Goal: Information Seeking & Learning: Understand process/instructions

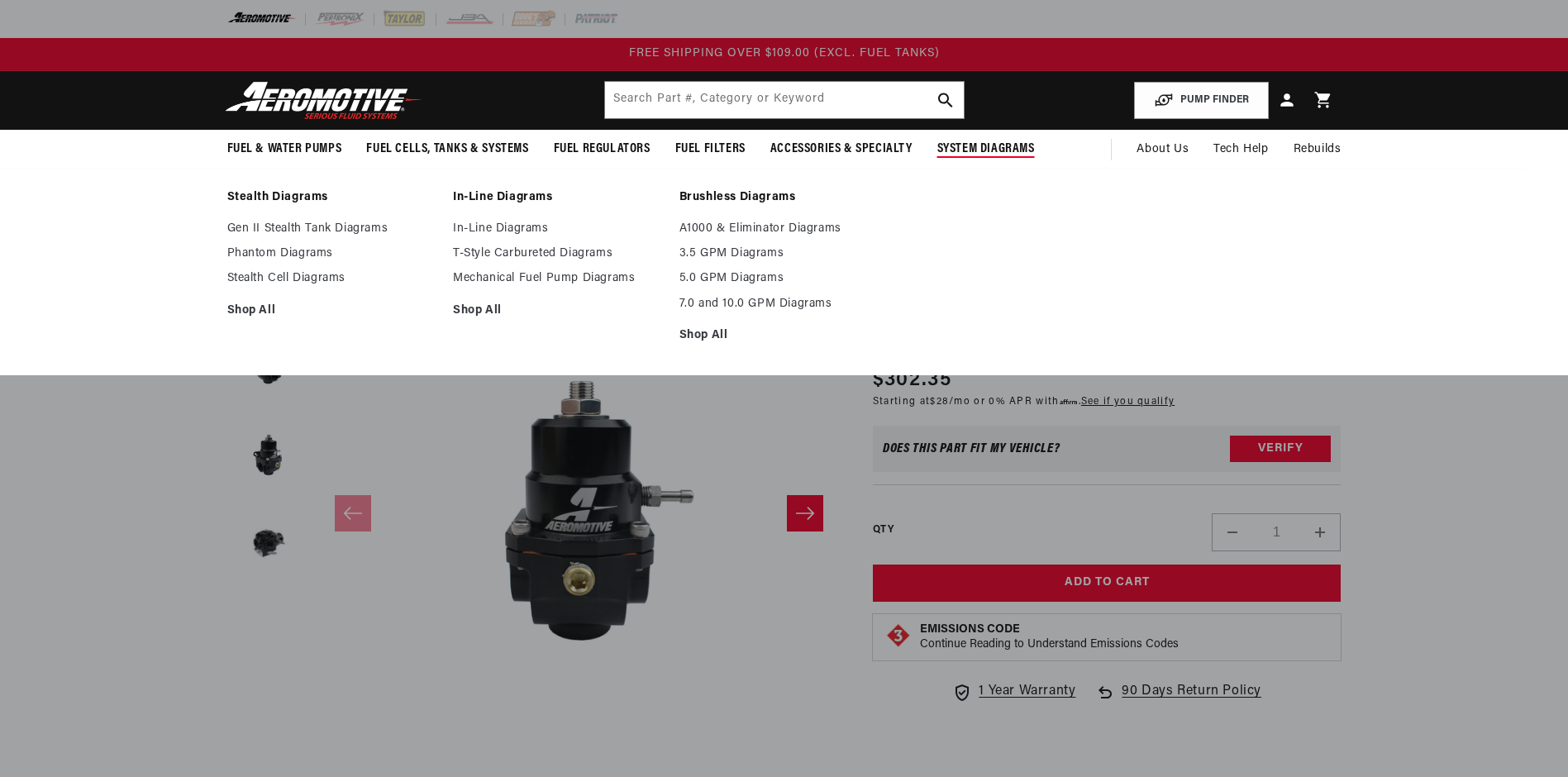
click at [969, 155] on span "System Diagrams" at bounding box center [986, 149] width 98 height 17
click at [271, 254] on link "Phantom Diagrams" at bounding box center [332, 255] width 210 height 15
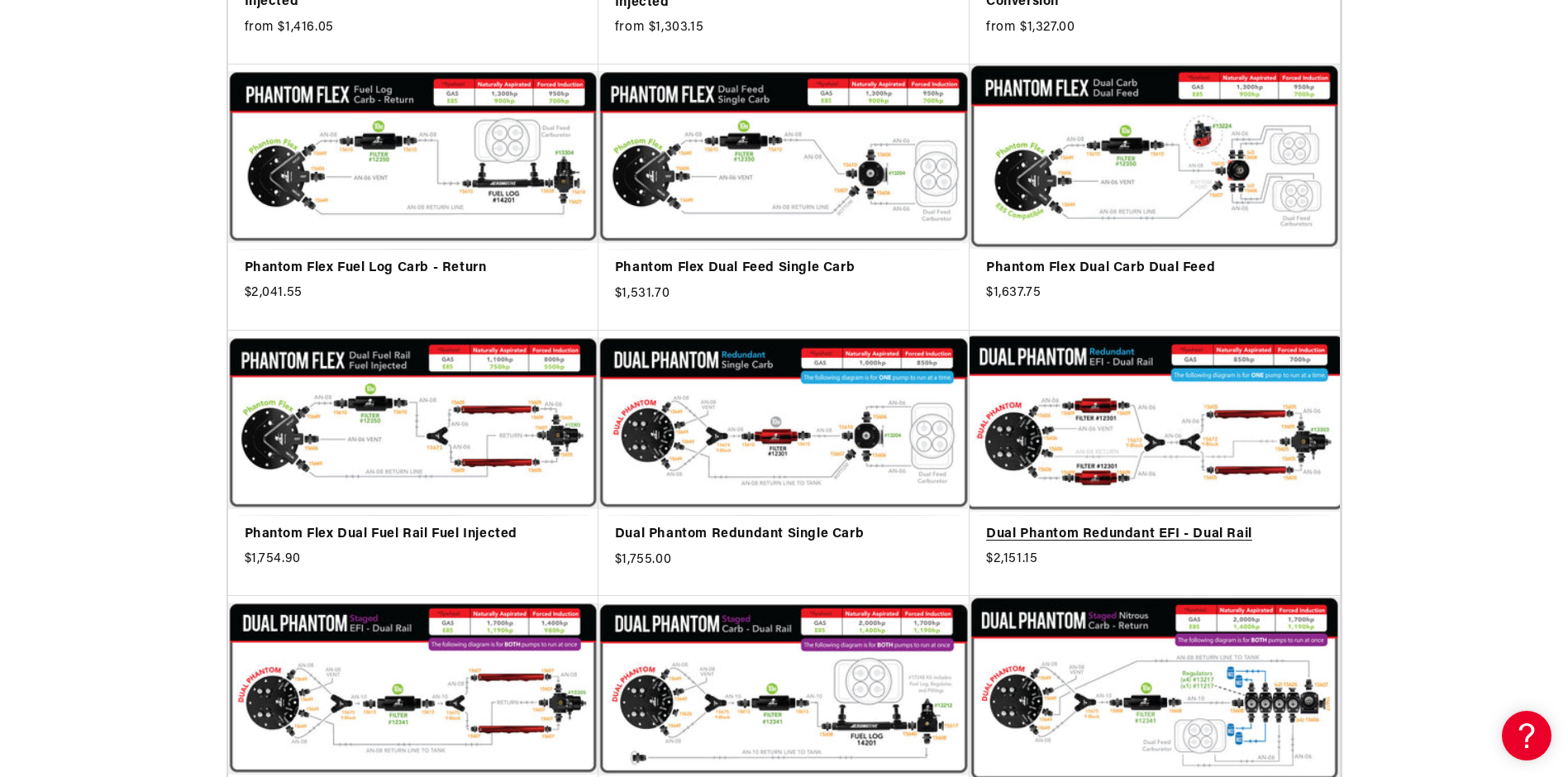
scroll to position [1158, 0]
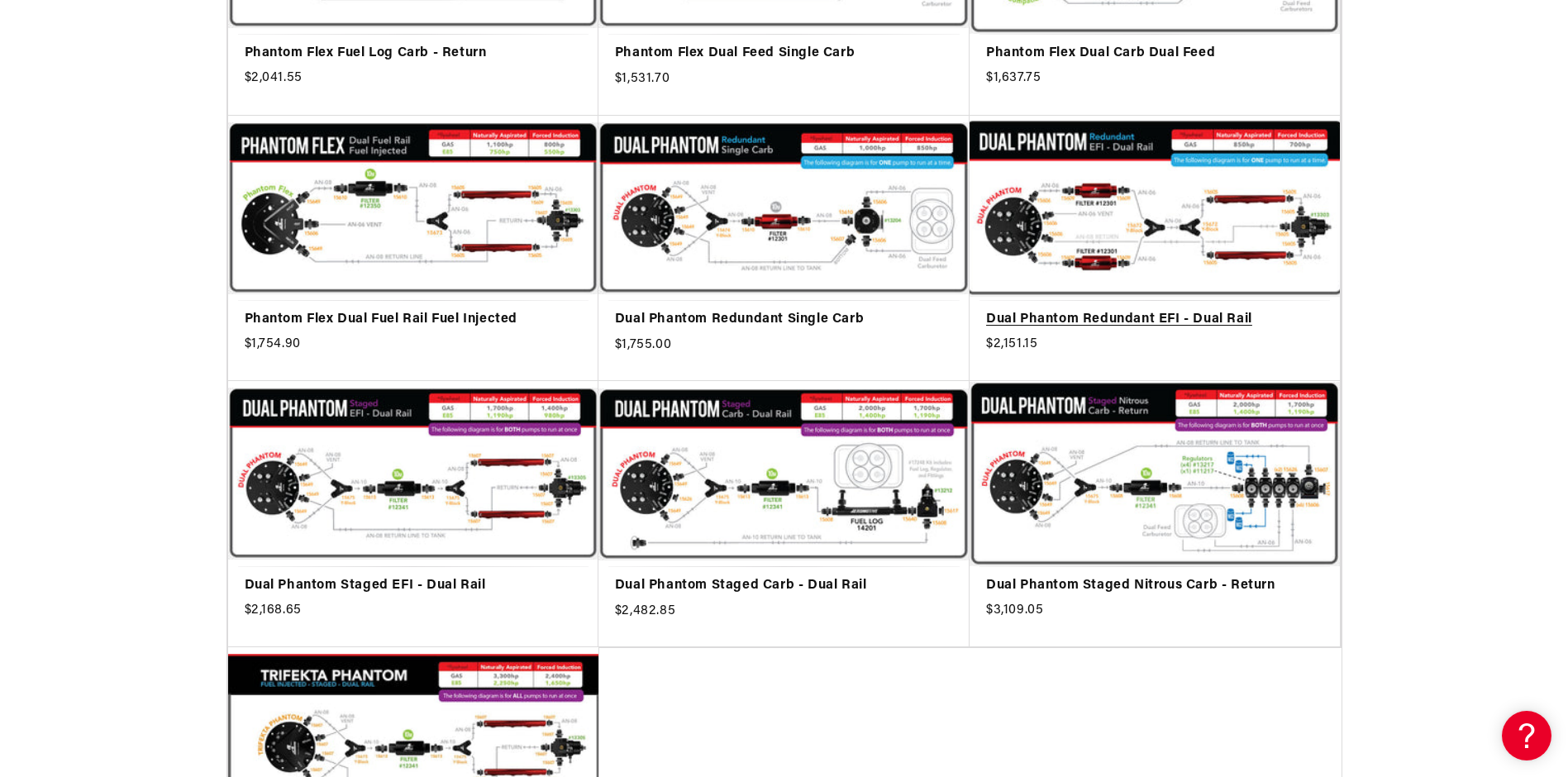
click at [1133, 309] on link "Dual Phantom Redundant EFI - Dual Rail" at bounding box center [1155, 320] width 338 height 21
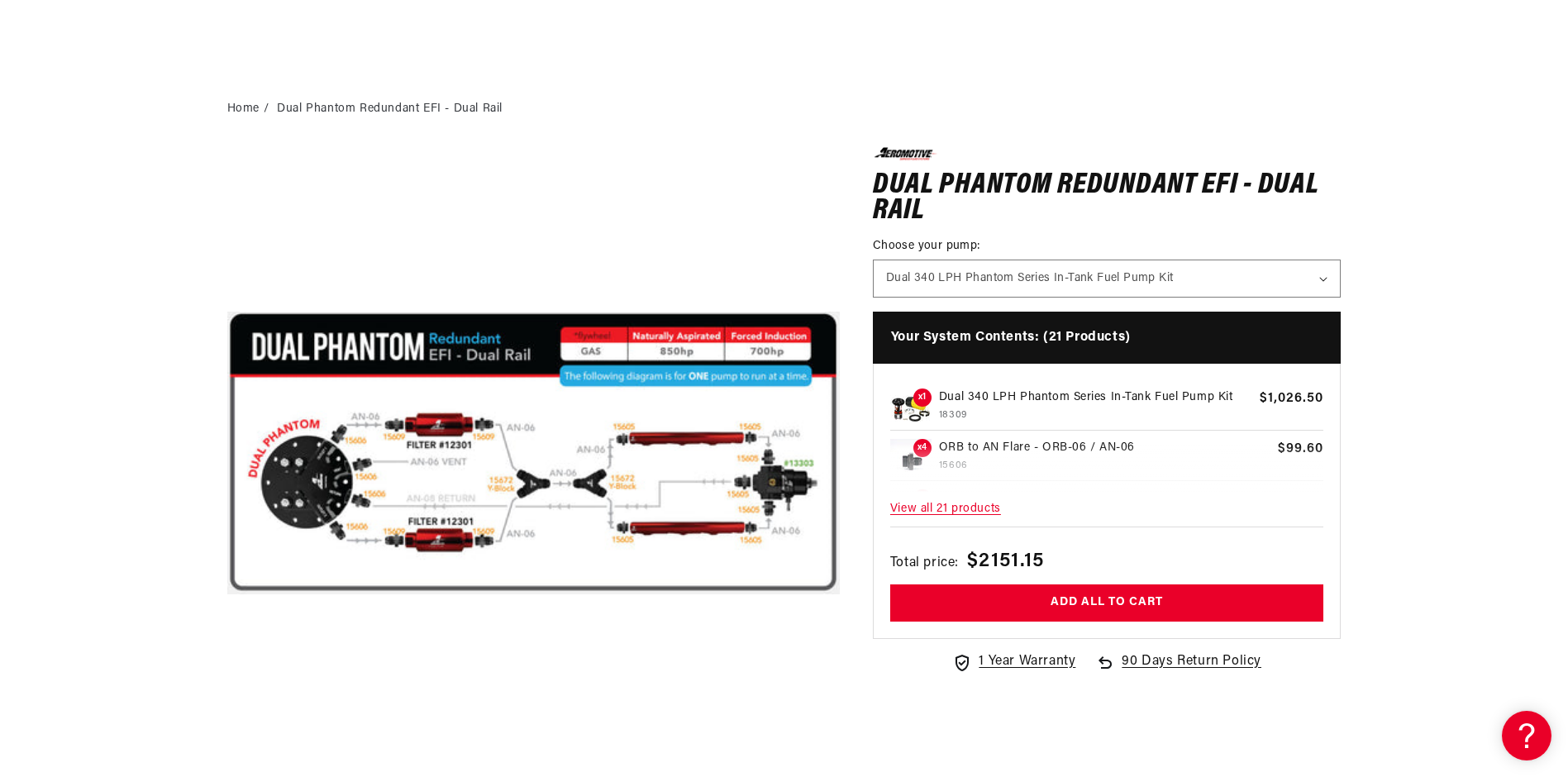
scroll to position [184, 0]
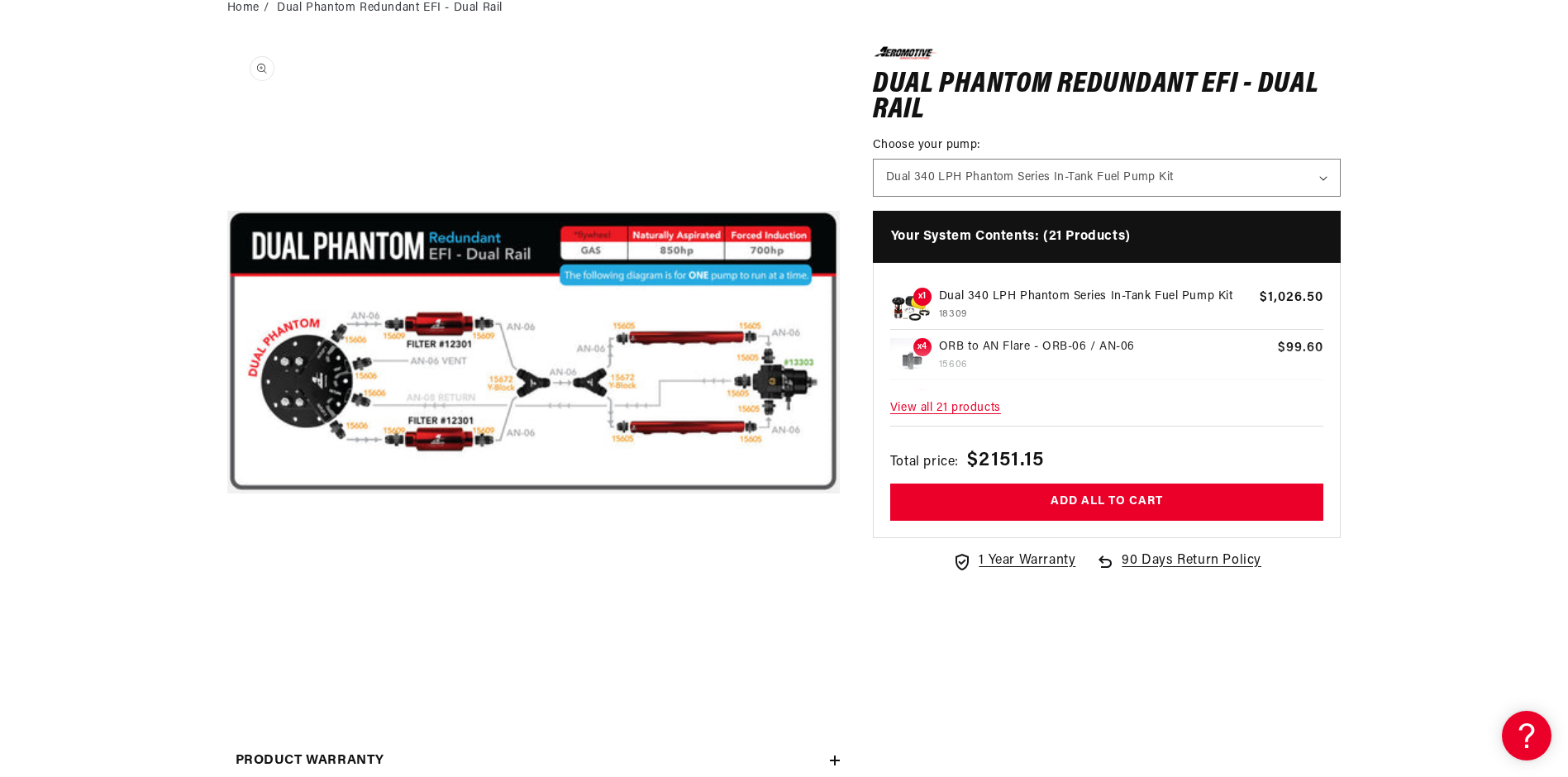
click at [228, 659] on button "Open media 1 in modal" at bounding box center [228, 659] width 0 height 0
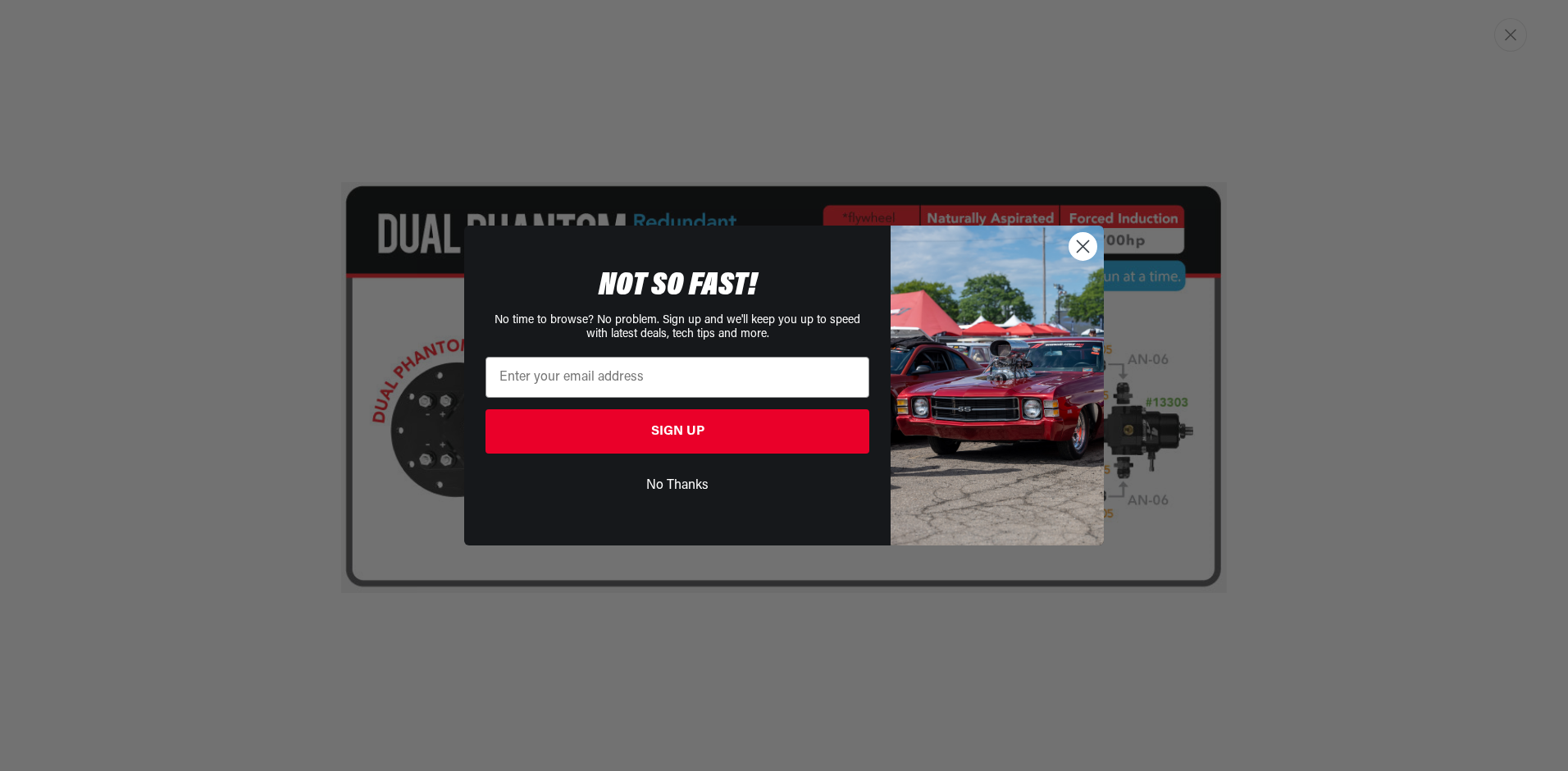
click at [1084, 248] on icon "Close dialog" at bounding box center [1083, 246] width 11 height 11
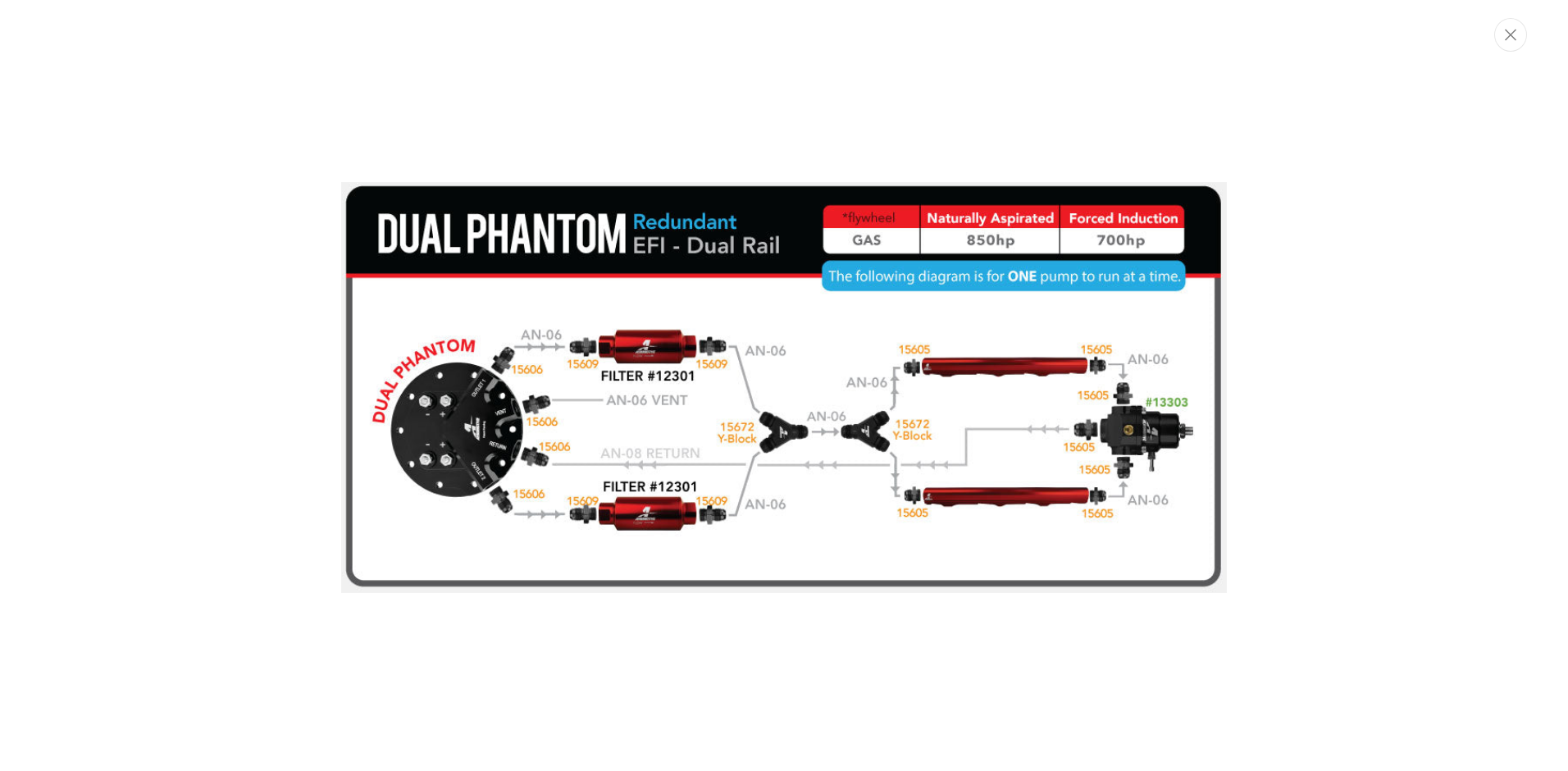
click at [1505, 40] on icon "Close" at bounding box center [1511, 34] width 11 height 12
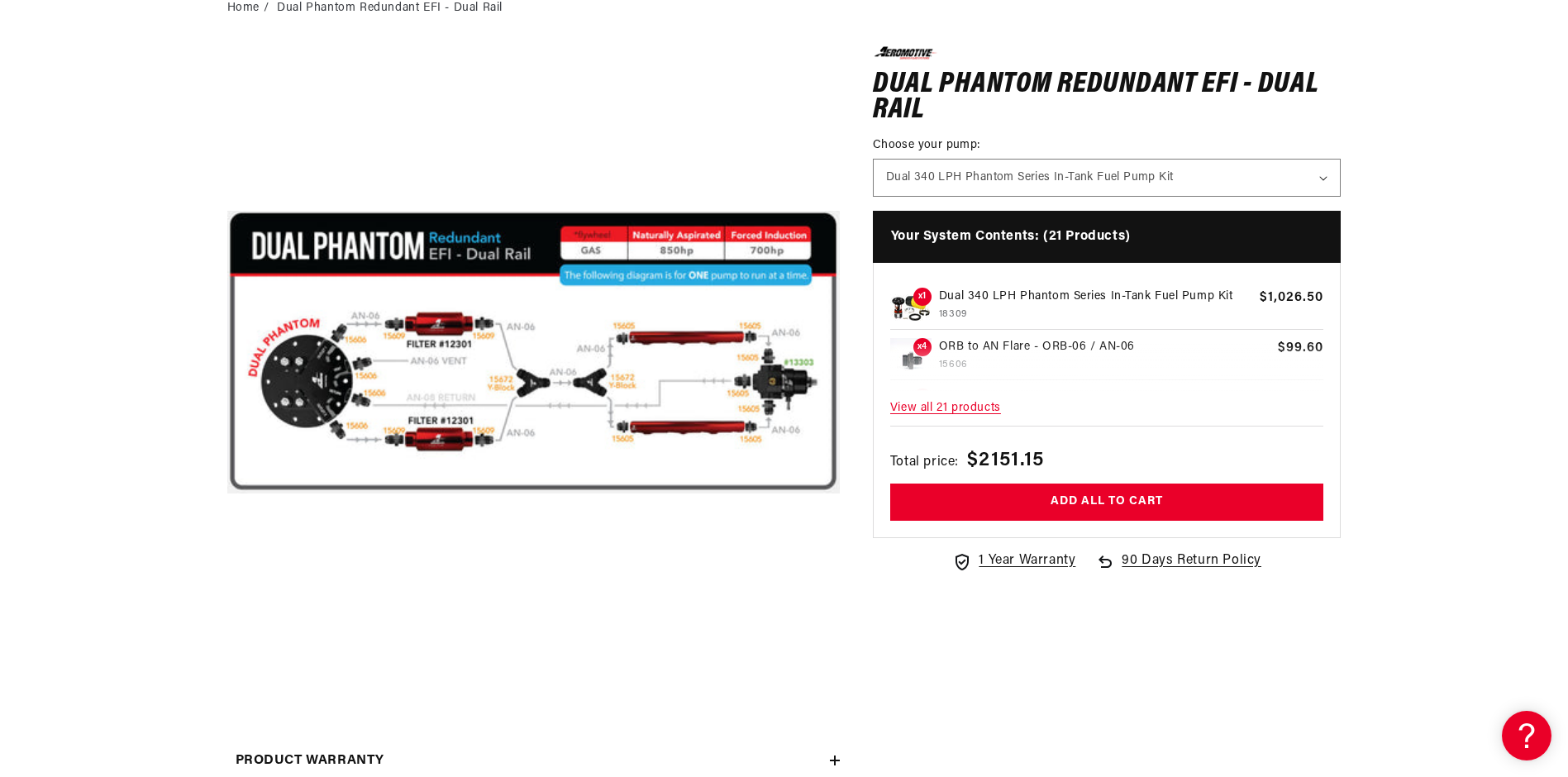
click at [993, 411] on span "View all 21 products" at bounding box center [1108, 409] width 434 height 35
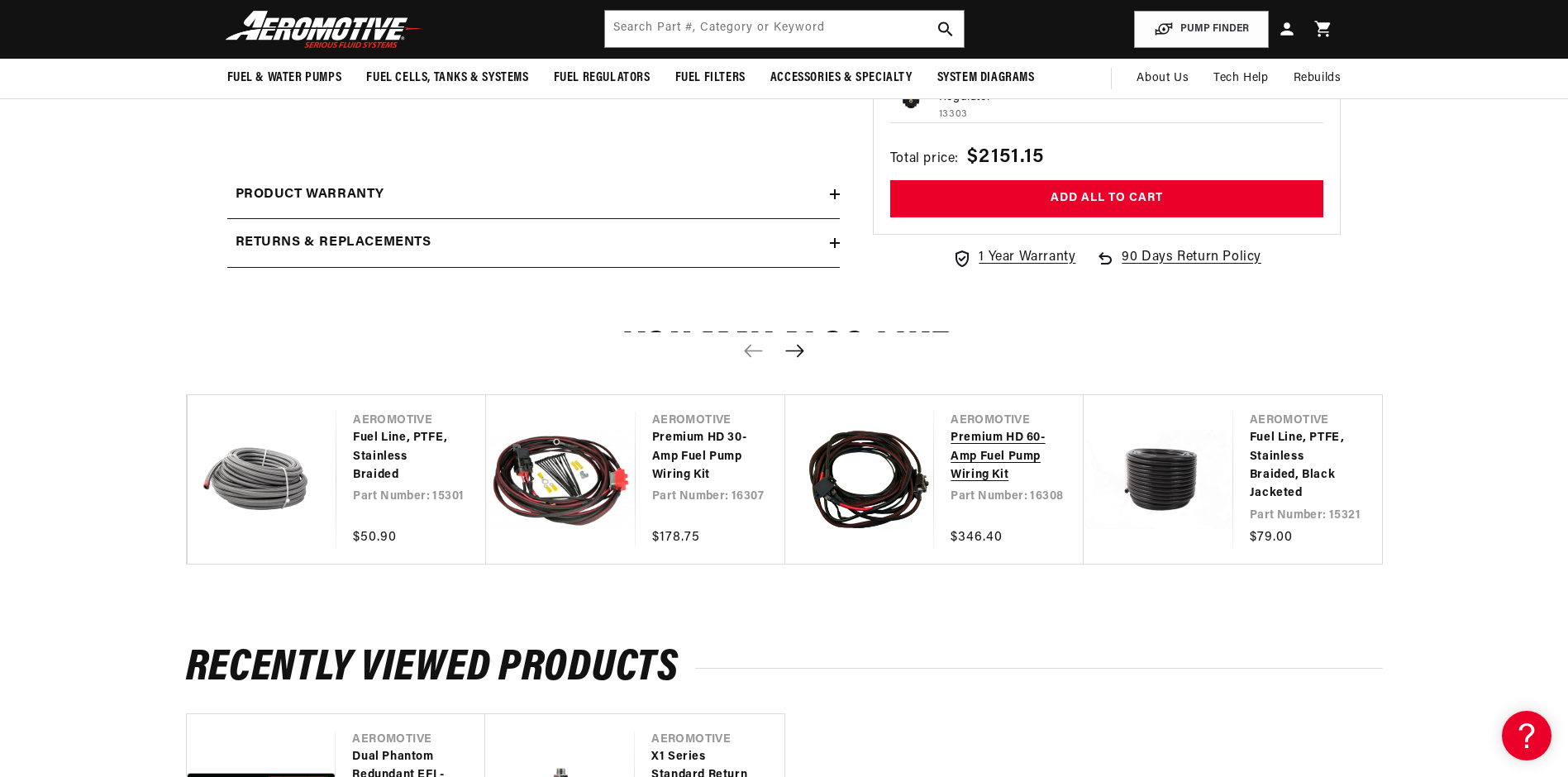
scroll to position [661, 0]
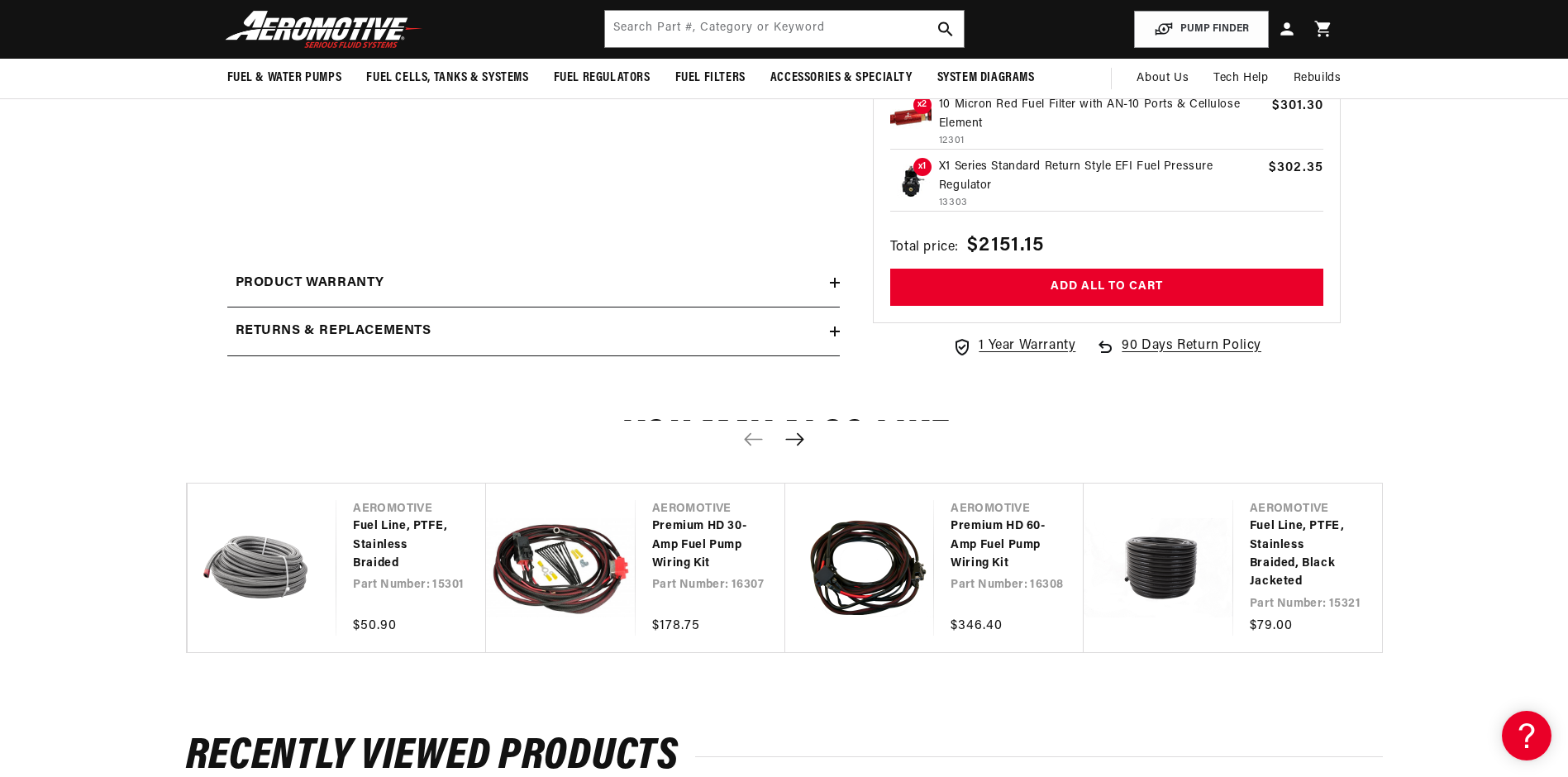
click at [803, 445] on icon "Next slide" at bounding box center [795, 439] width 21 height 14
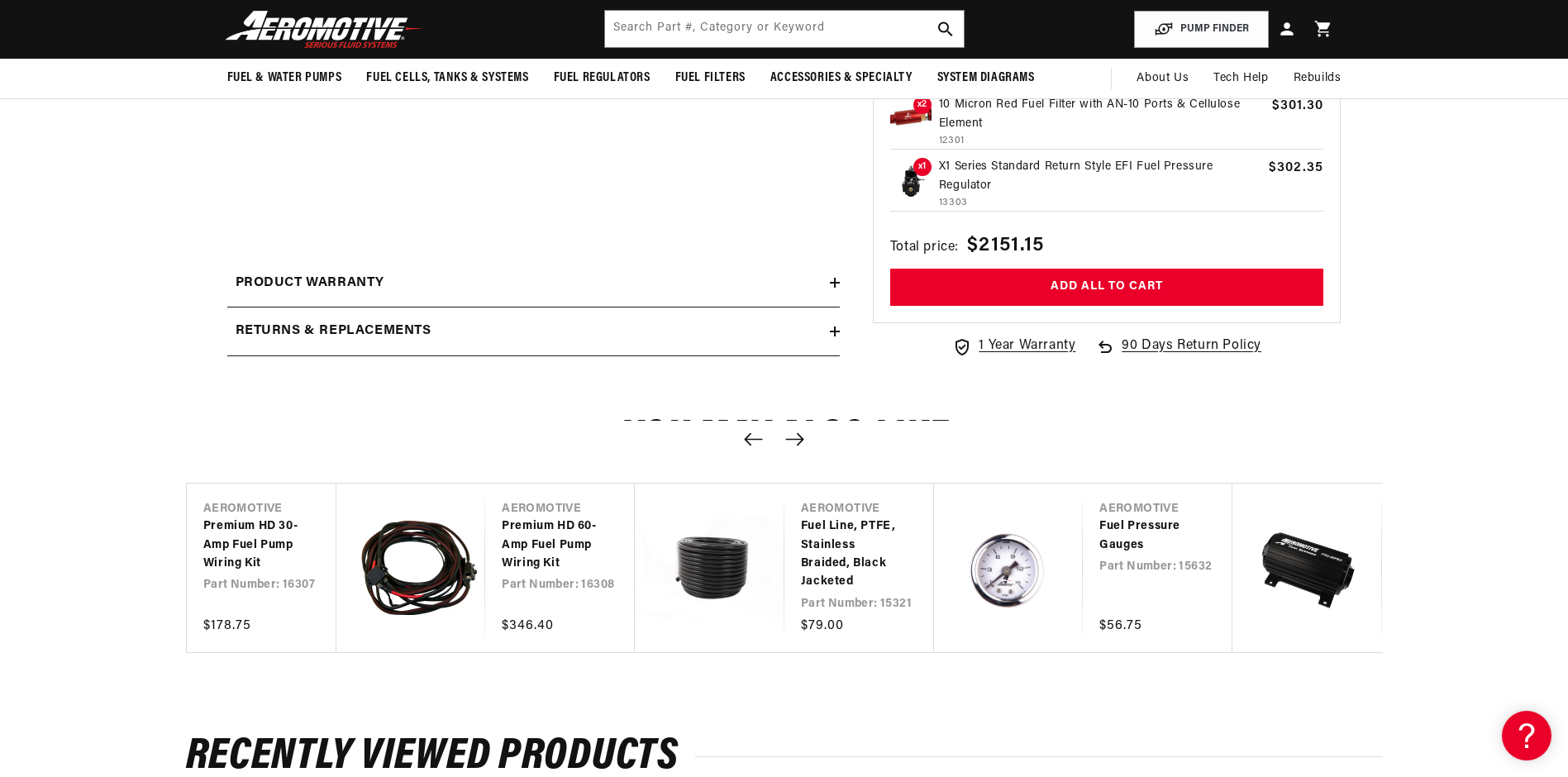
scroll to position [0, 1196]
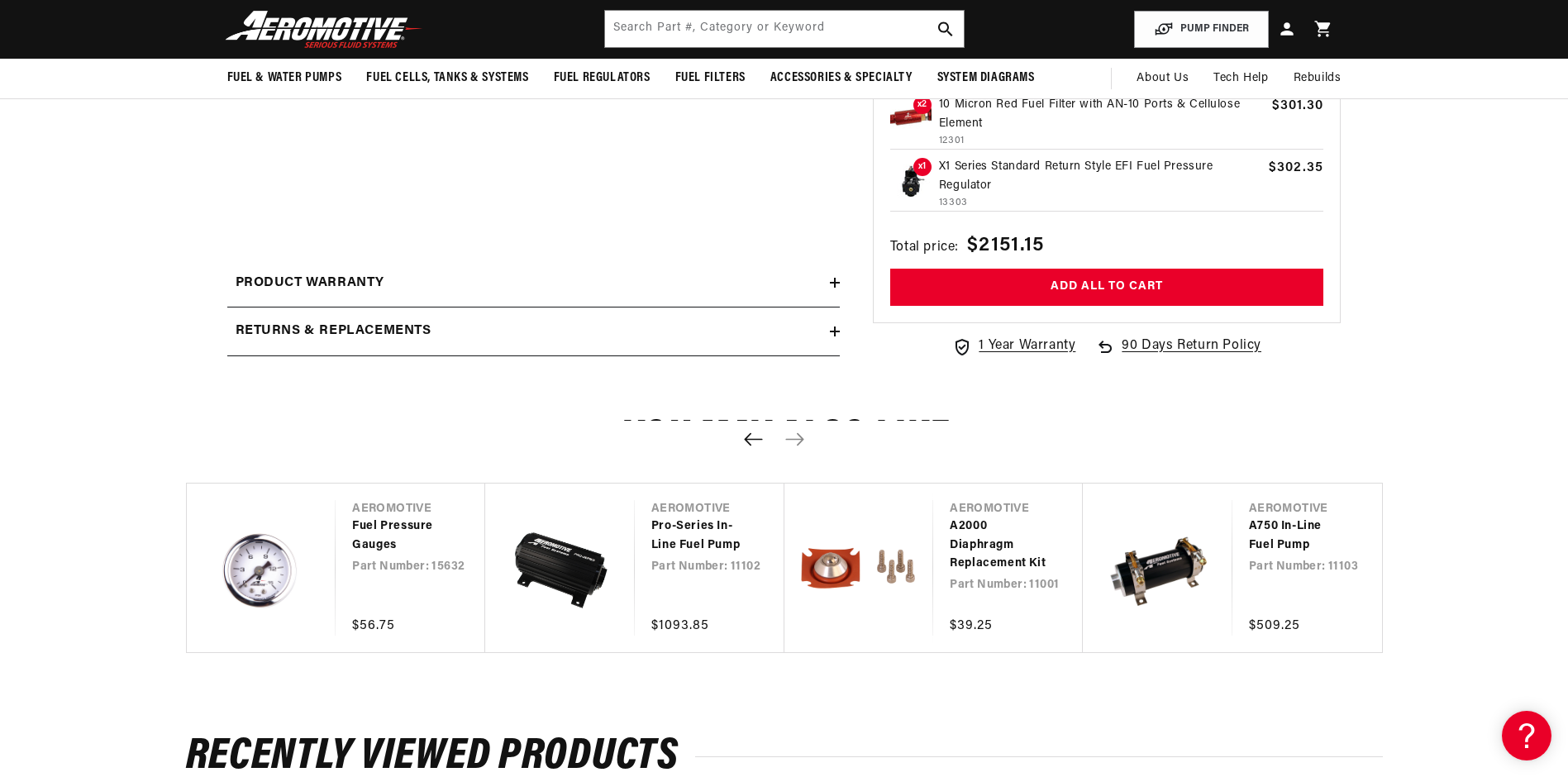
click at [751, 443] on icon "Previous slide" at bounding box center [754, 439] width 21 height 14
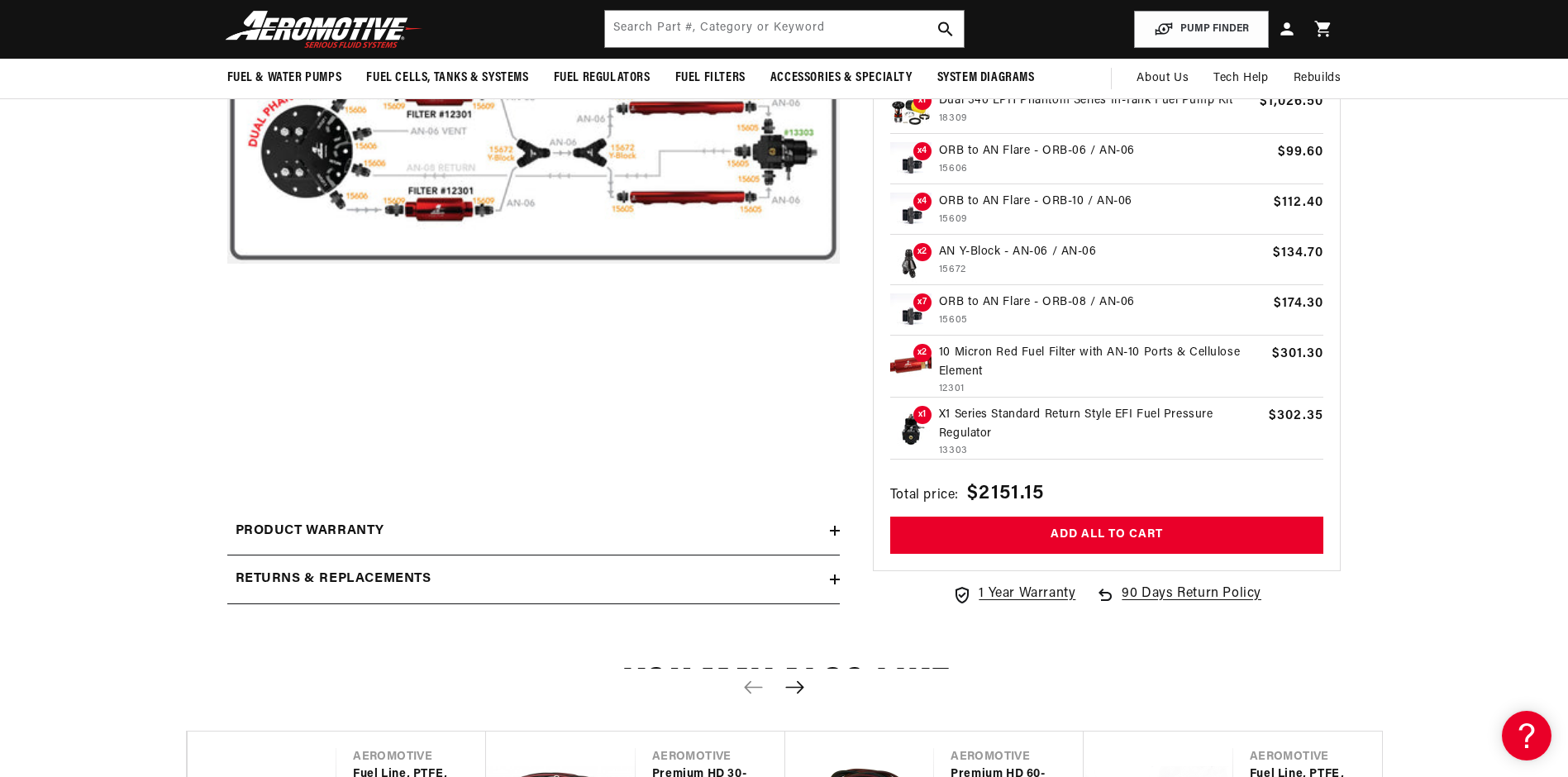
scroll to position [166, 0]
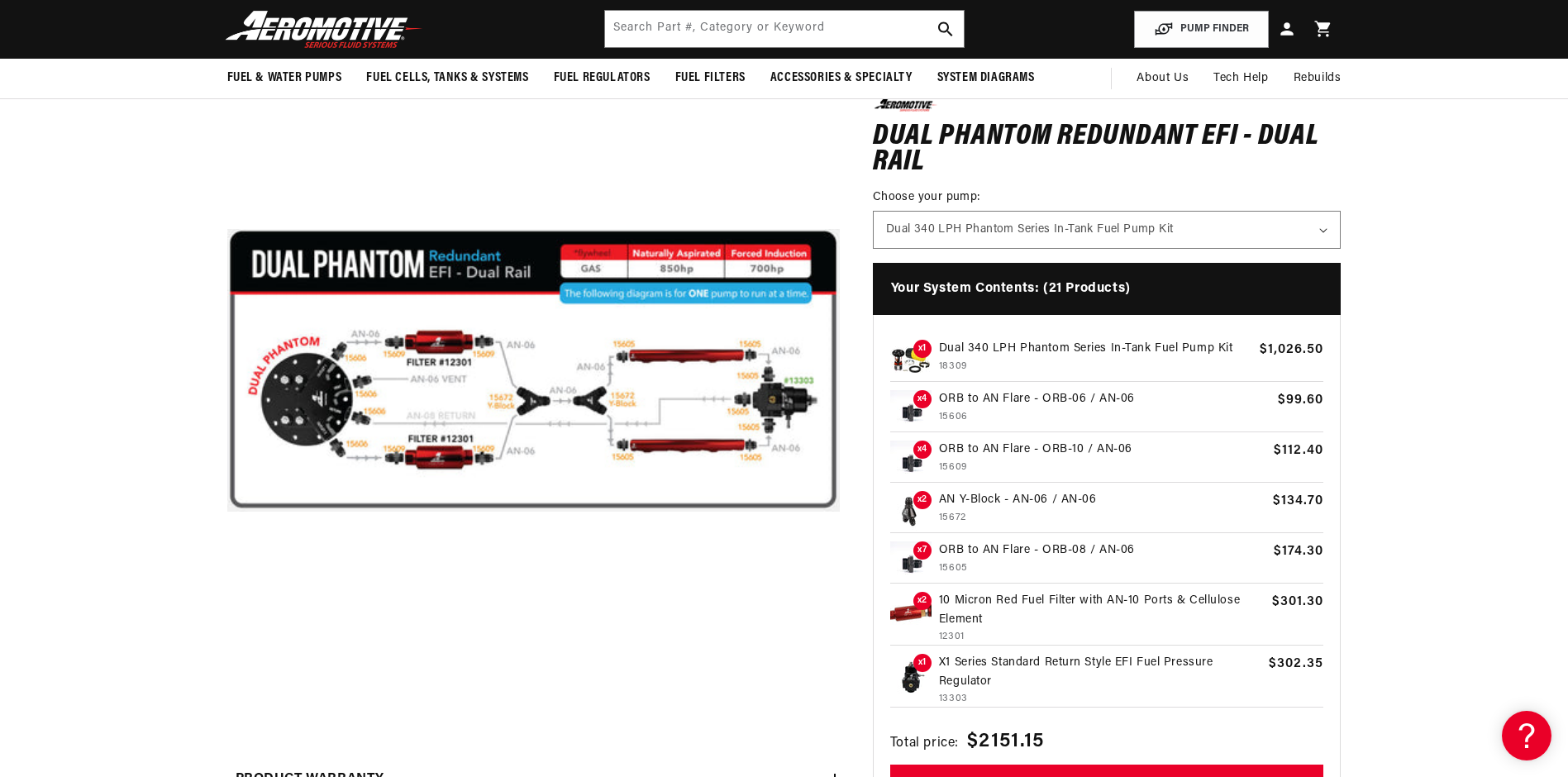
click at [952, 392] on p "ORB to AN Flare - ORB-06 / AN-06" at bounding box center [1105, 399] width 332 height 18
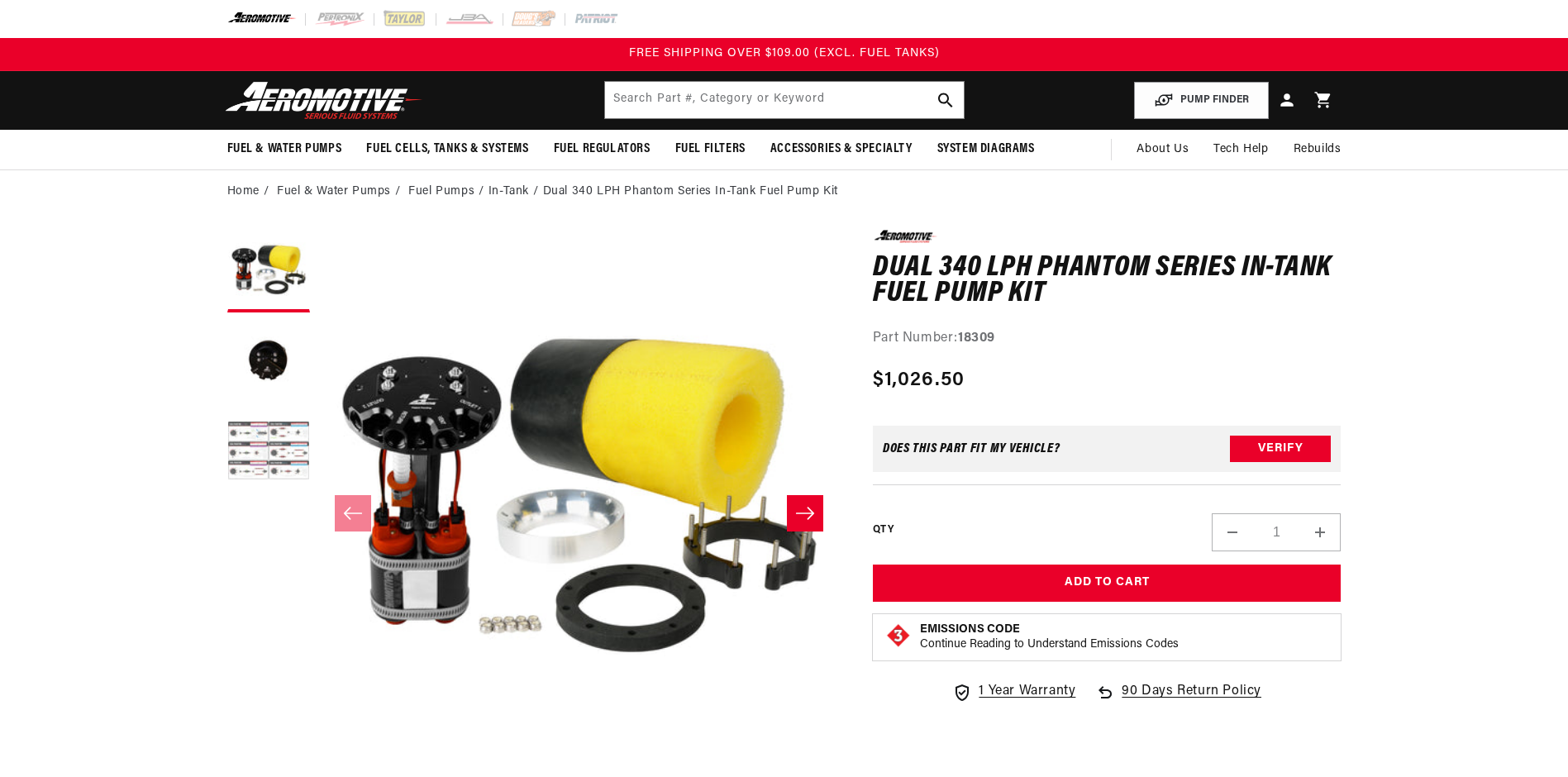
click at [281, 445] on button "Load image 3 in gallery view" at bounding box center [269, 453] width 82 height 82
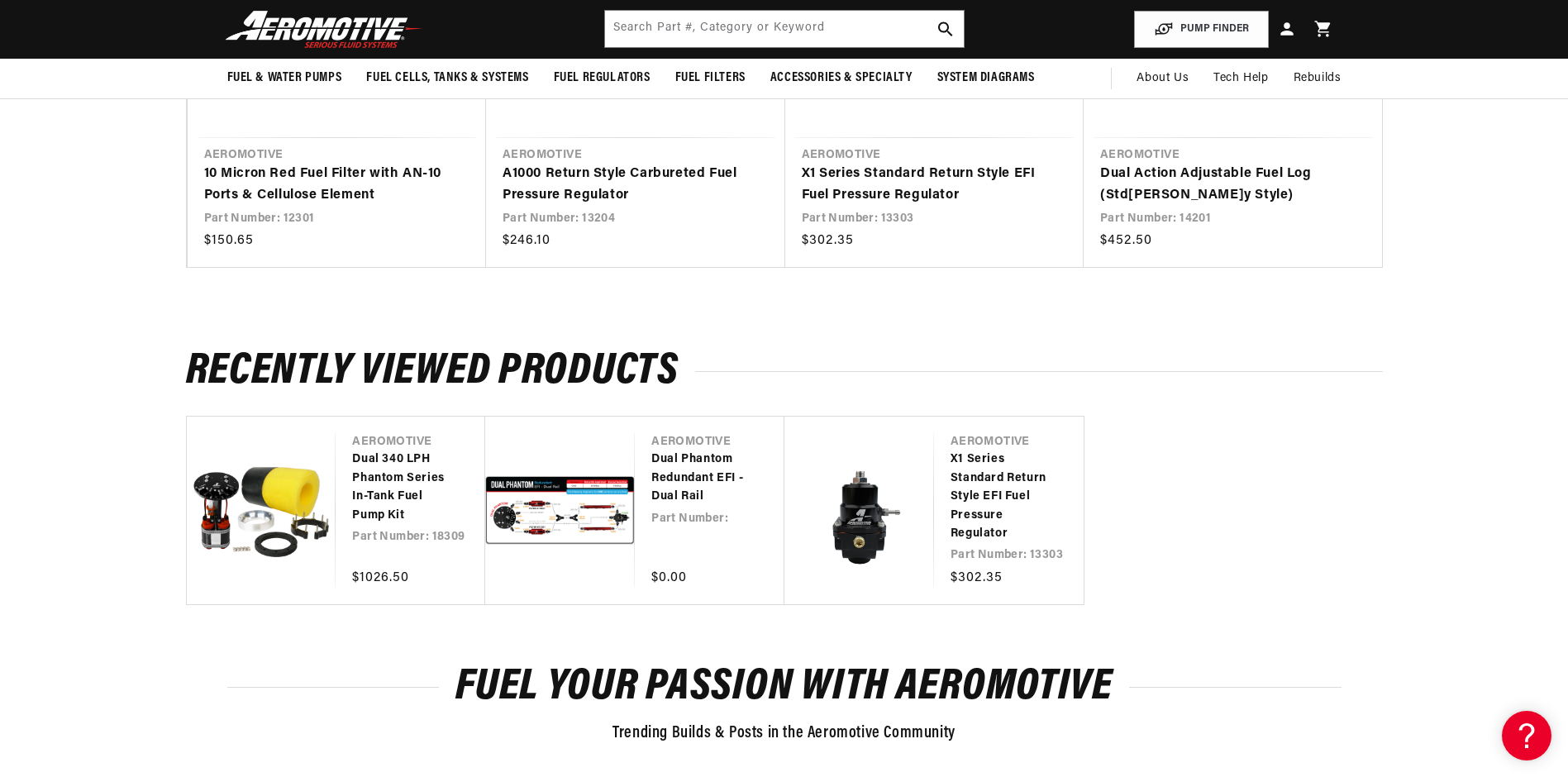
scroll to position [2811, 0]
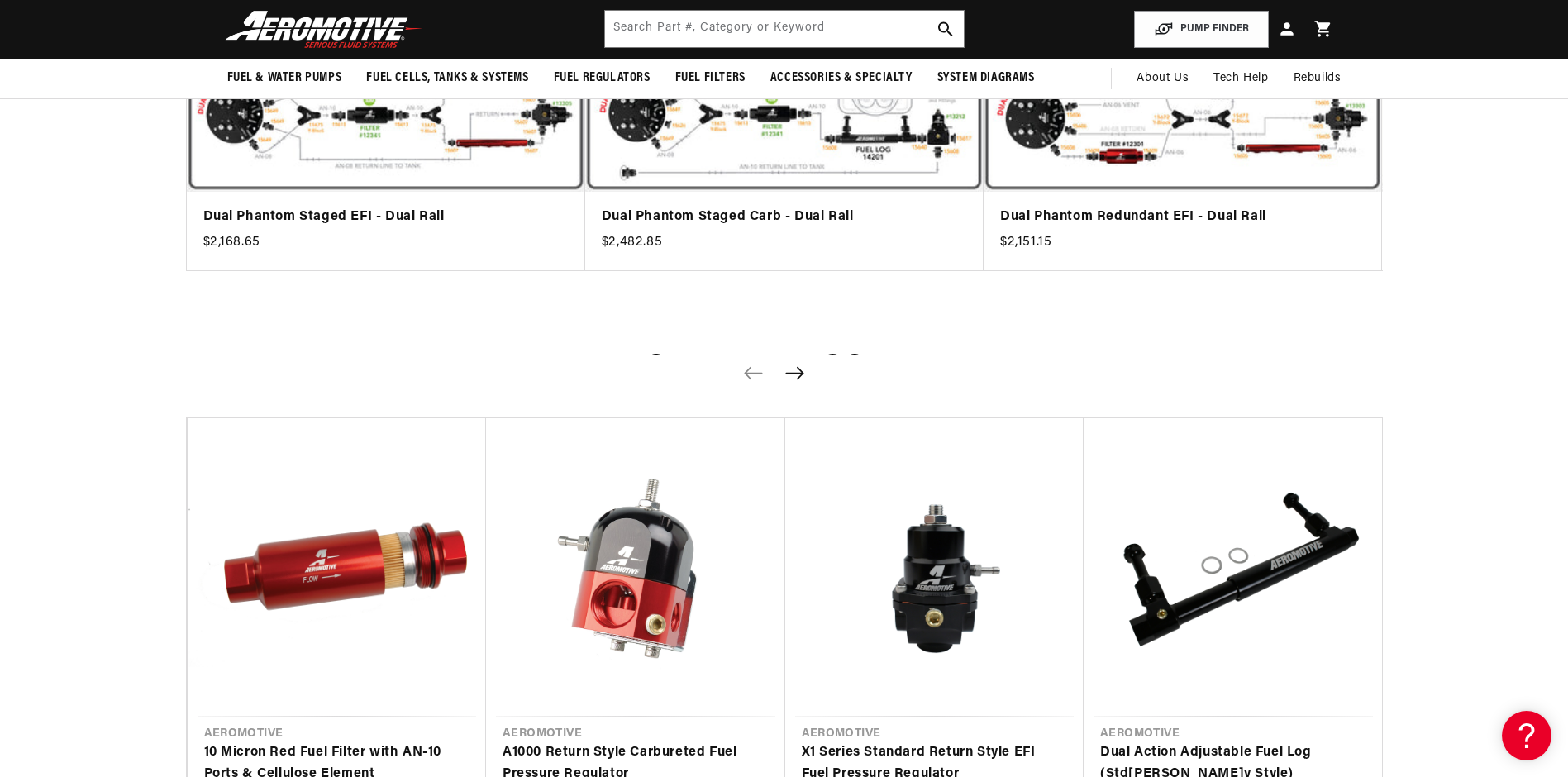
click at [801, 378] on icon "Next slide" at bounding box center [795, 373] width 21 height 14
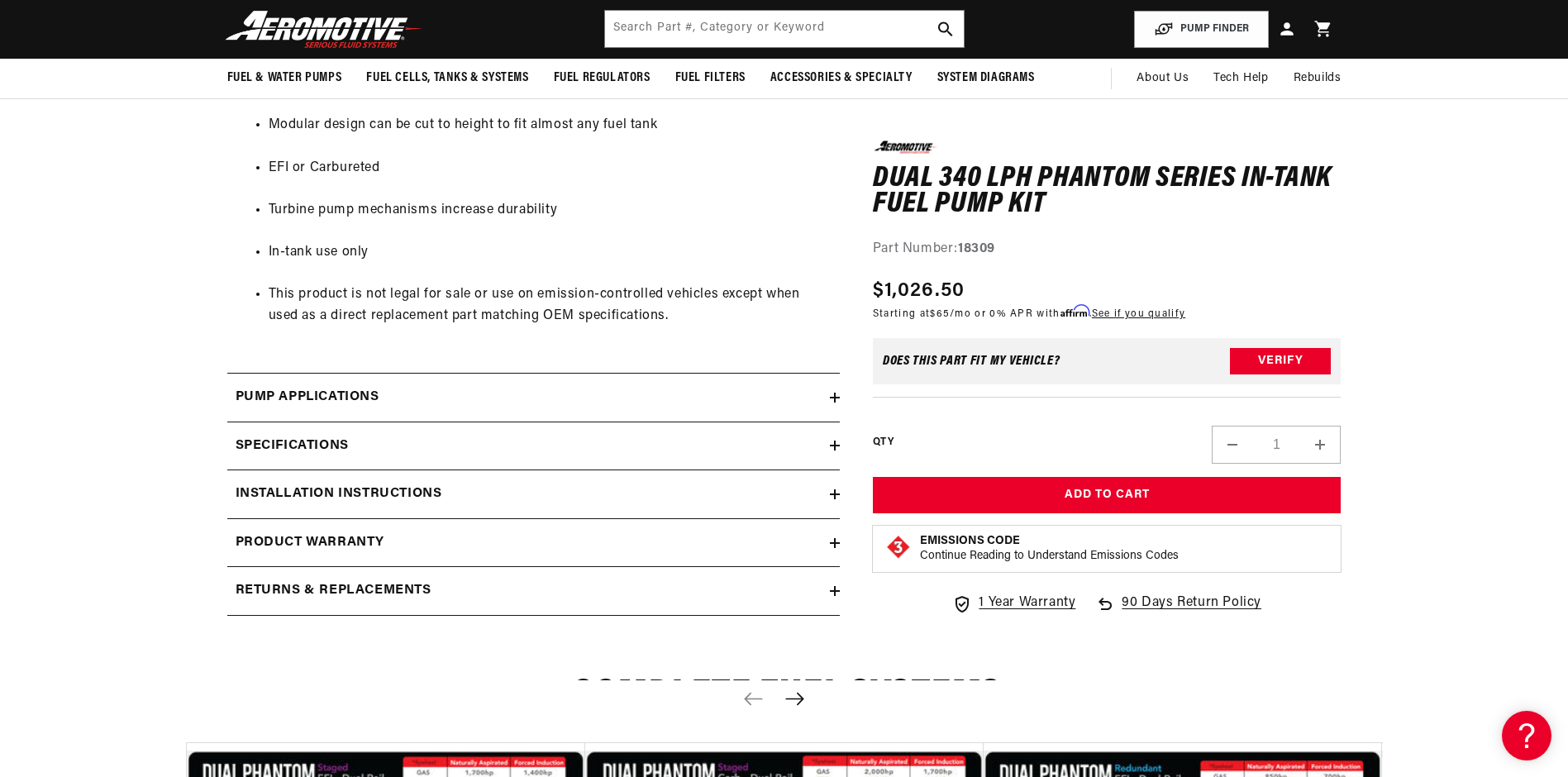
scroll to position [1985, 0]
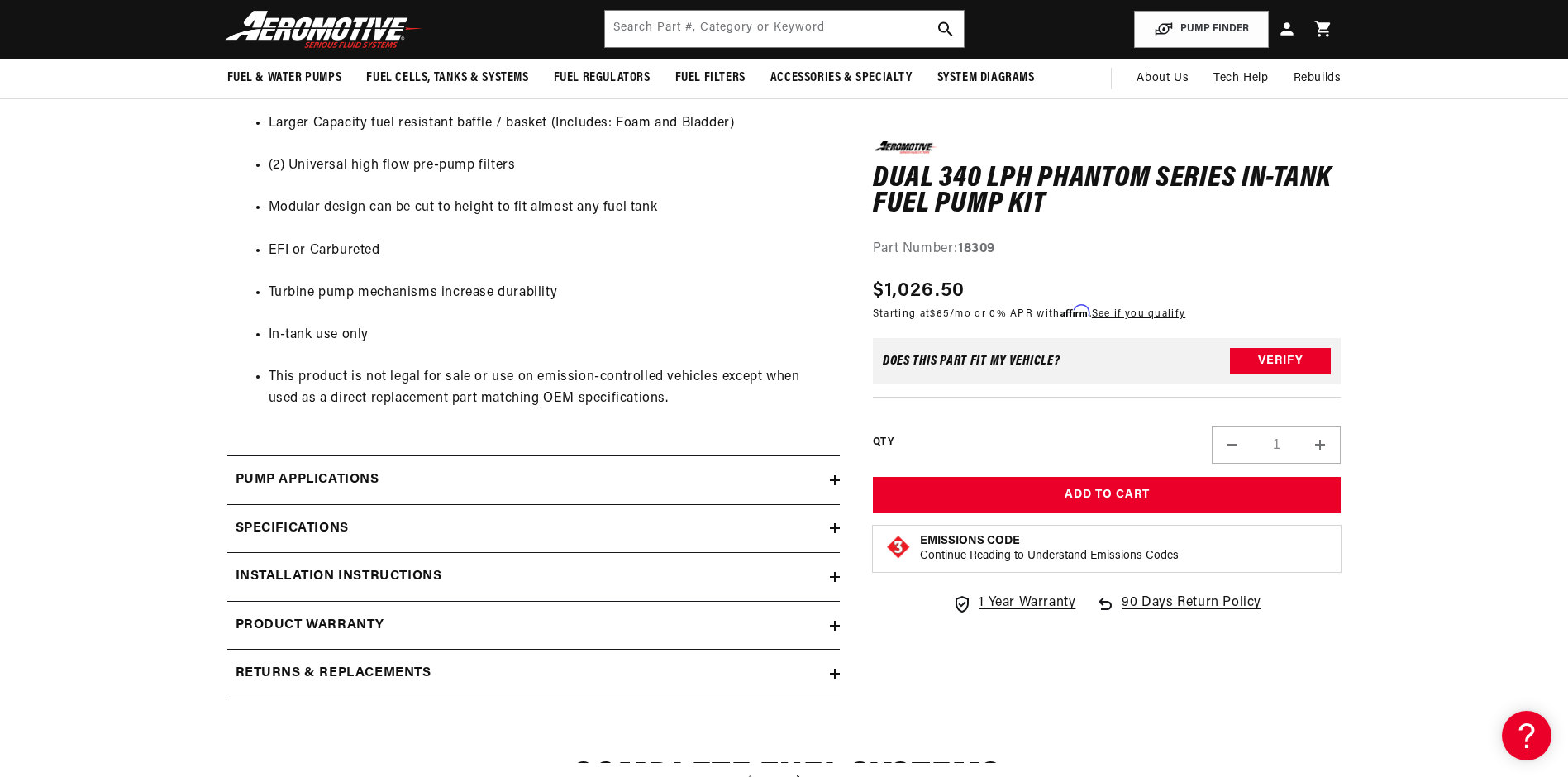
click at [305, 480] on h2 "Pump Applications" at bounding box center [307, 480] width 144 height 21
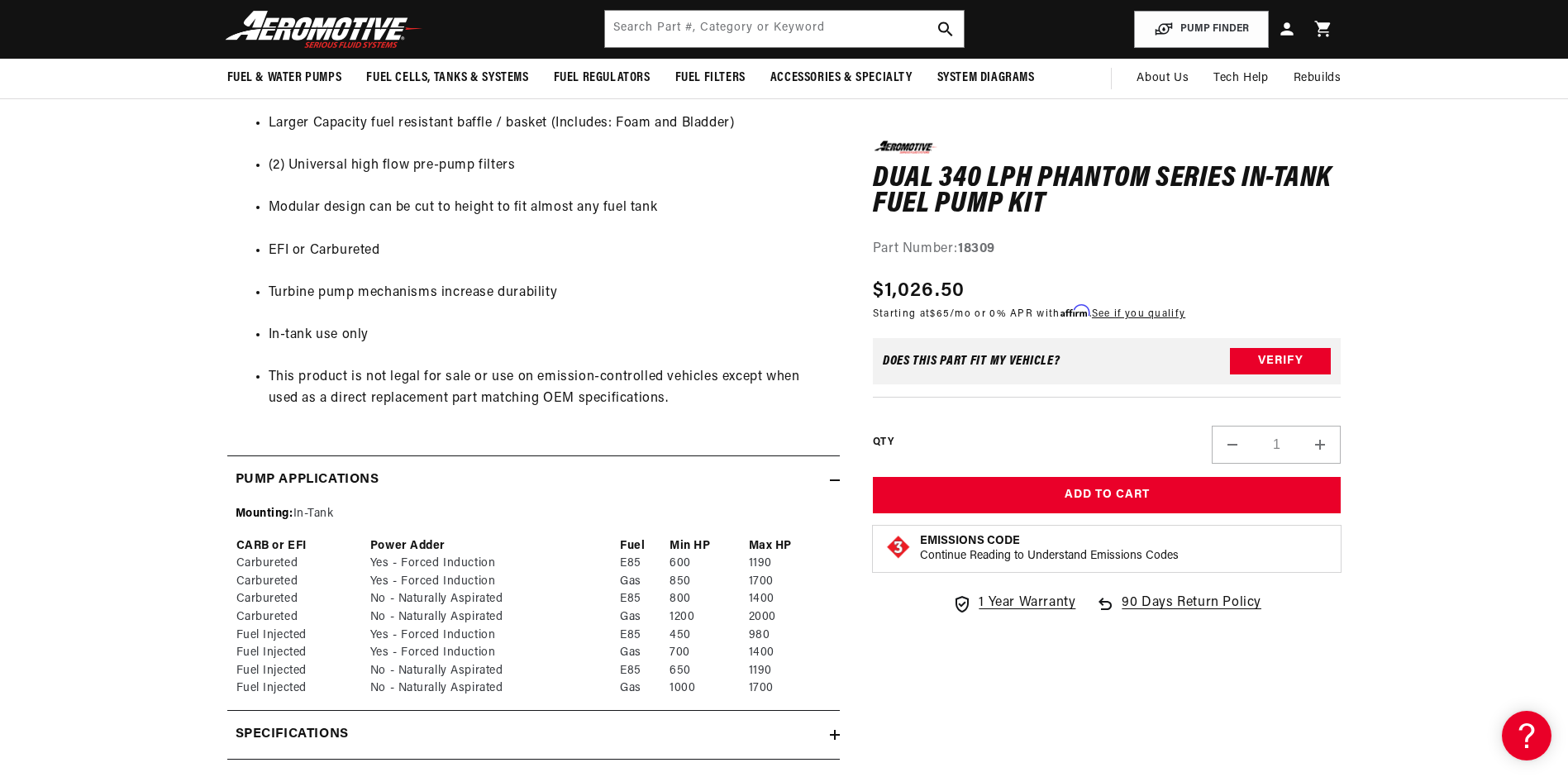
click at [301, 478] on h2 "Pump Applications" at bounding box center [307, 480] width 144 height 21
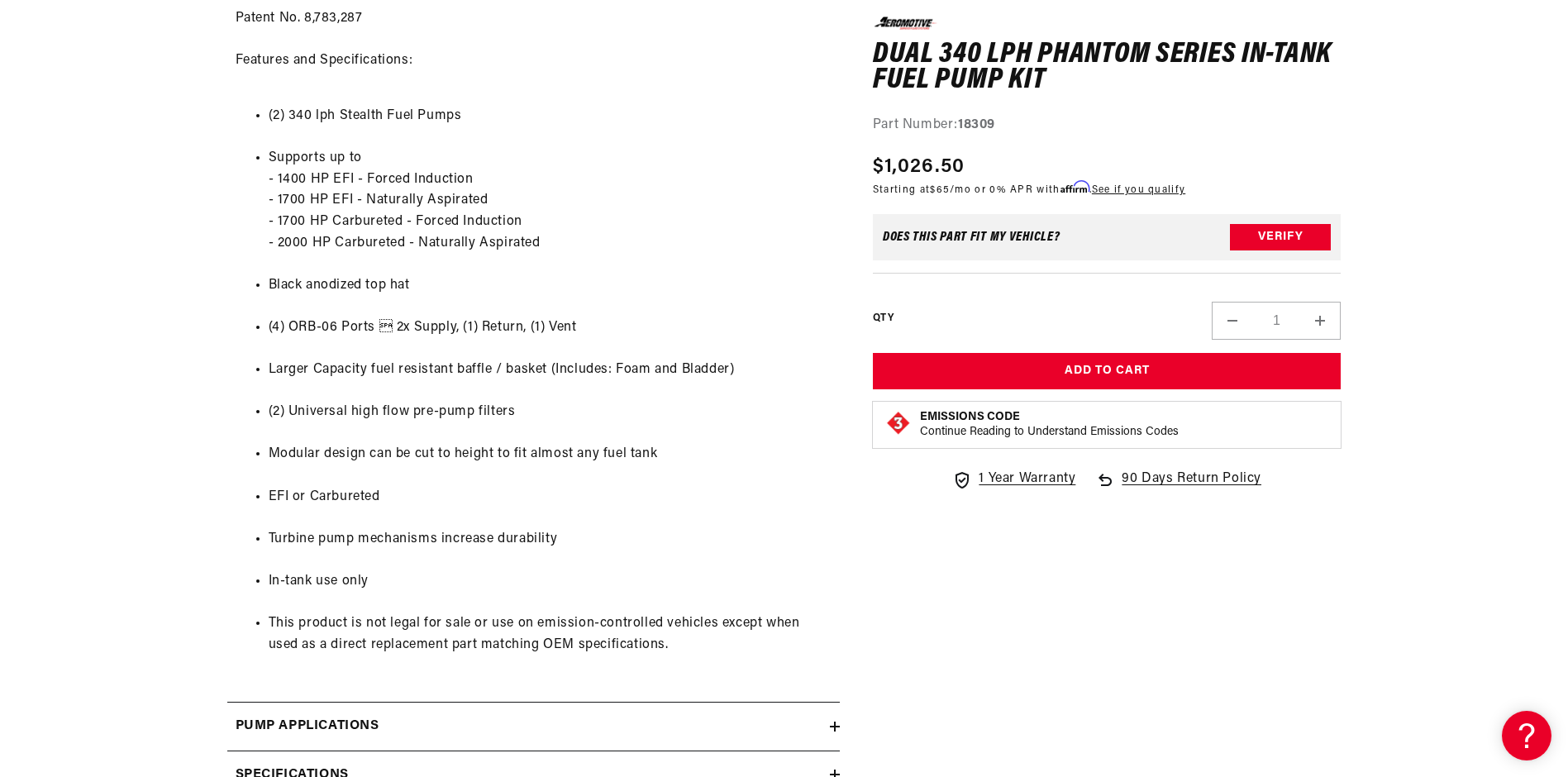
scroll to position [2150, 0]
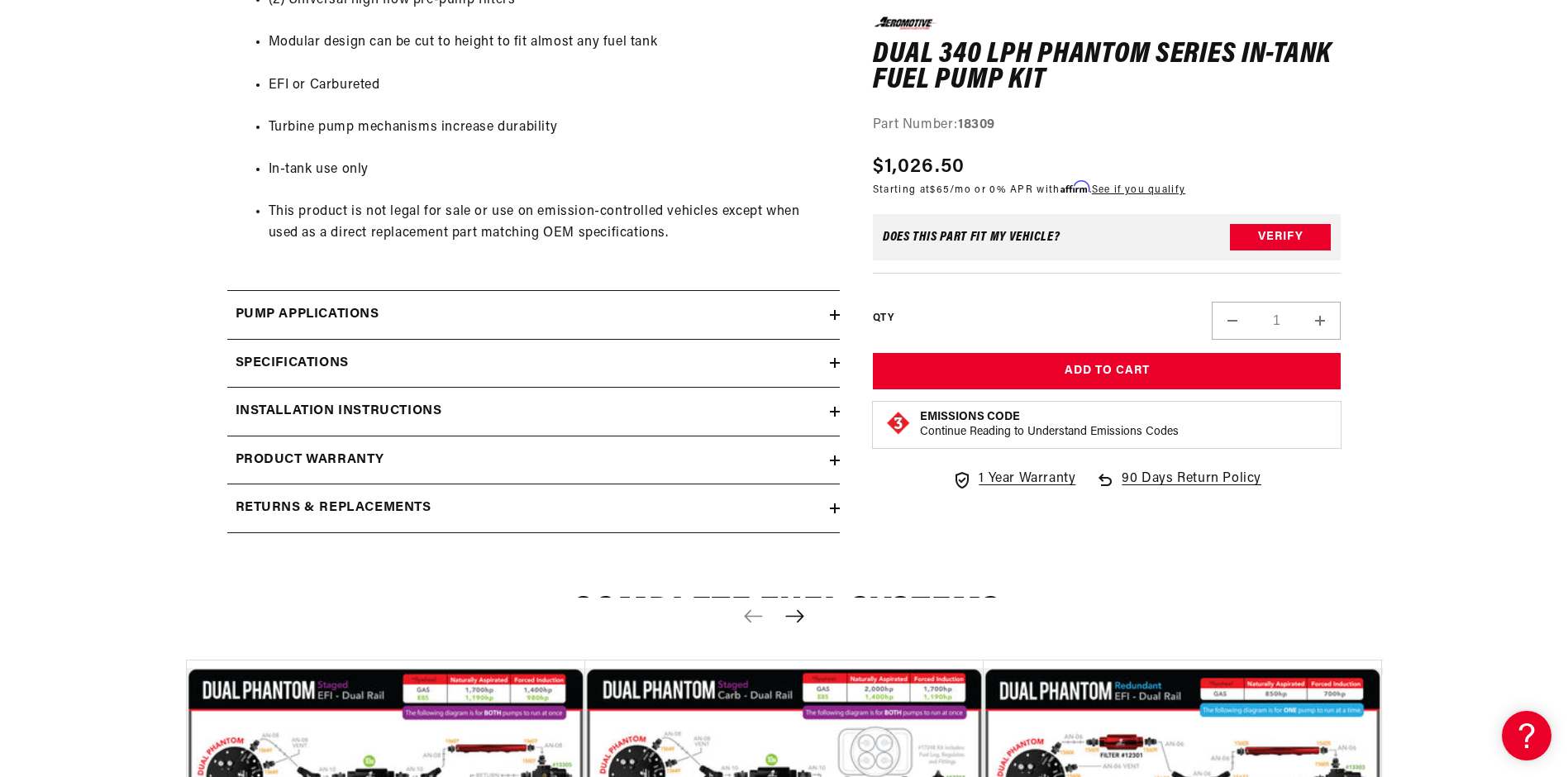
click at [323, 359] on h2 "Specifications" at bounding box center [292, 364] width 113 height 21
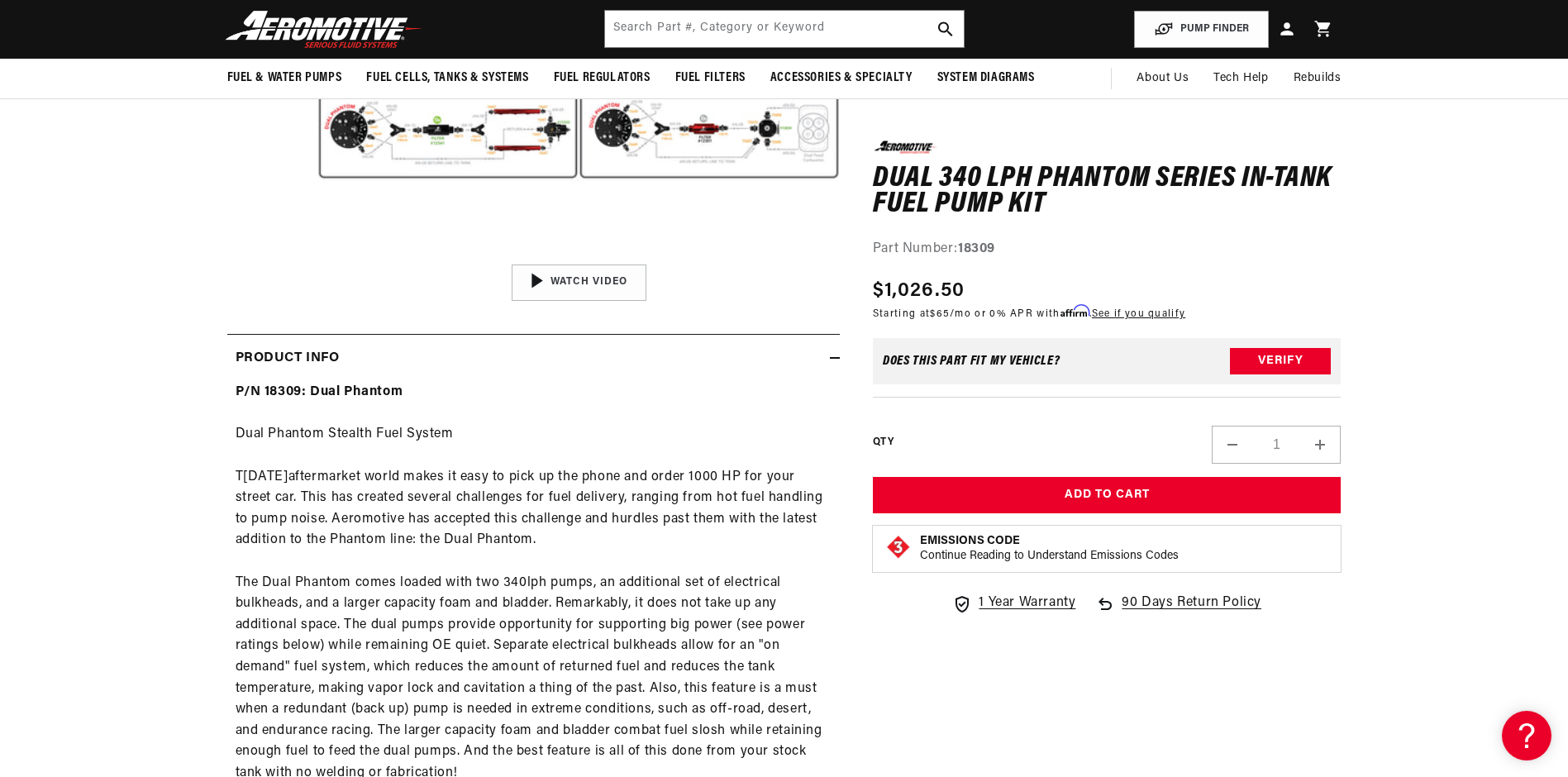
scroll to position [248, 0]
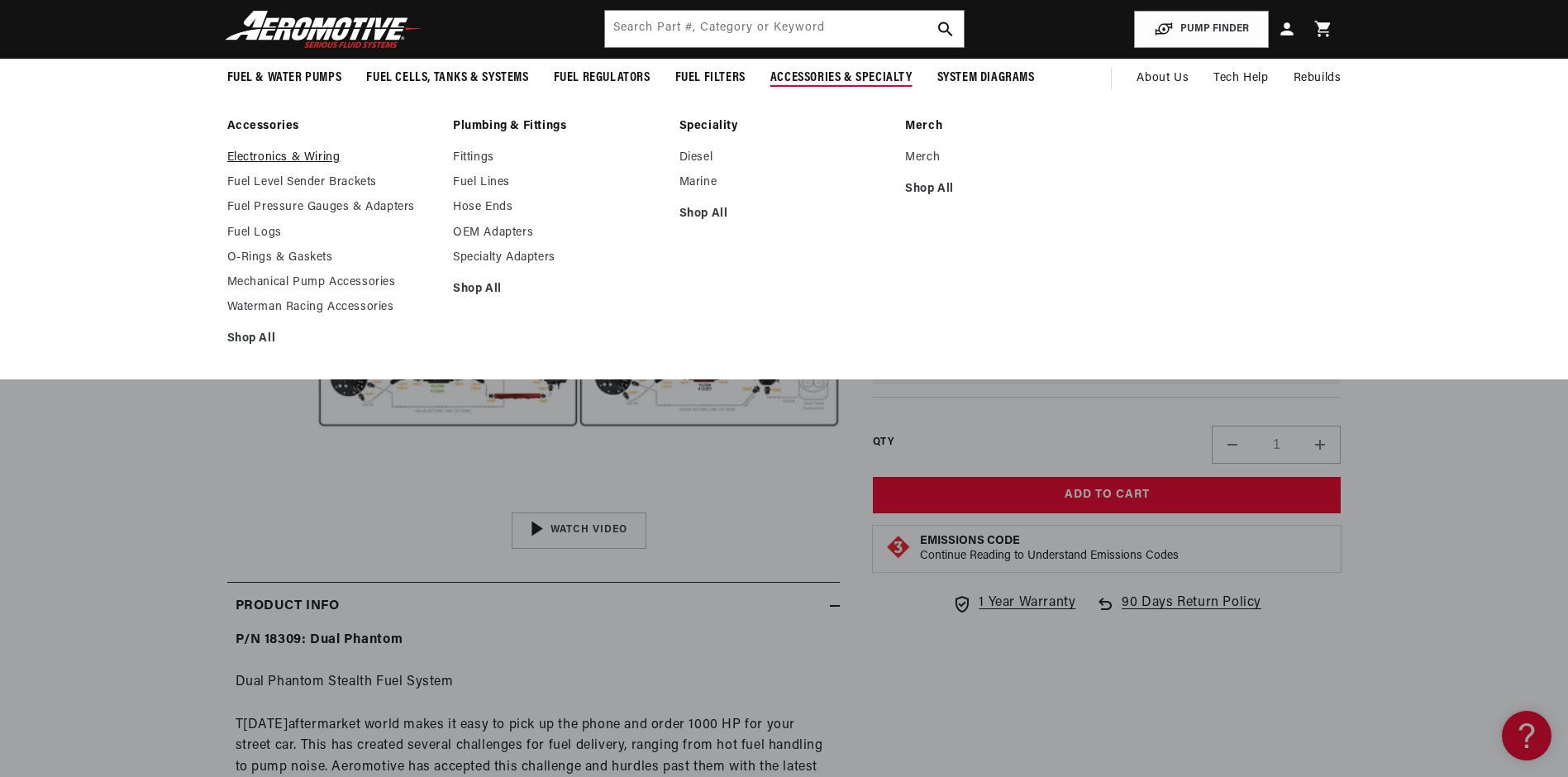
drag, startPoint x: 819, startPoint y: 156, endPoint x: 249, endPoint y: 155, distance: 570.0
click at [249, 99] on ul "Fuel & Water Pumps Fuel Pumps In-Tank In-Line Fuel Pumps" at bounding box center [631, 78] width 807 height 39
click at [259, 159] on link "Electronics & Wiring" at bounding box center [332, 158] width 210 height 15
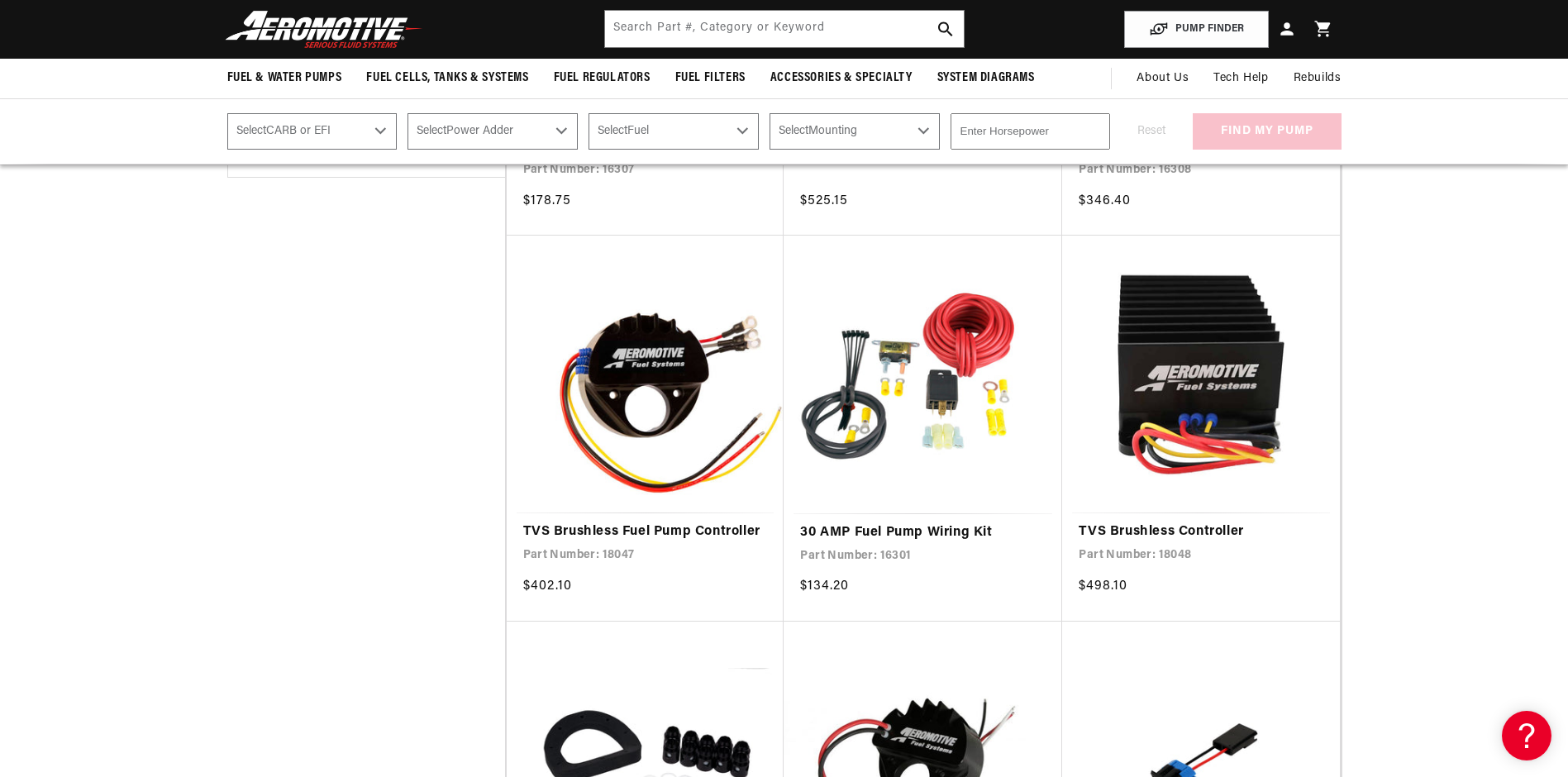
scroll to position [331, 0]
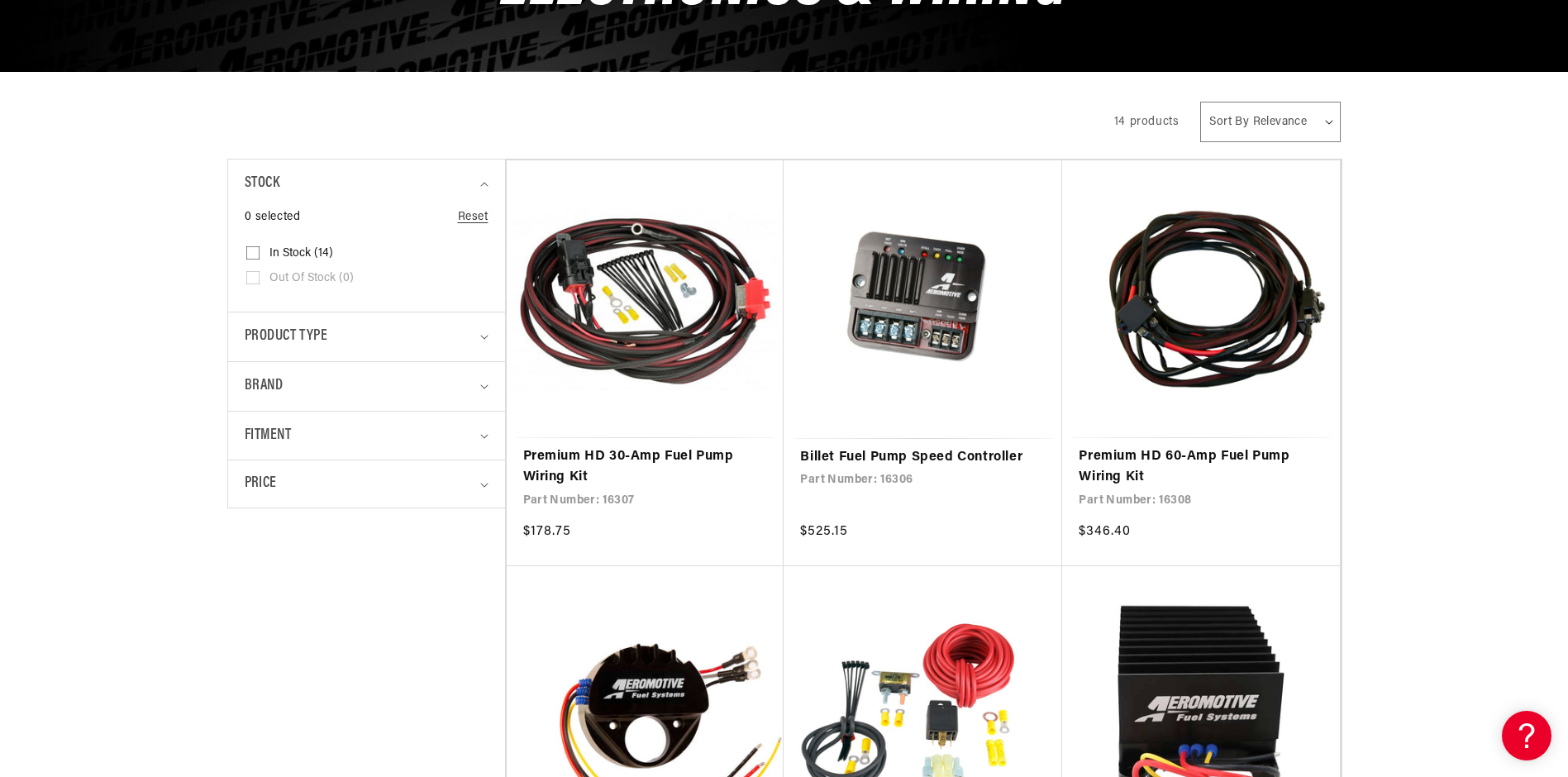
scroll to position [0, 0]
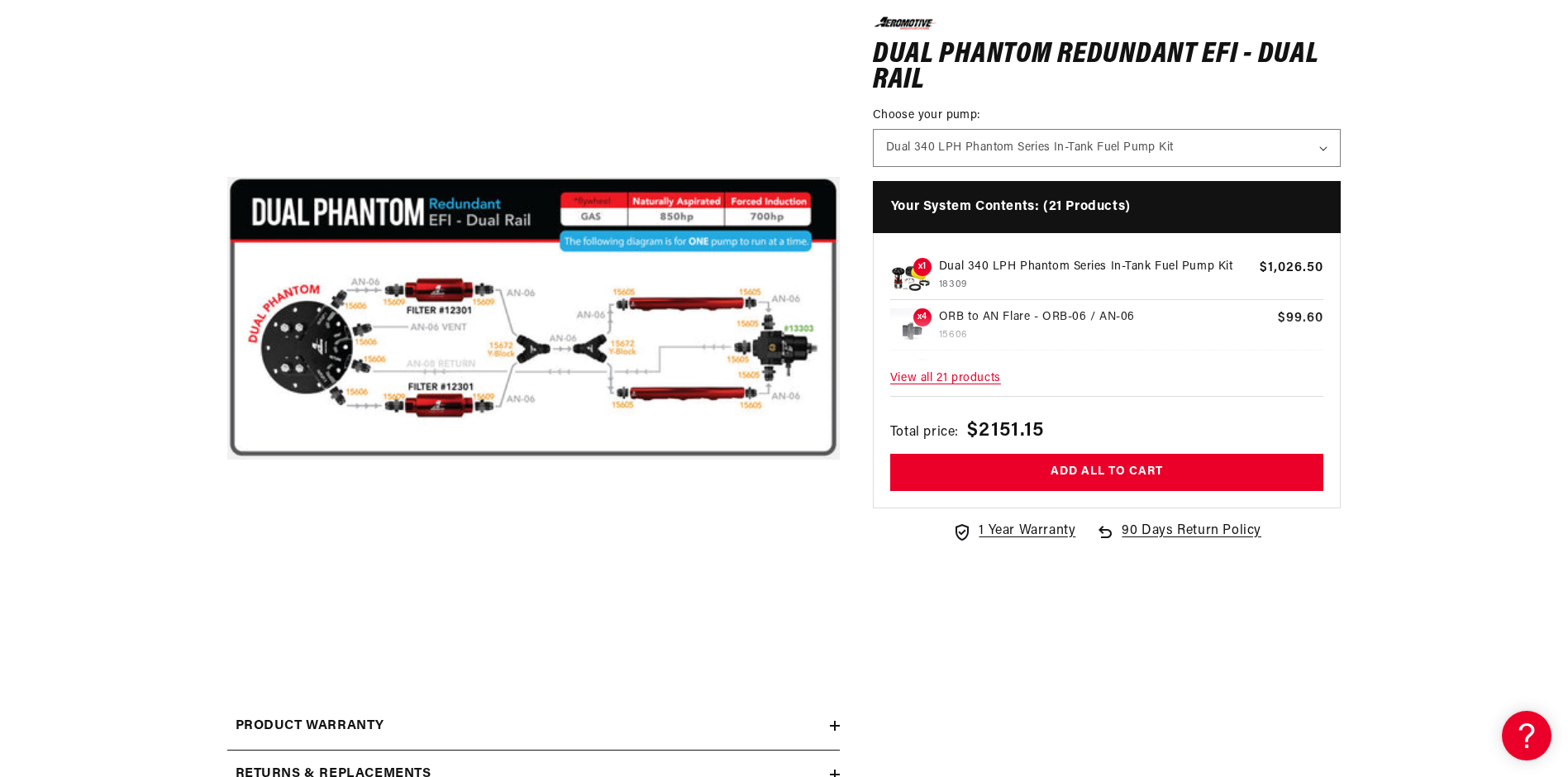
scroll to position [248, 0]
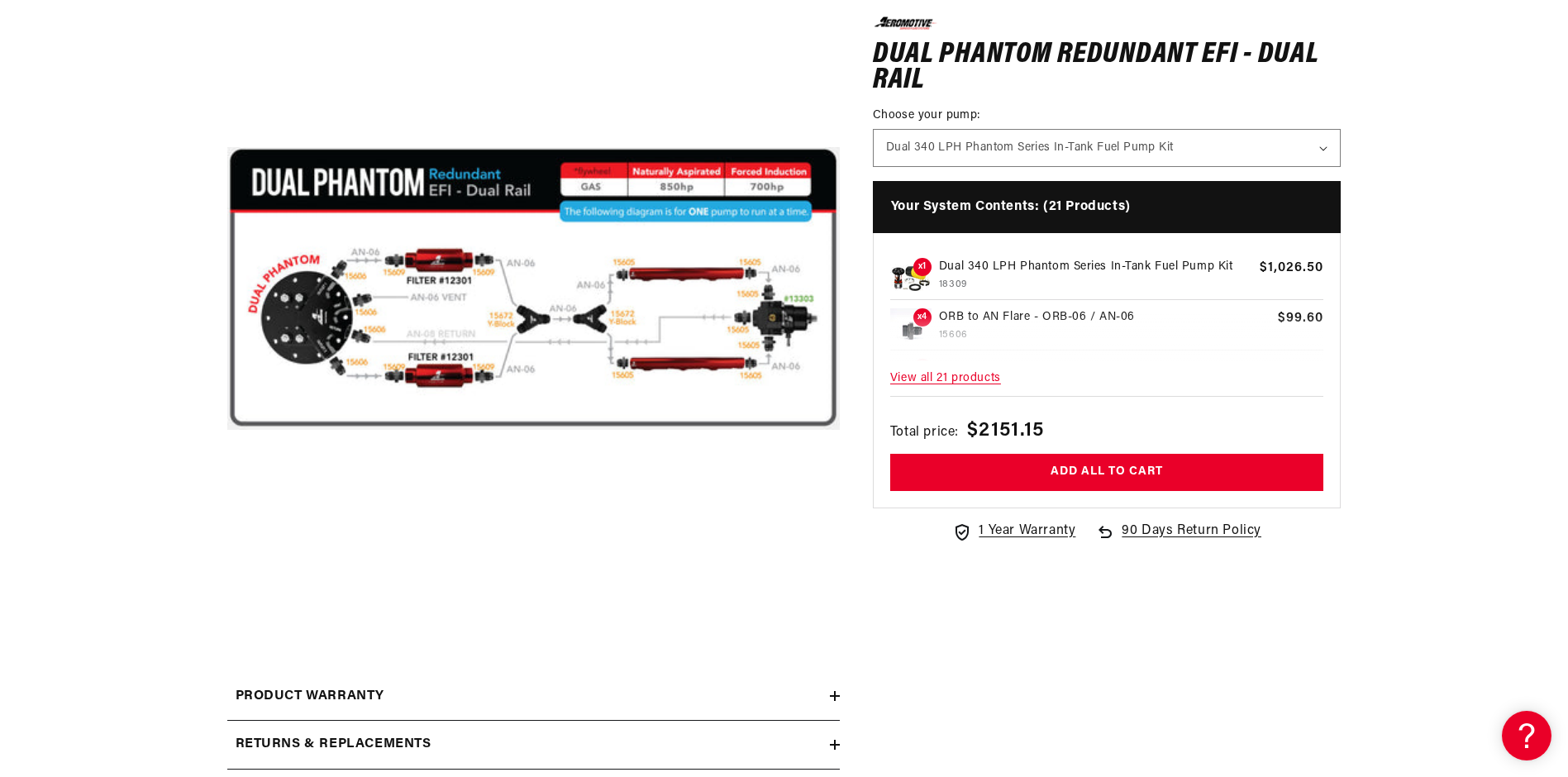
click at [986, 378] on span "View all 21 products" at bounding box center [1108, 378] width 434 height 35
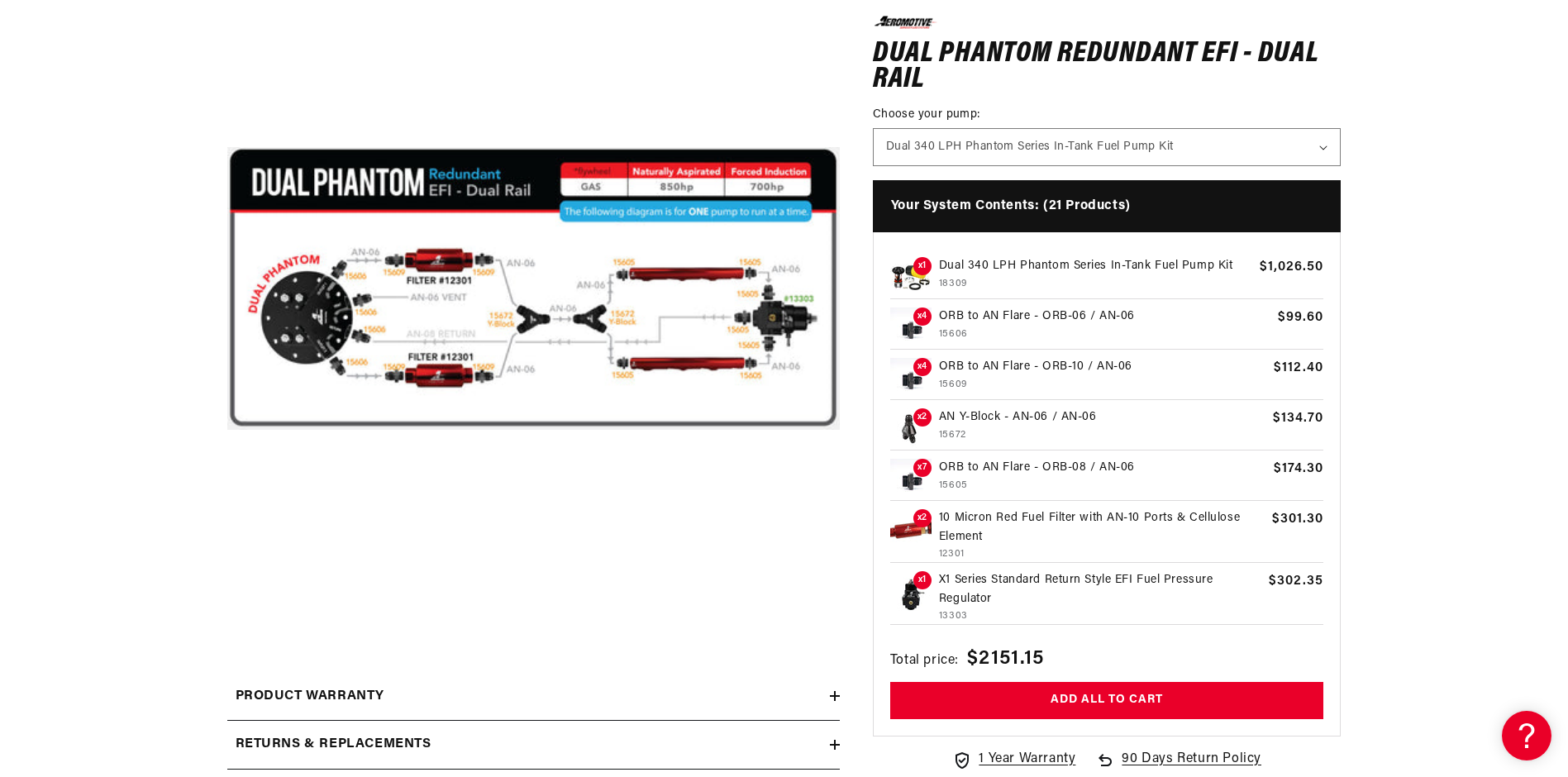
click at [987, 376] on p "ORB to AN Flare - ORB-10 / AN-06" at bounding box center [1103, 366] width 328 height 18
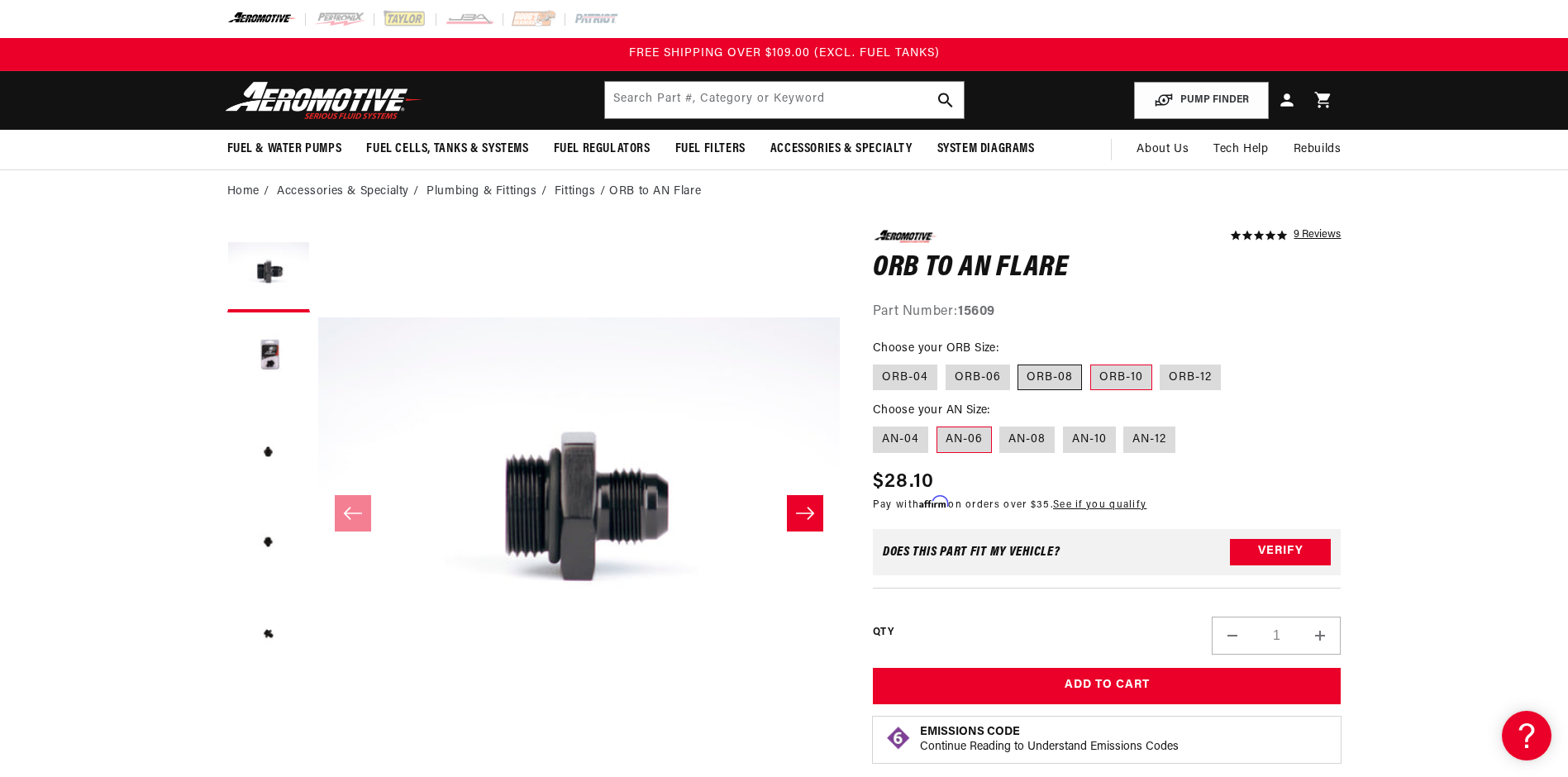
click at [1041, 374] on label "ORB-08" at bounding box center [1049, 378] width 64 height 27
click at [1019, 362] on input "ORB-08" at bounding box center [1019, 362] width 1 height 1
radio input "true"
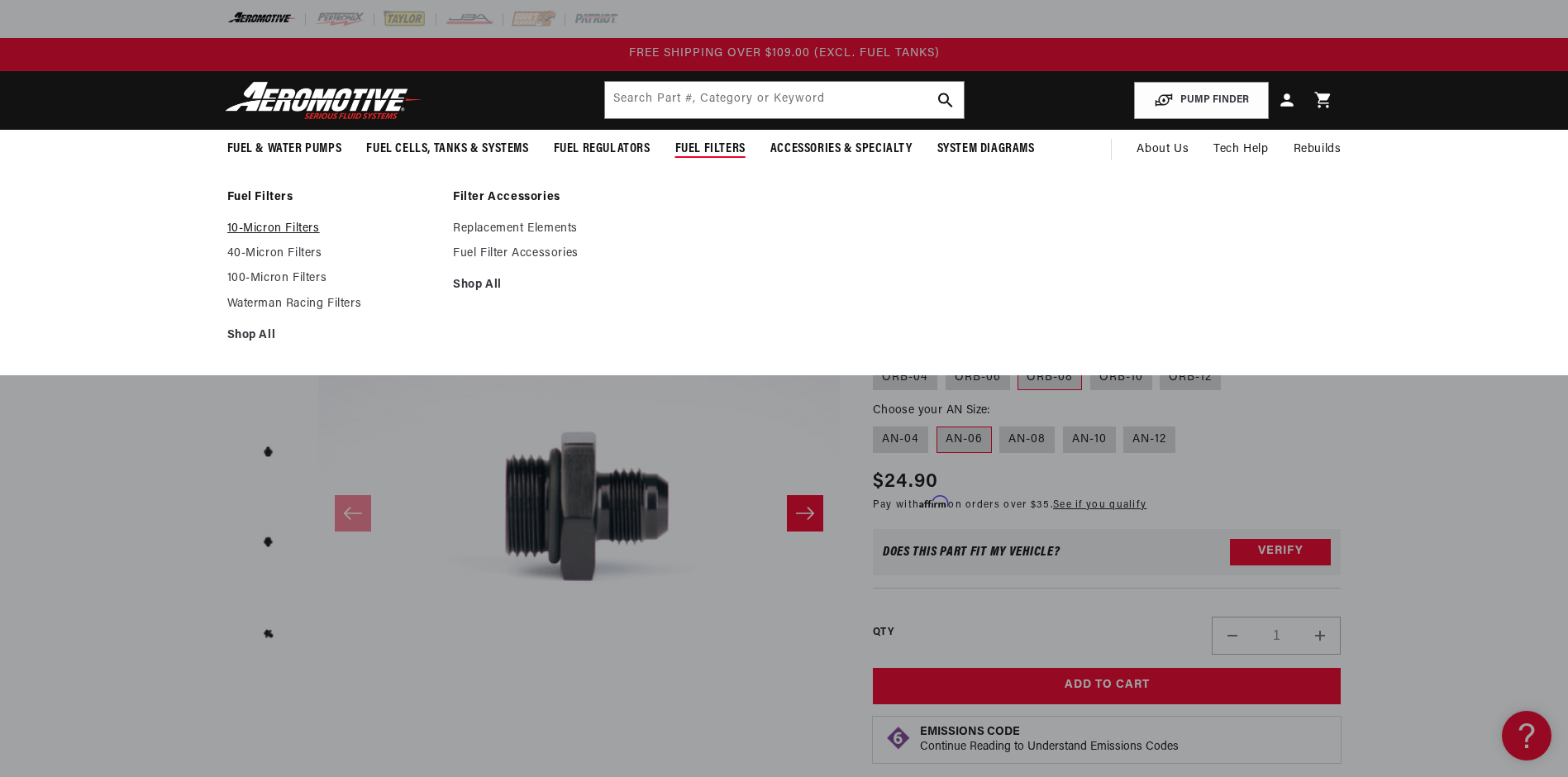
click at [265, 234] on link "10-Micron Filters" at bounding box center [332, 230] width 210 height 15
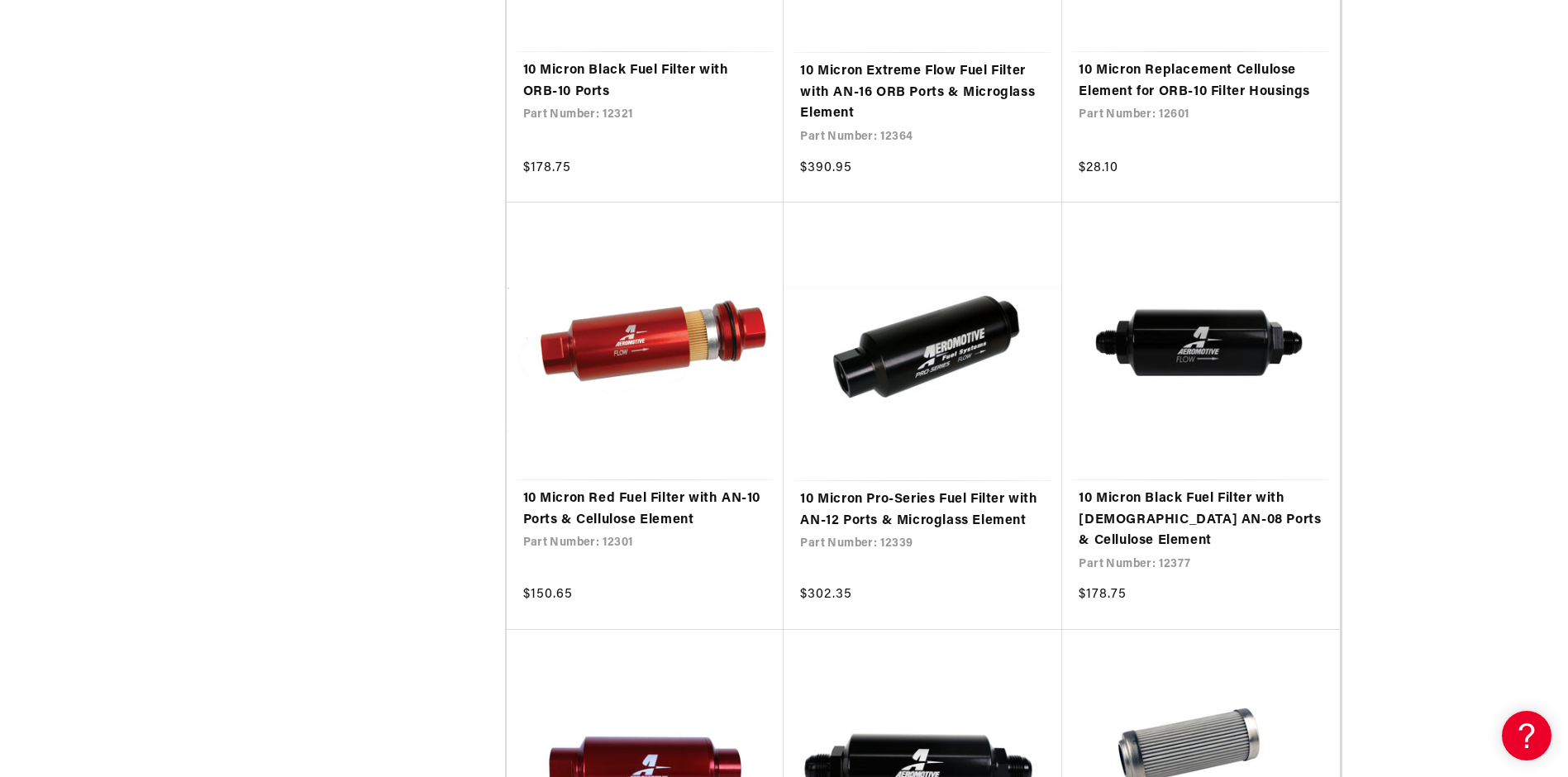
scroll to position [1737, 0]
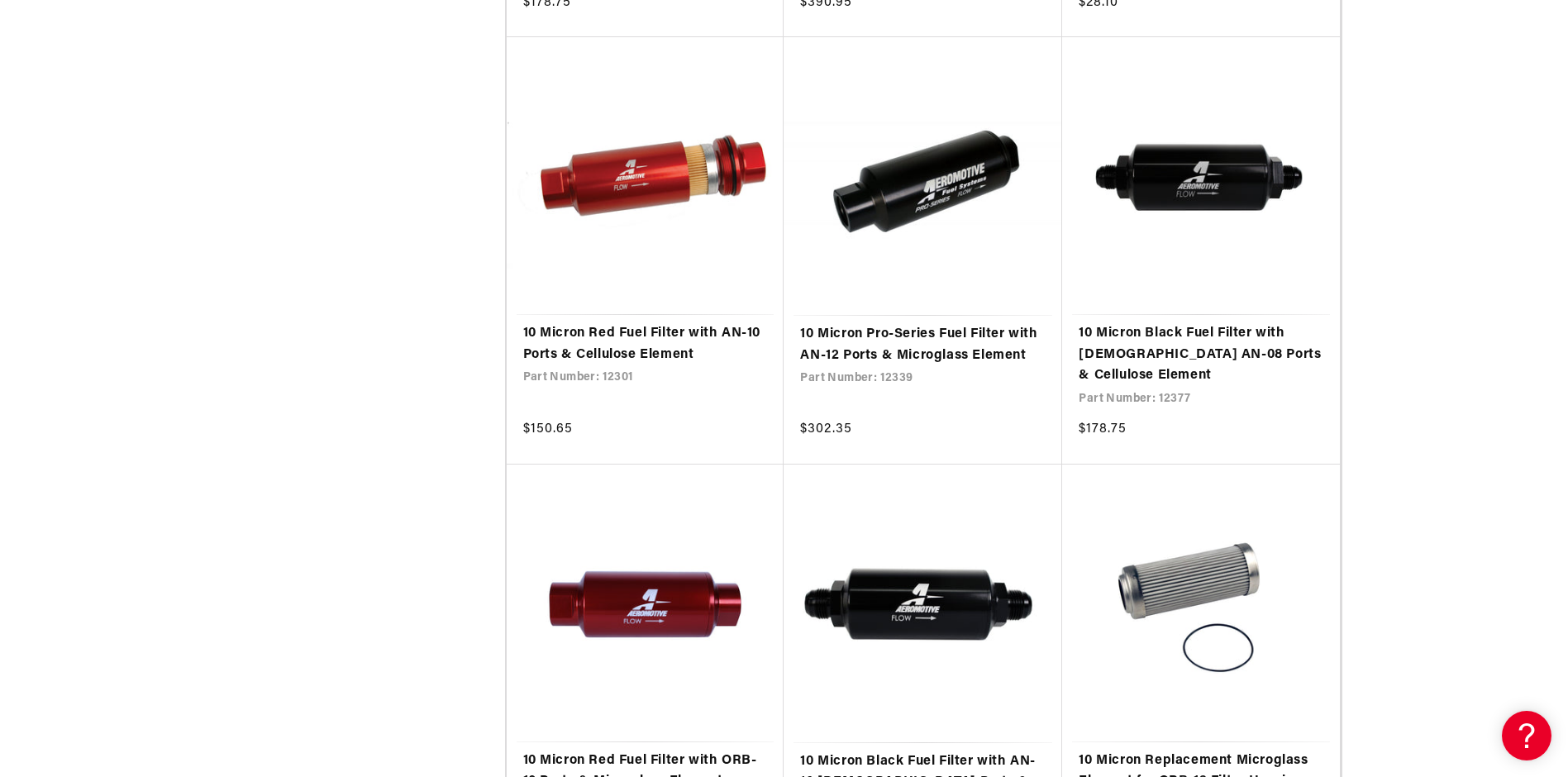
click at [1379, 388] on div "Stock 0 selected Reset Stock In stock (24) In stock (24 products) Out of stock …" at bounding box center [784, 668] width 1197 height 3828
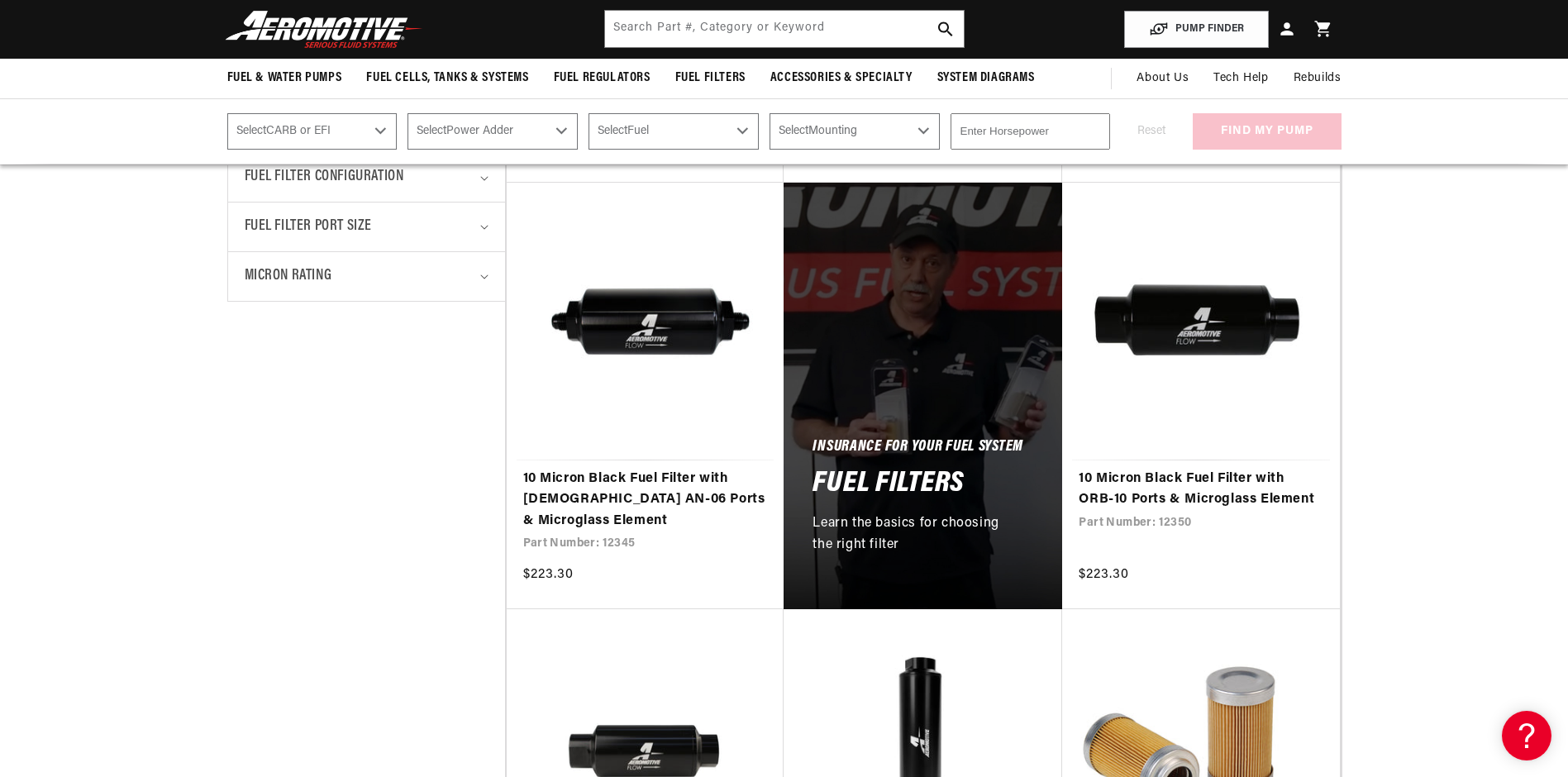
scroll to position [413, 0]
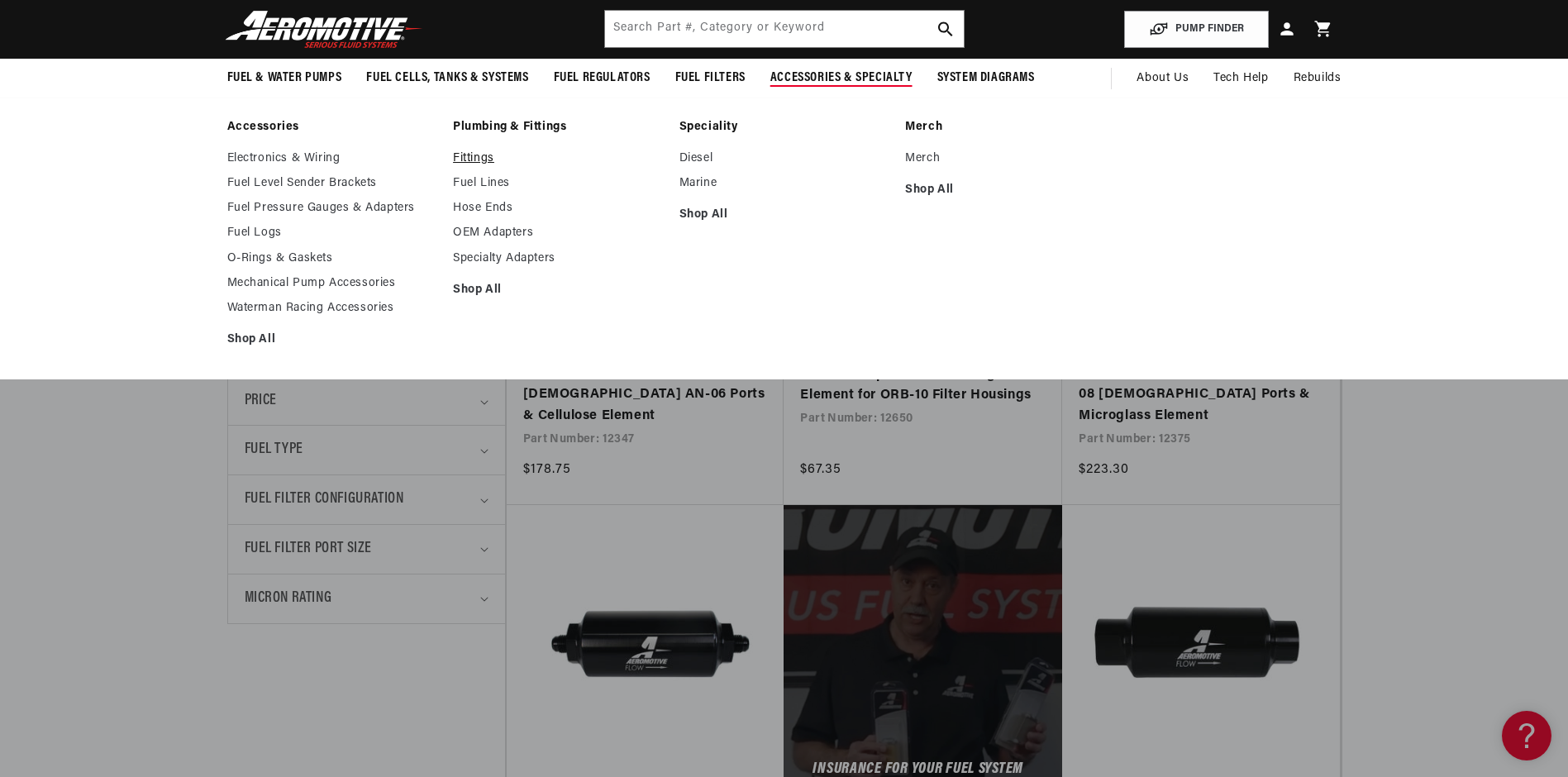
click at [477, 162] on link "Fittings" at bounding box center [558, 159] width 210 height 15
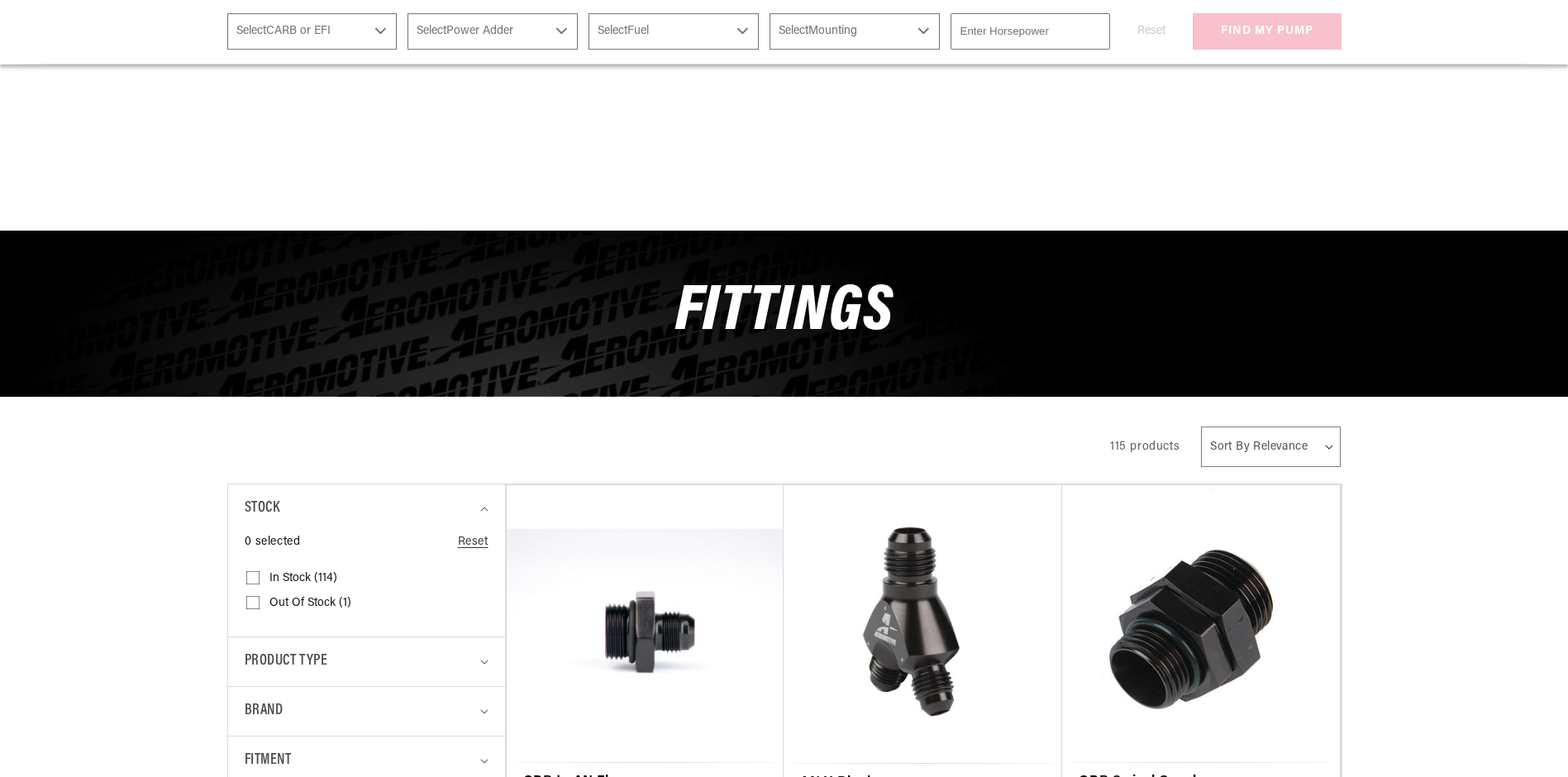
scroll to position [331, 0]
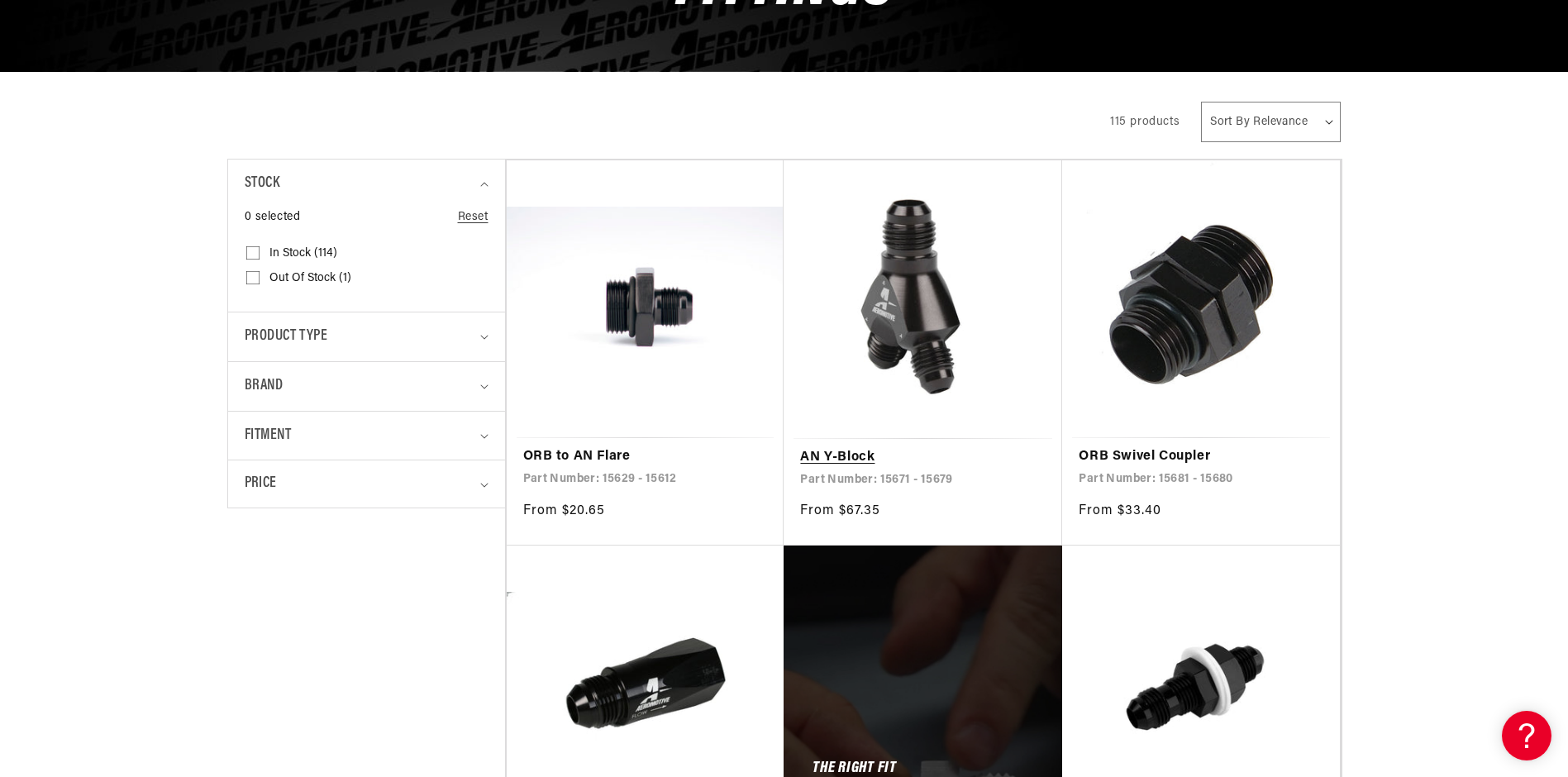
click at [916, 447] on link "AN Y-Block" at bounding box center [922, 457] width 246 height 21
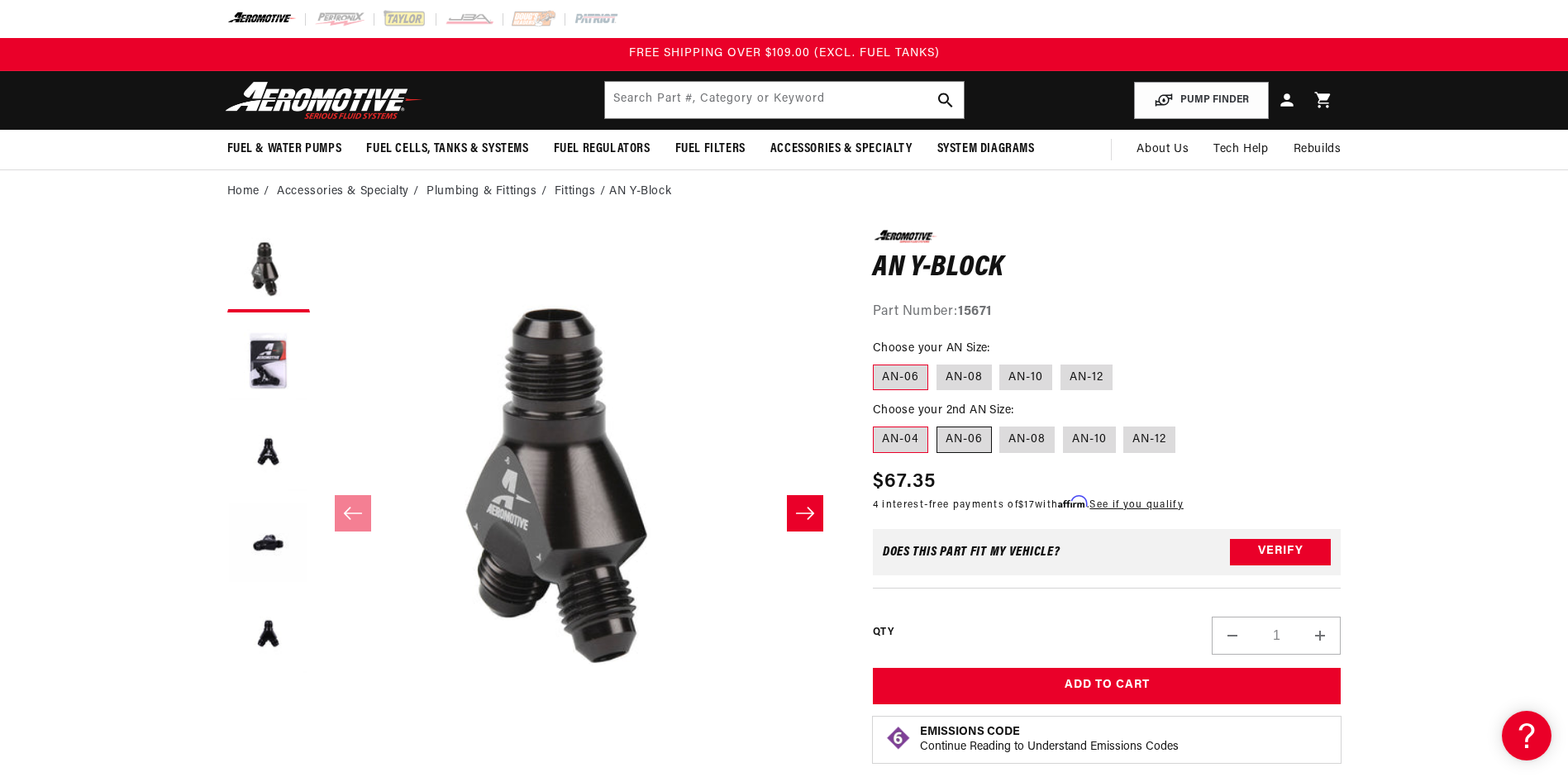
click at [953, 435] on label "AN-06" at bounding box center [964, 440] width 55 height 27
click at [938, 424] on input "AN-06" at bounding box center [937, 423] width 1 height 1
radio input "true"
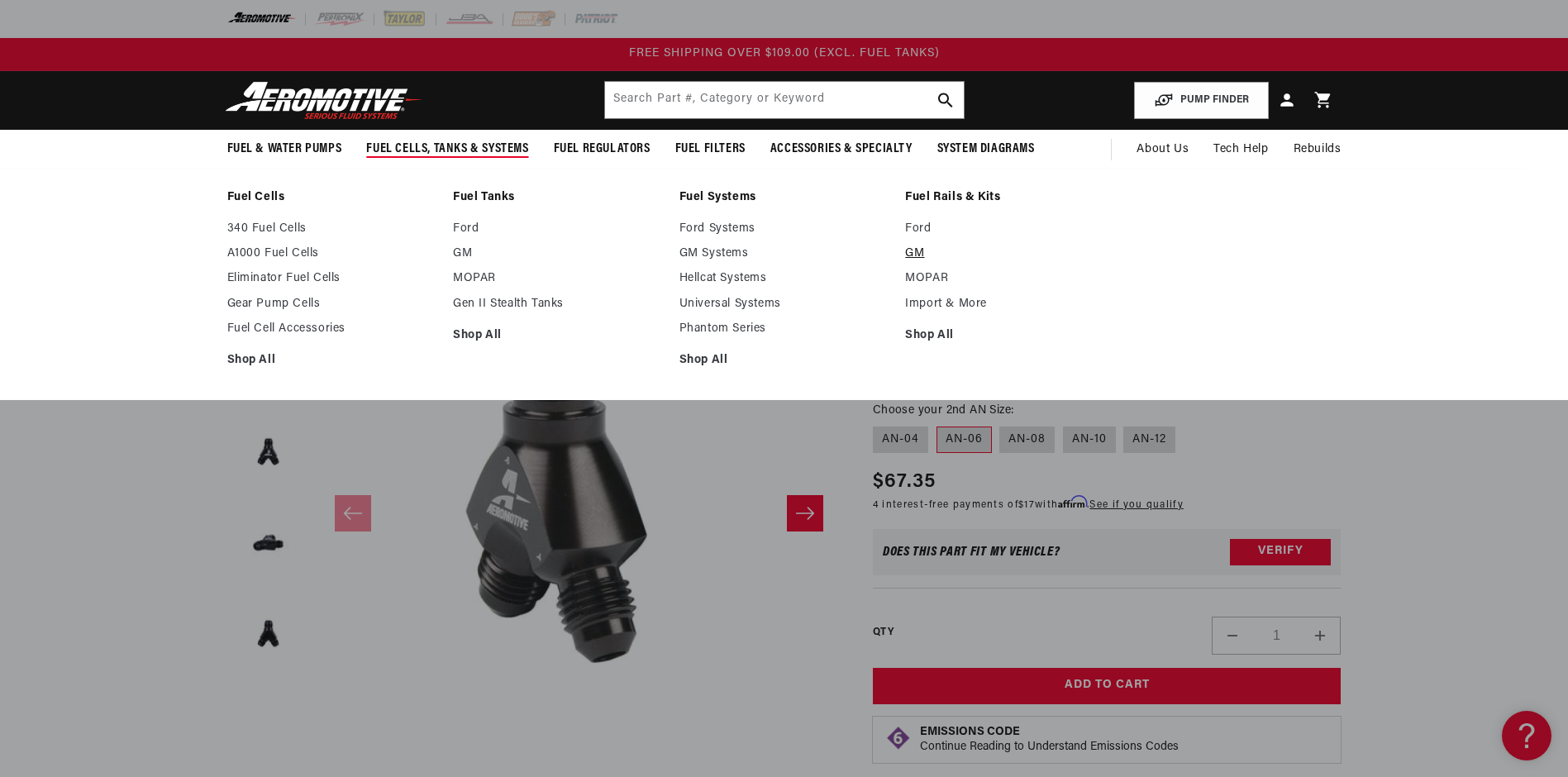
click at [916, 253] on link "GM" at bounding box center [1009, 255] width 210 height 15
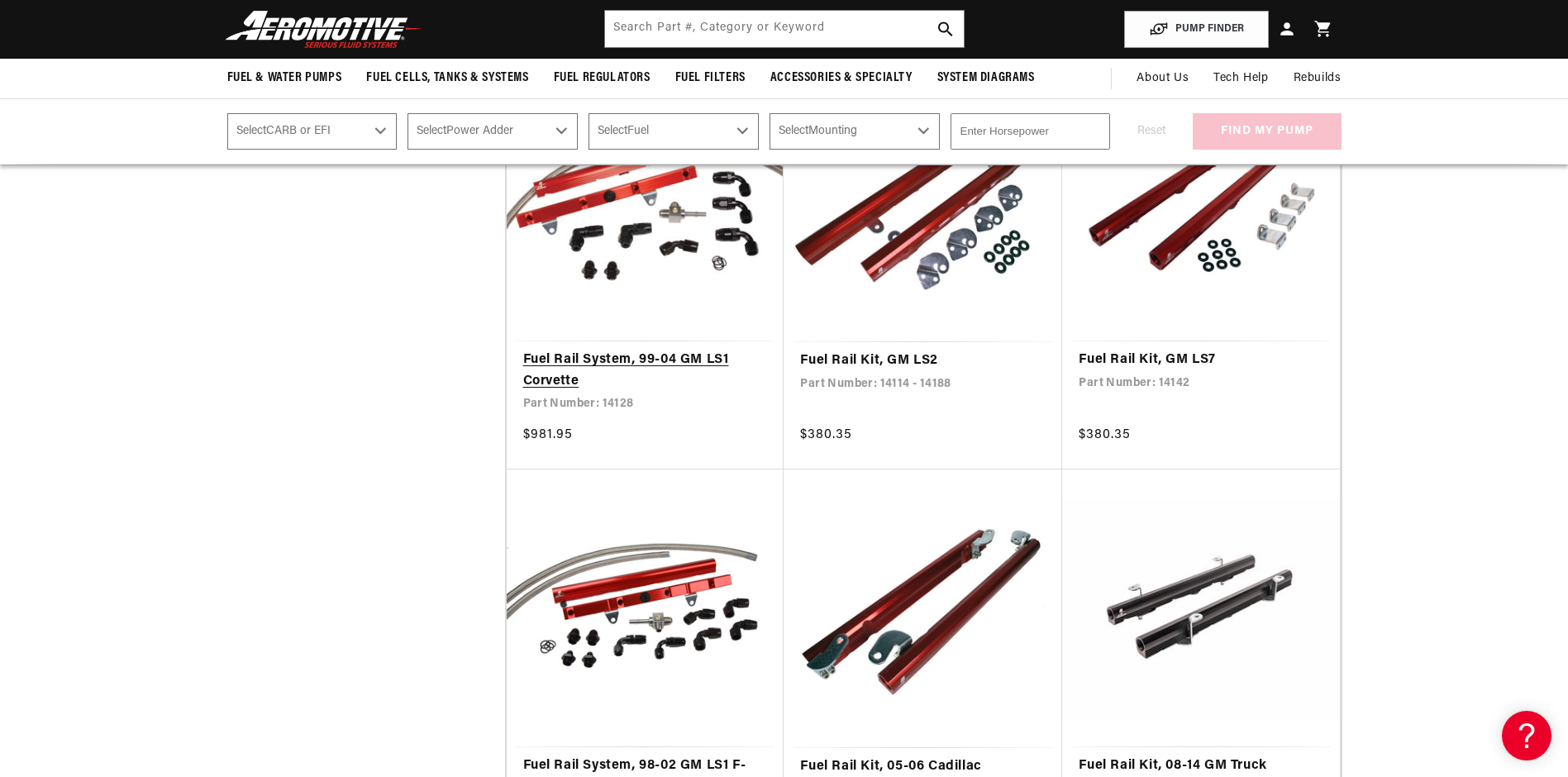
scroll to position [1158, 0]
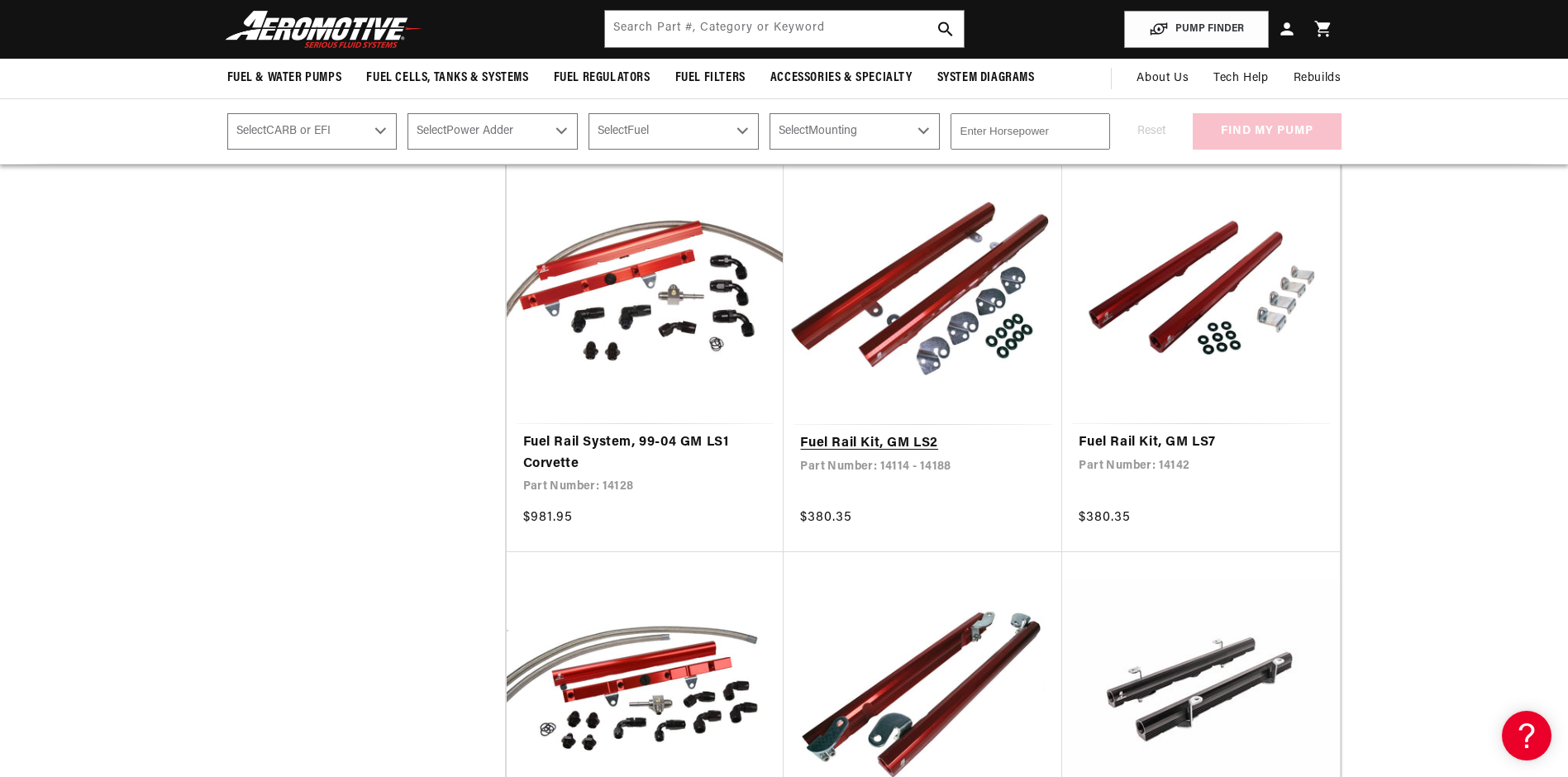
click at [919, 433] on link "Fuel Rail Kit, GM LS2" at bounding box center [922, 444] width 246 height 21
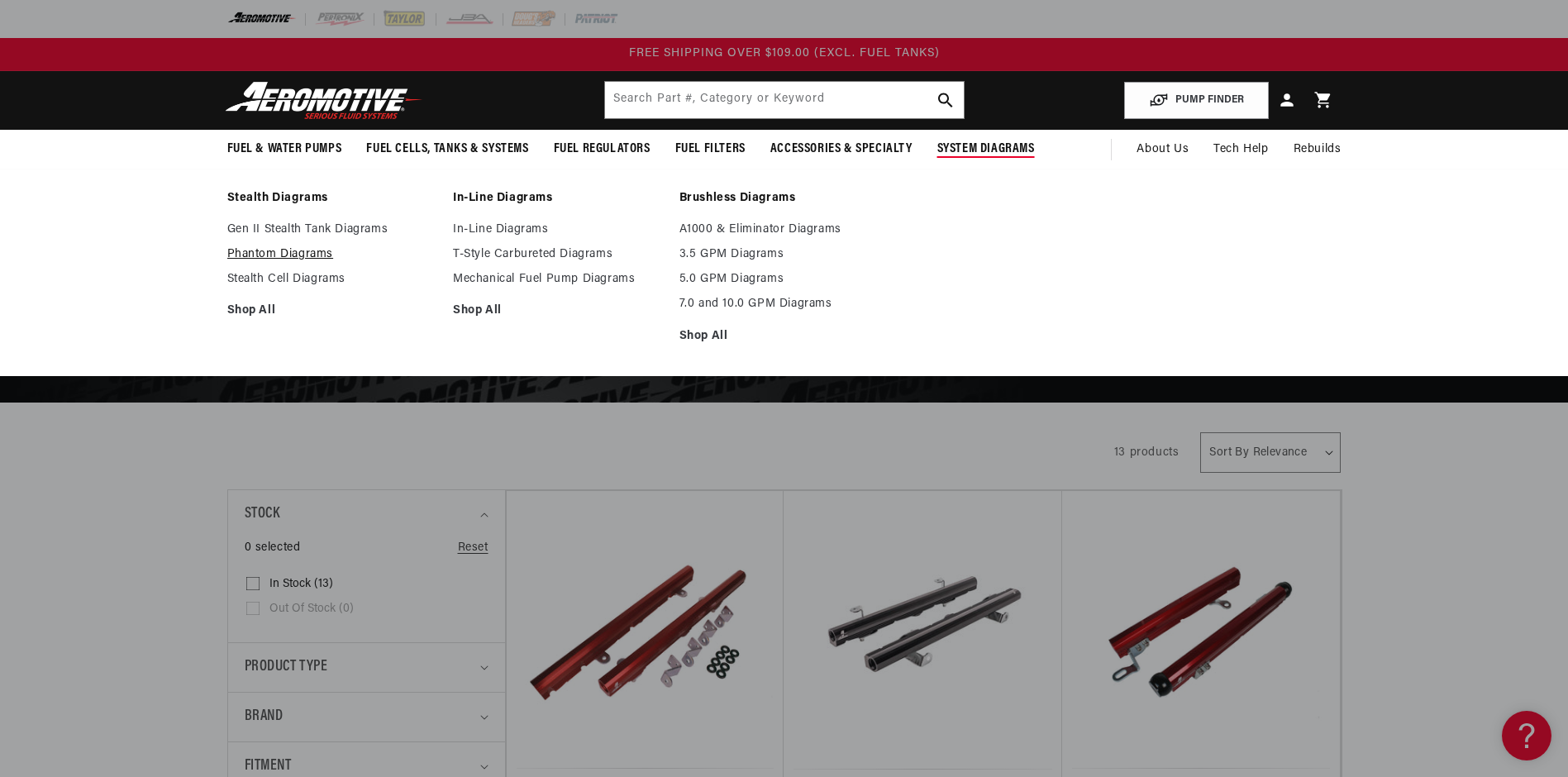
click at [283, 255] on link "Phantom Diagrams" at bounding box center [332, 255] width 210 height 15
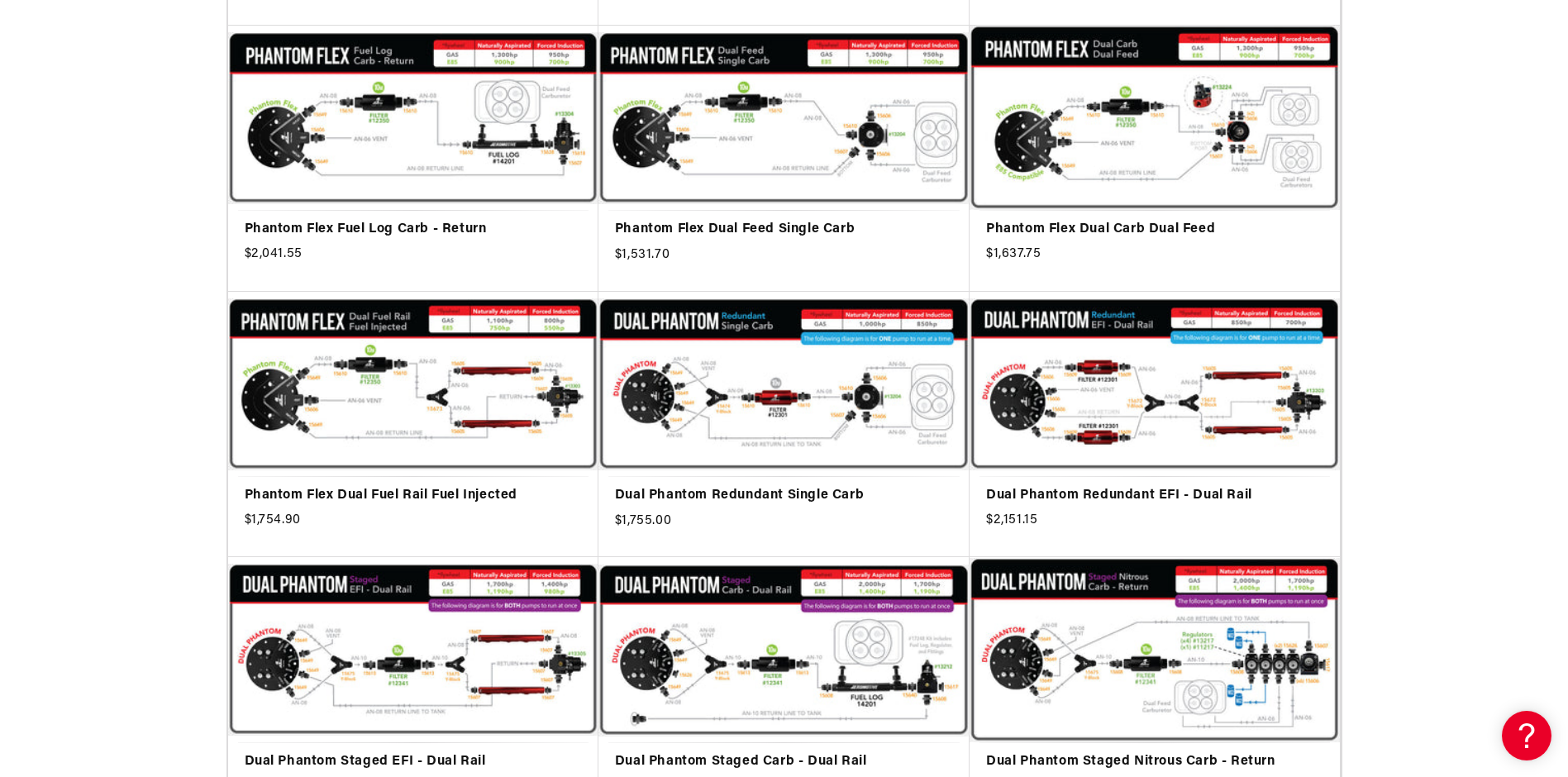
scroll to position [992, 0]
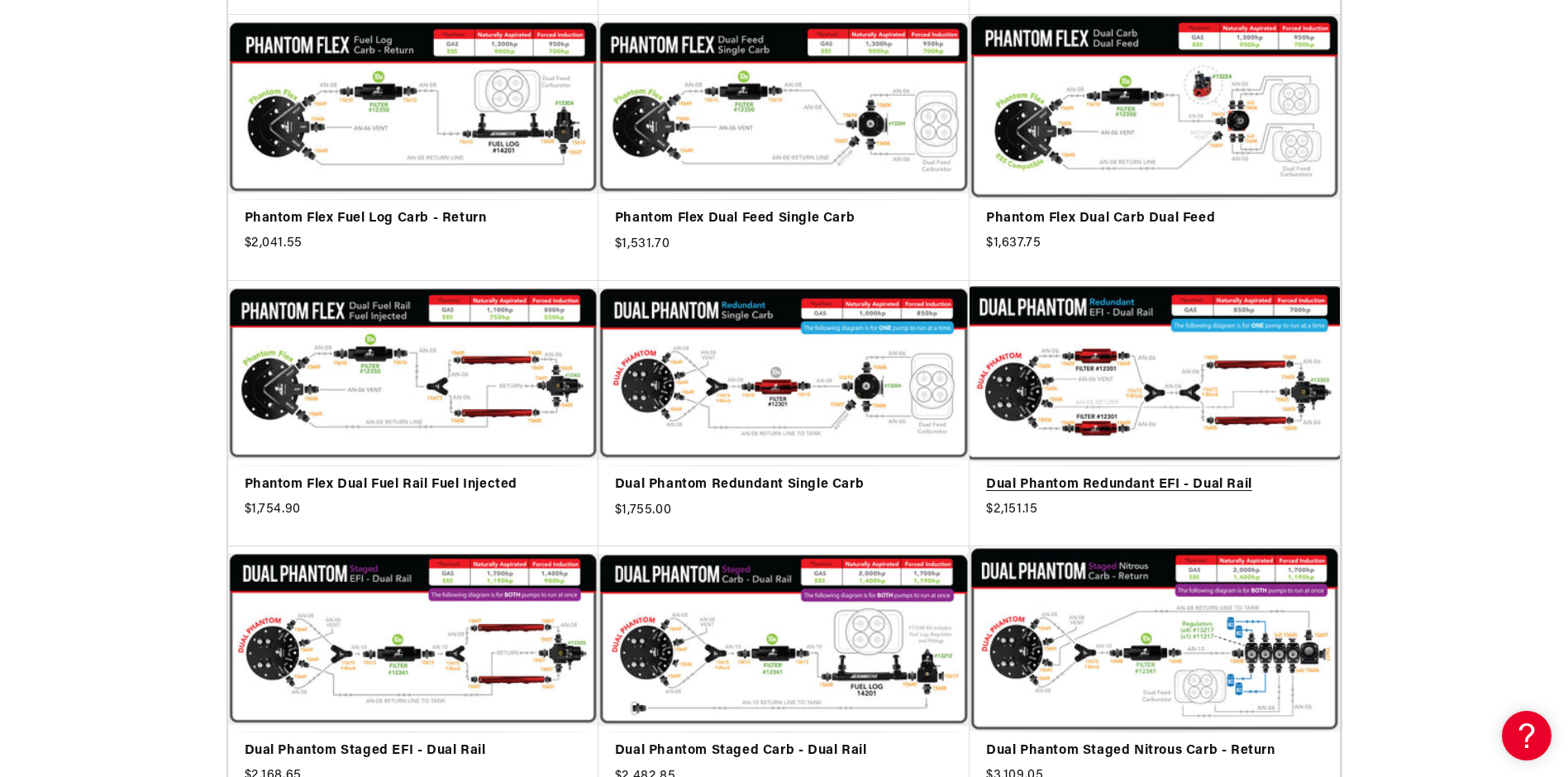
click at [1192, 475] on link "Dual Phantom Redundant EFI - Dual Rail" at bounding box center [1155, 485] width 338 height 21
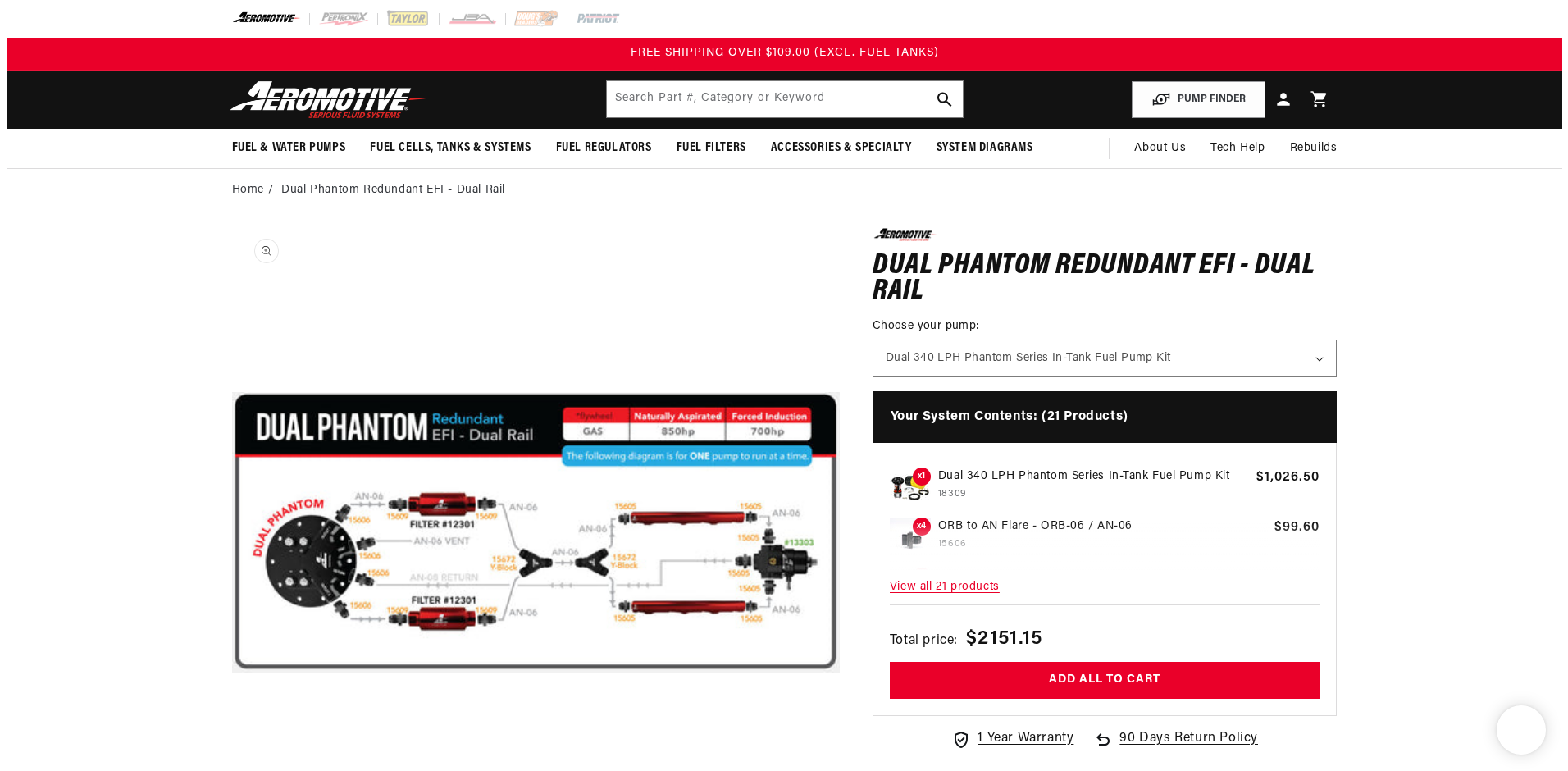
scroll to position [1, 0]
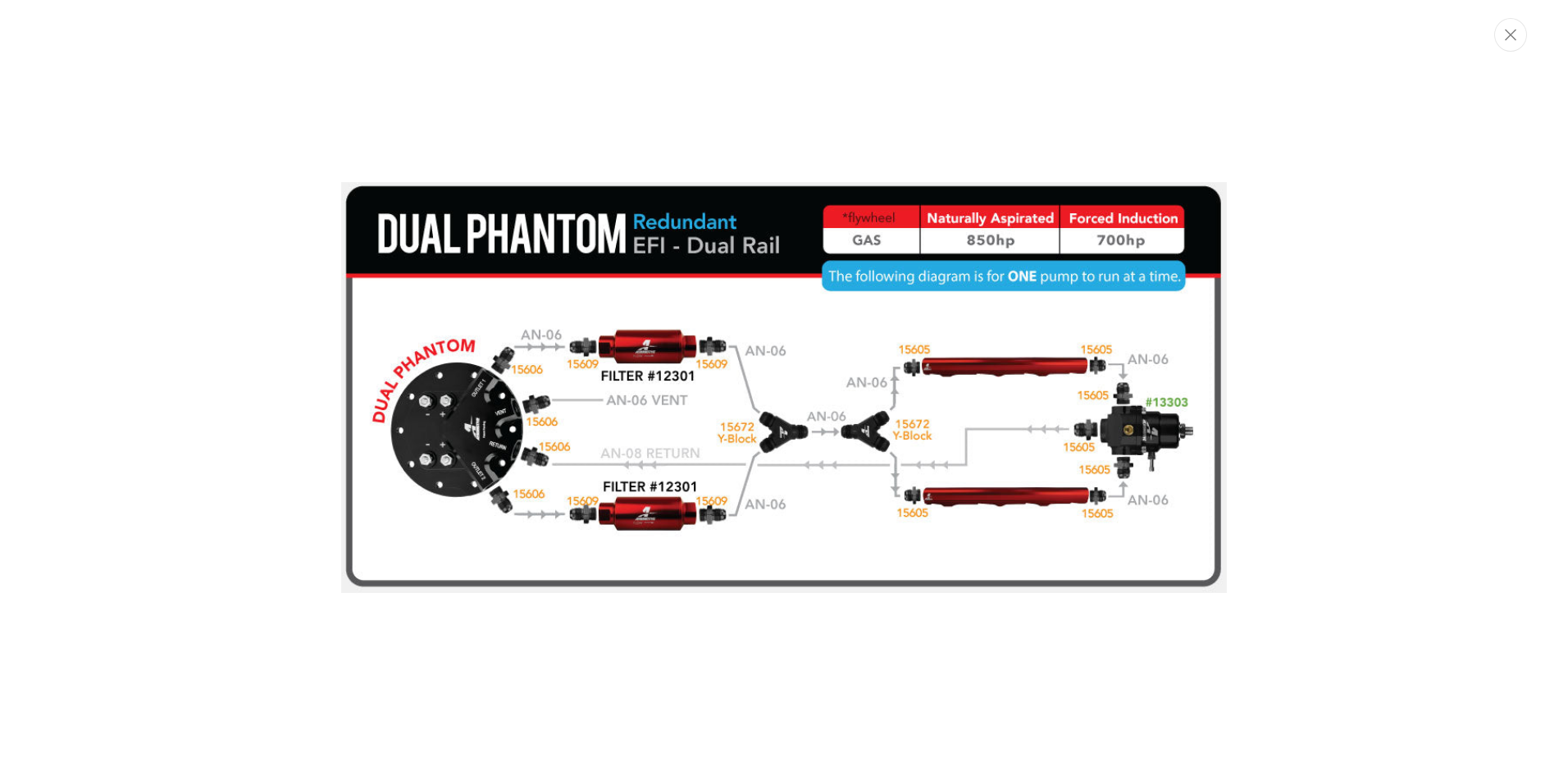
scroll to position [0, 0]
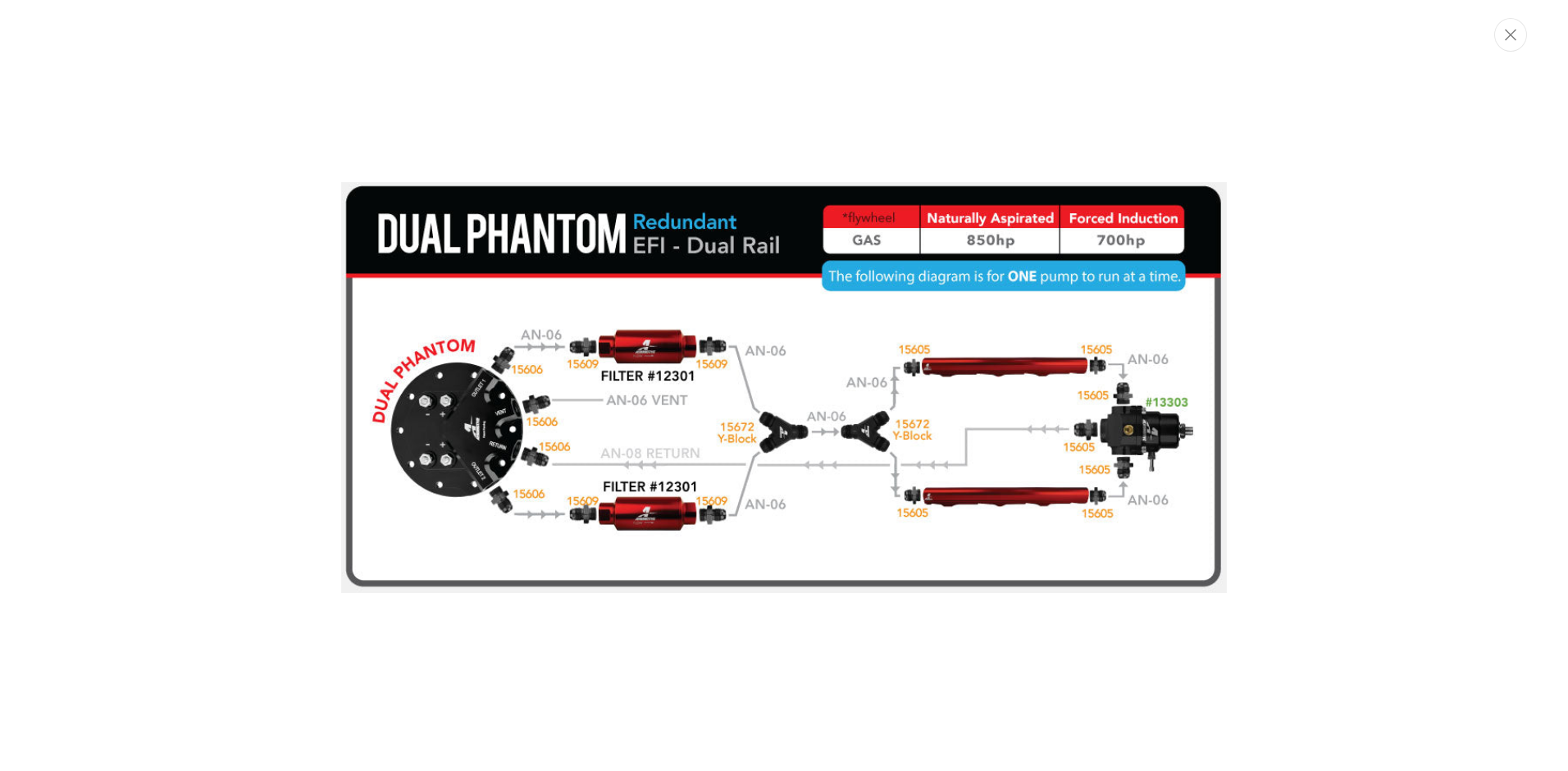
click at [342, 112] on div "Media gallery" at bounding box center [784, 386] width 1568 height 771
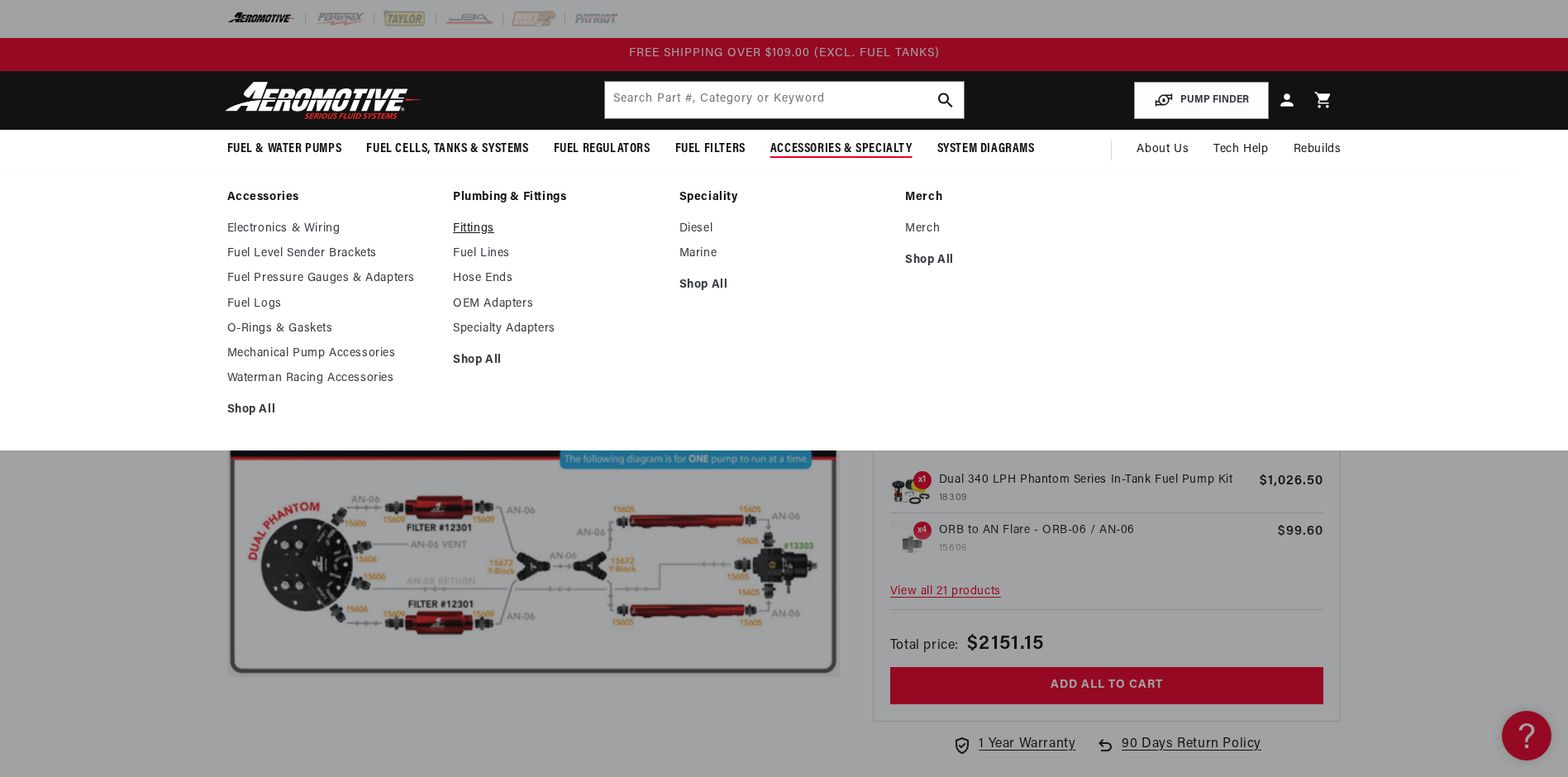
click at [478, 227] on link "Fittings" at bounding box center [558, 230] width 210 height 15
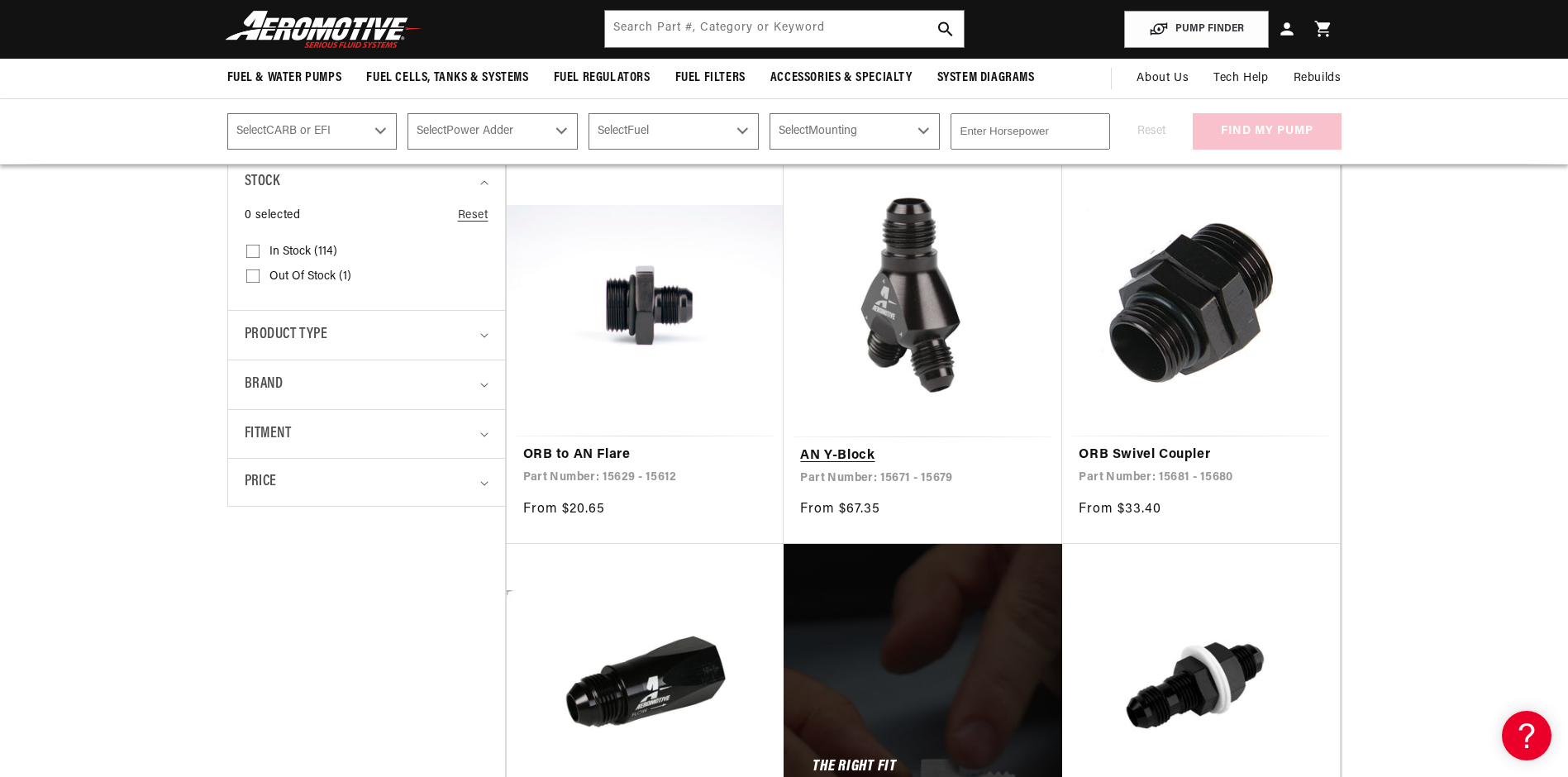
scroll to position [331, 0]
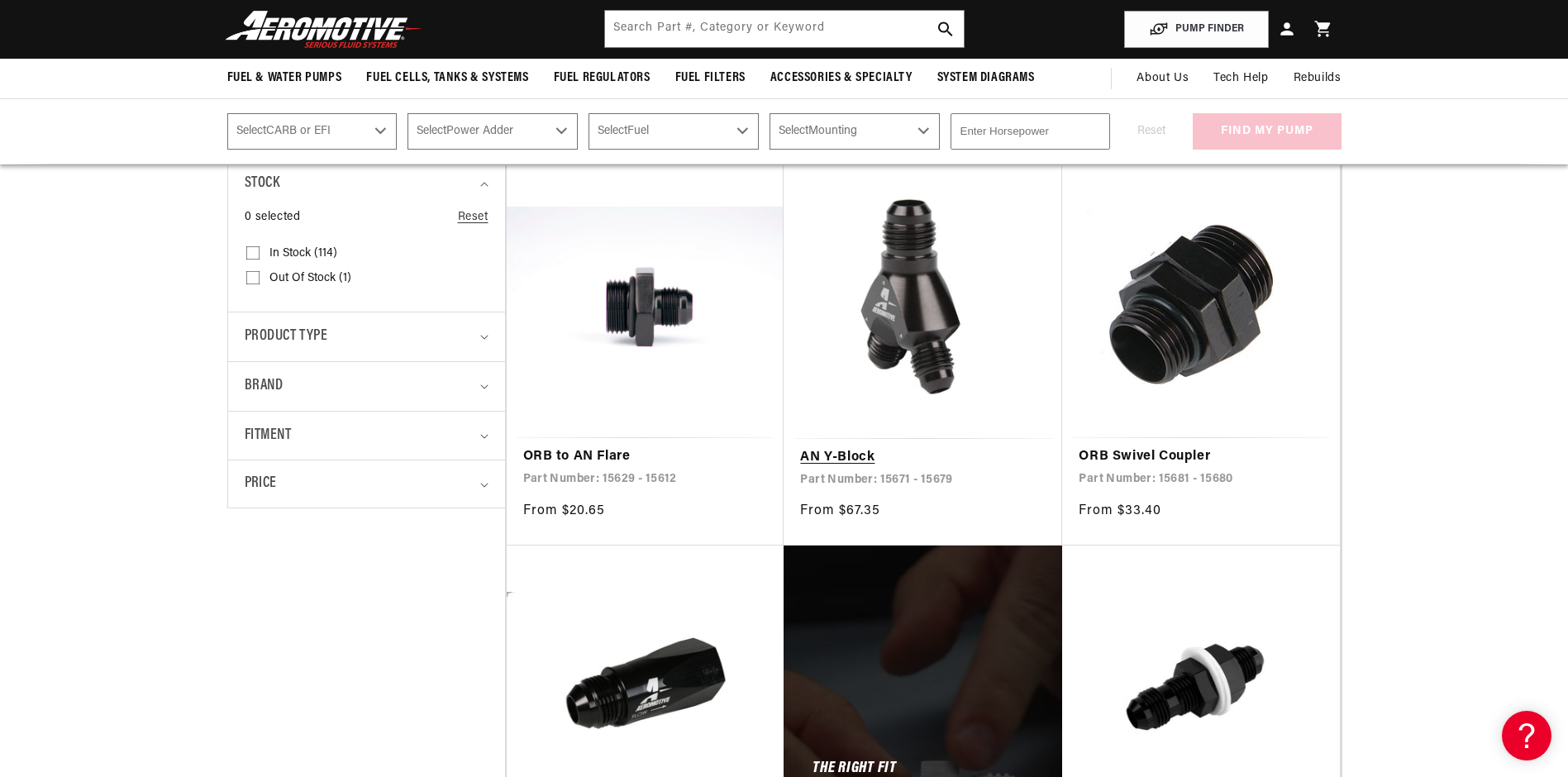
click at [873, 447] on link "AN Y-Block" at bounding box center [922, 457] width 246 height 21
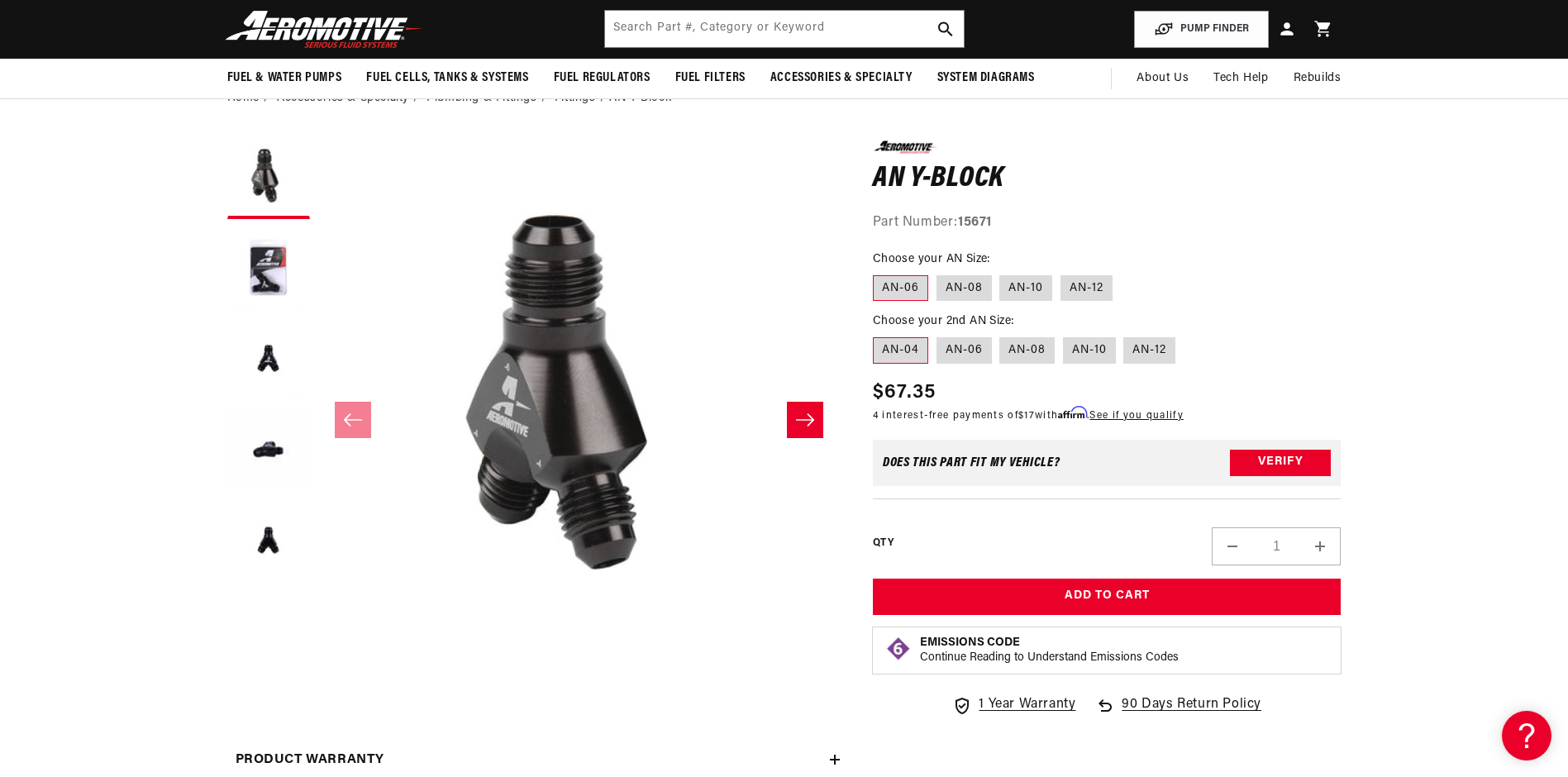
scroll to position [82, 0]
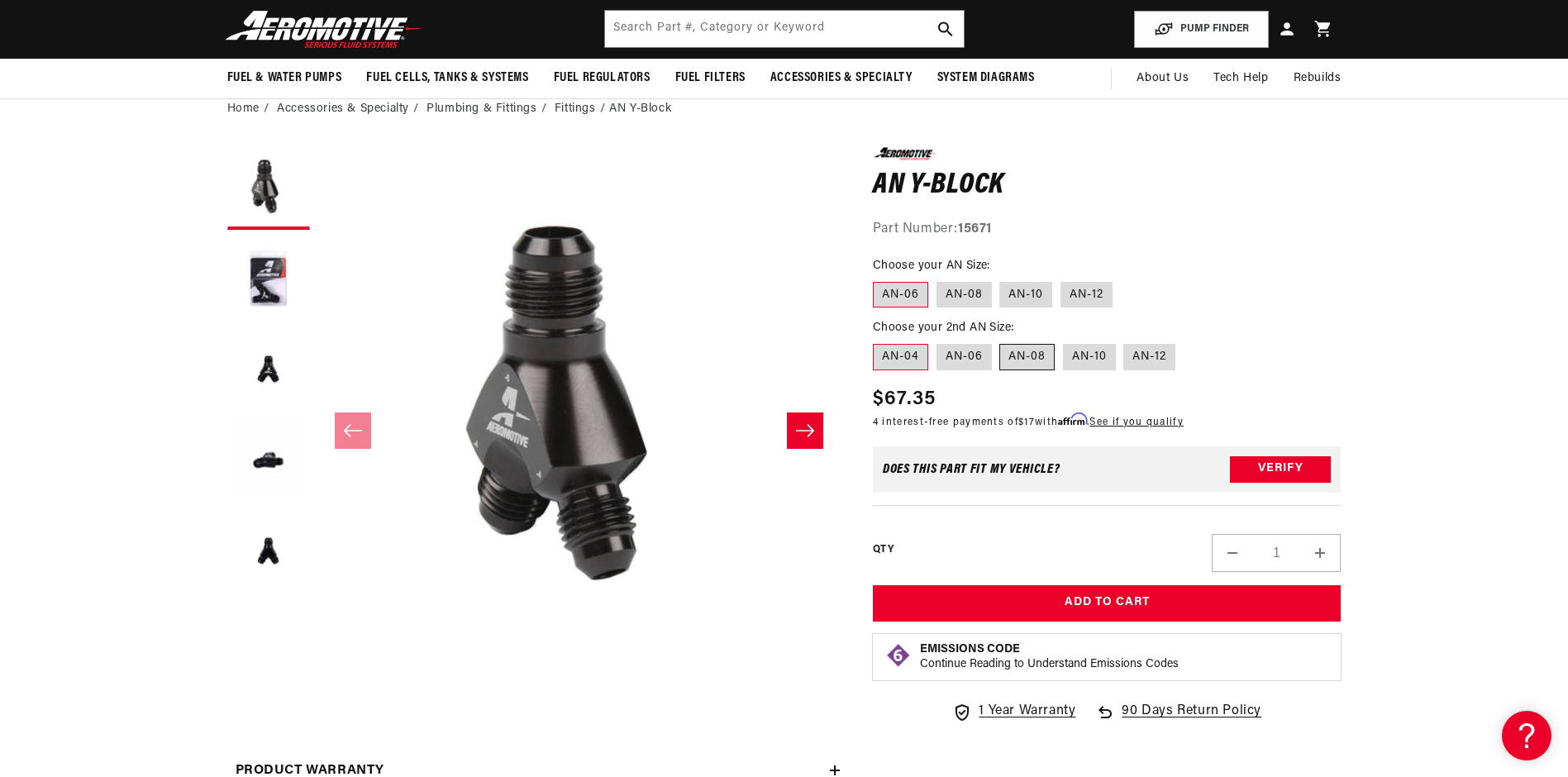
click at [1040, 361] on label "AN-08" at bounding box center [1027, 357] width 55 height 27
click at [1001, 342] on input "AN-08" at bounding box center [1001, 341] width 1 height 1
radio input "true"
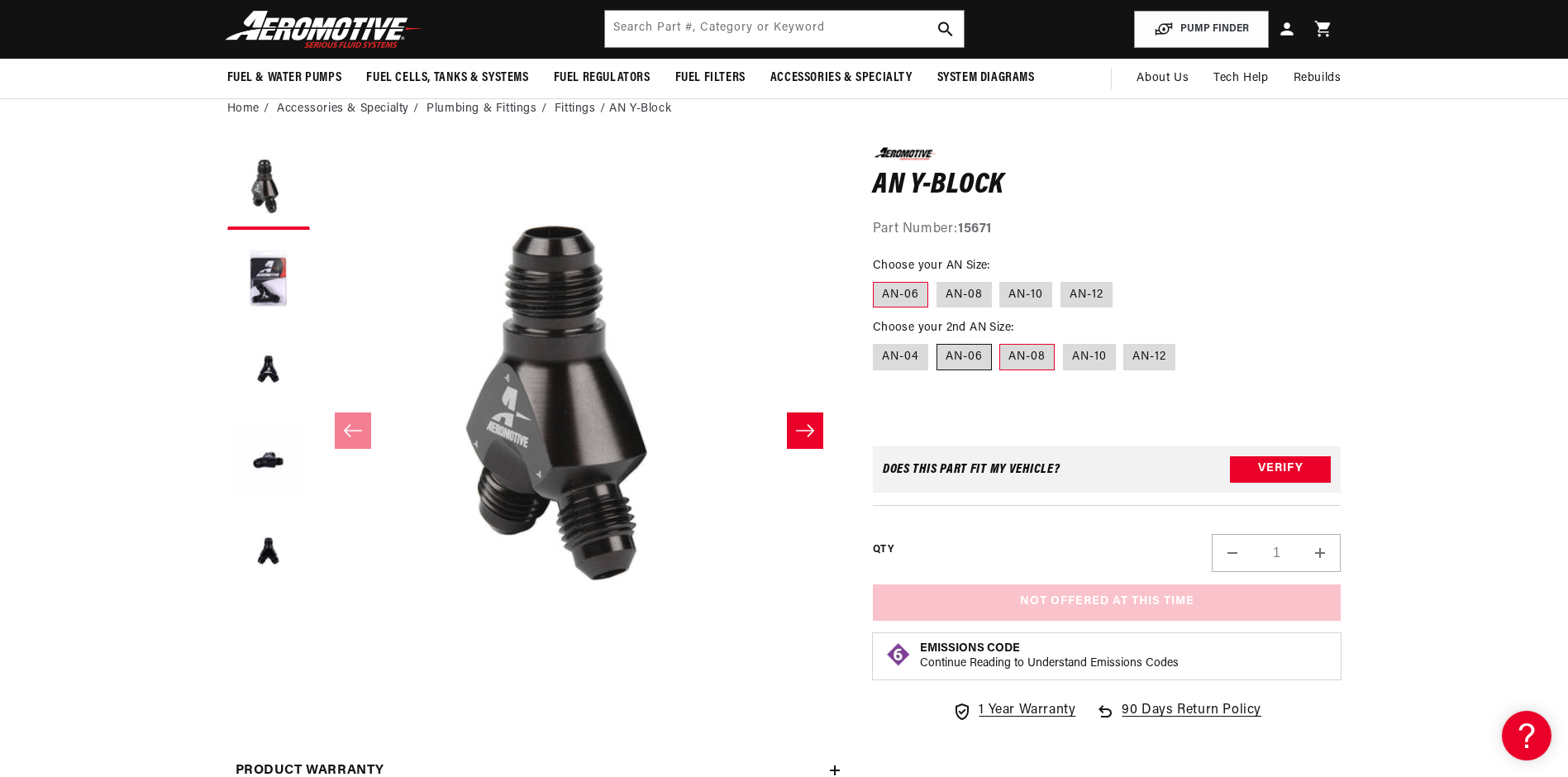
click at [983, 361] on label "AN-06" at bounding box center [964, 357] width 55 height 27
click at [938, 342] on input "AN-06" at bounding box center [937, 341] width 1 height 1
radio input "true"
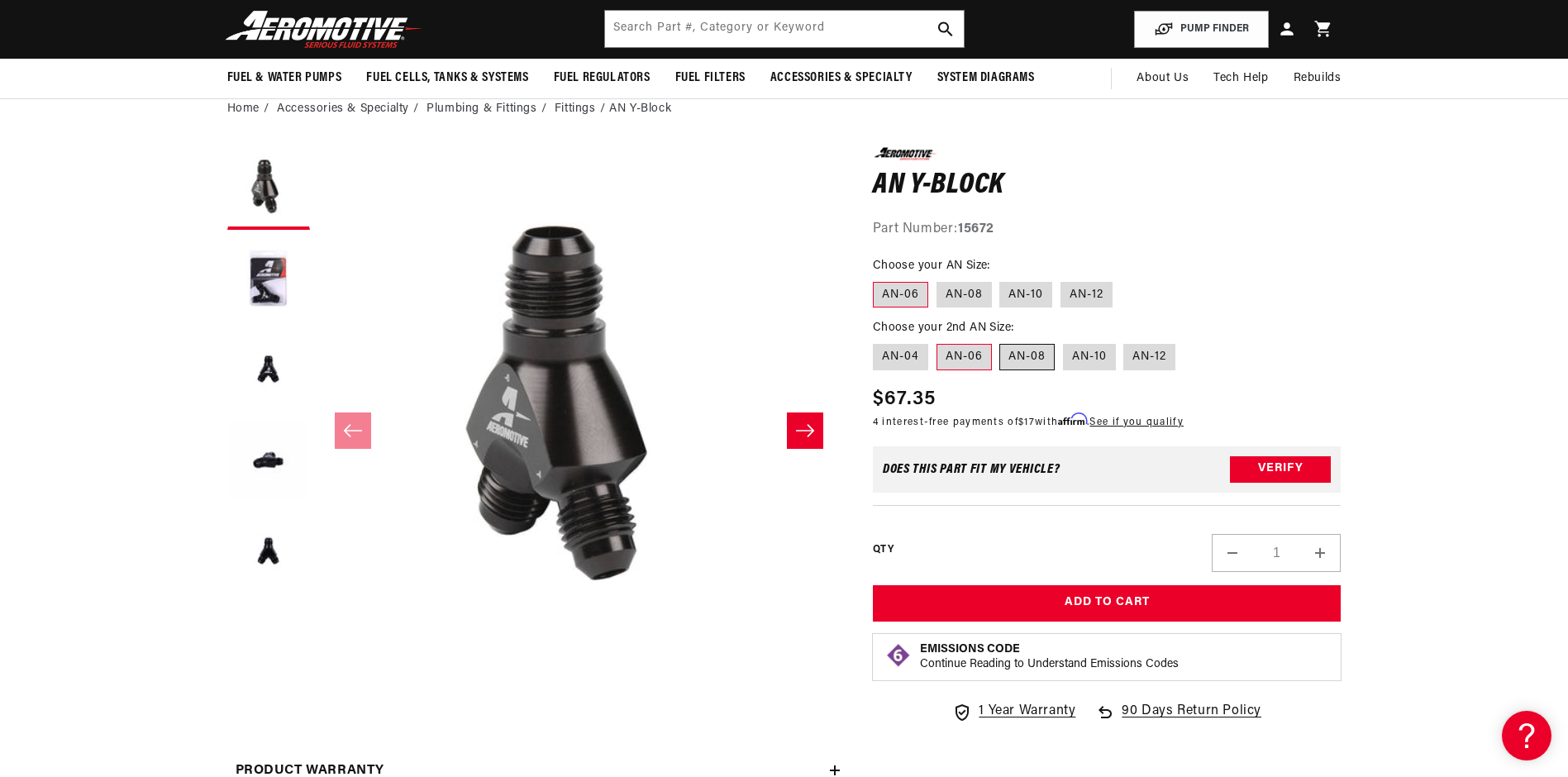
click at [1037, 357] on label "AN-08" at bounding box center [1027, 357] width 55 height 27
click at [1001, 342] on input "AN-08" at bounding box center [1001, 341] width 1 height 1
radio input "true"
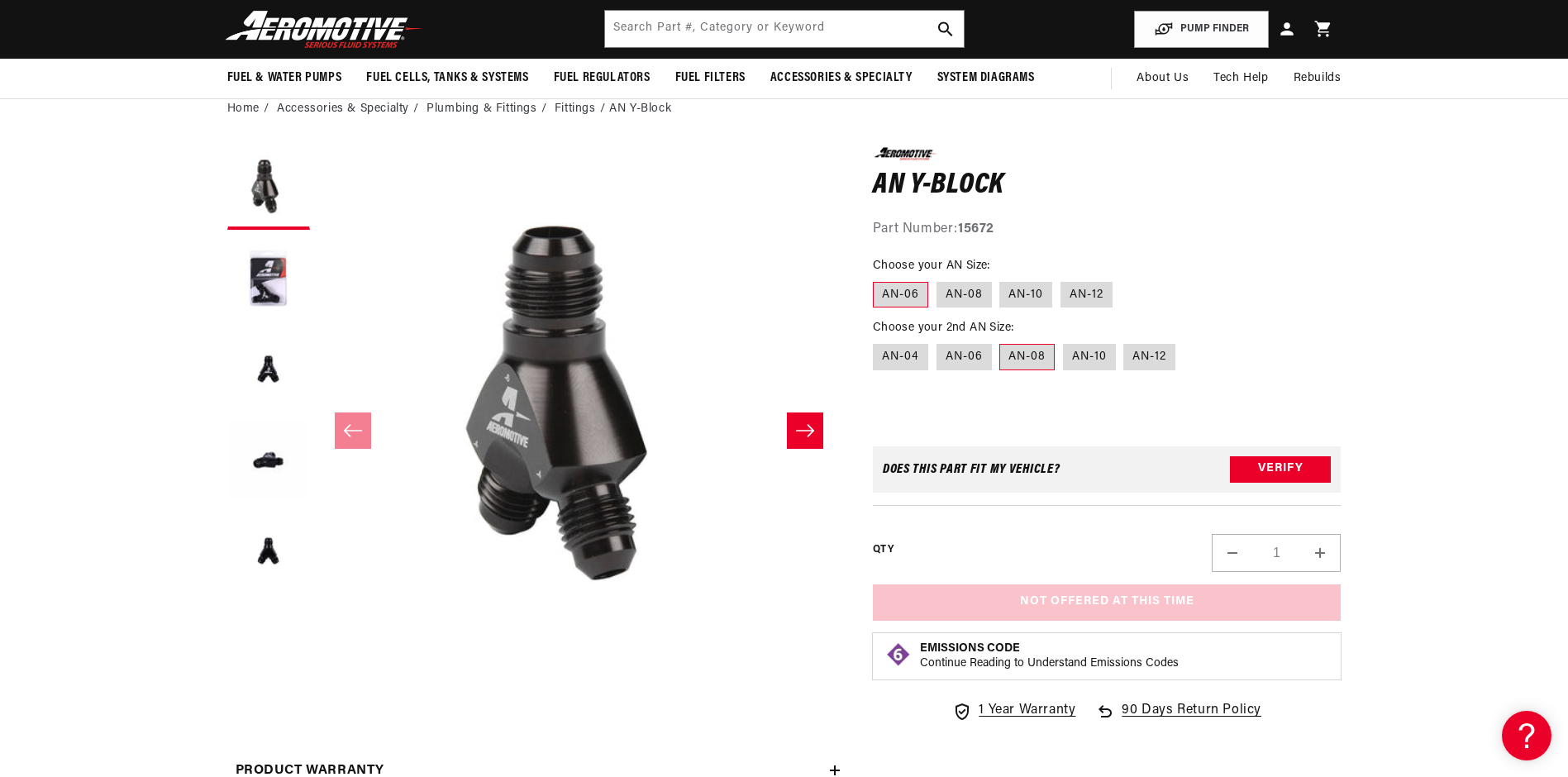
click at [1461, 341] on section "0.0 star rating Write a review AN Y-Block AN Y-Block 0.0 star rating Write a re…" at bounding box center [784, 500] width 1568 height 740
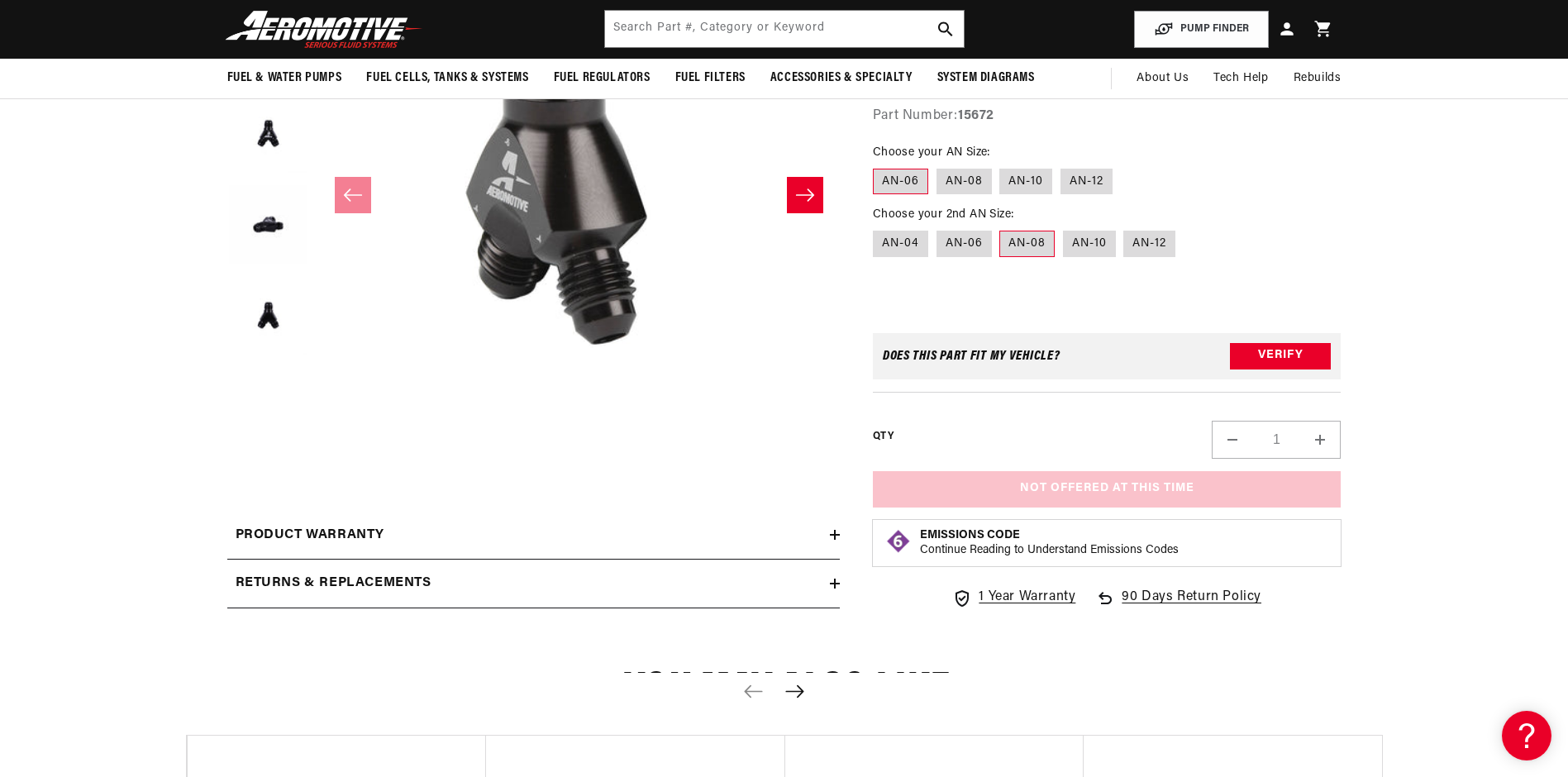
scroll to position [166, 0]
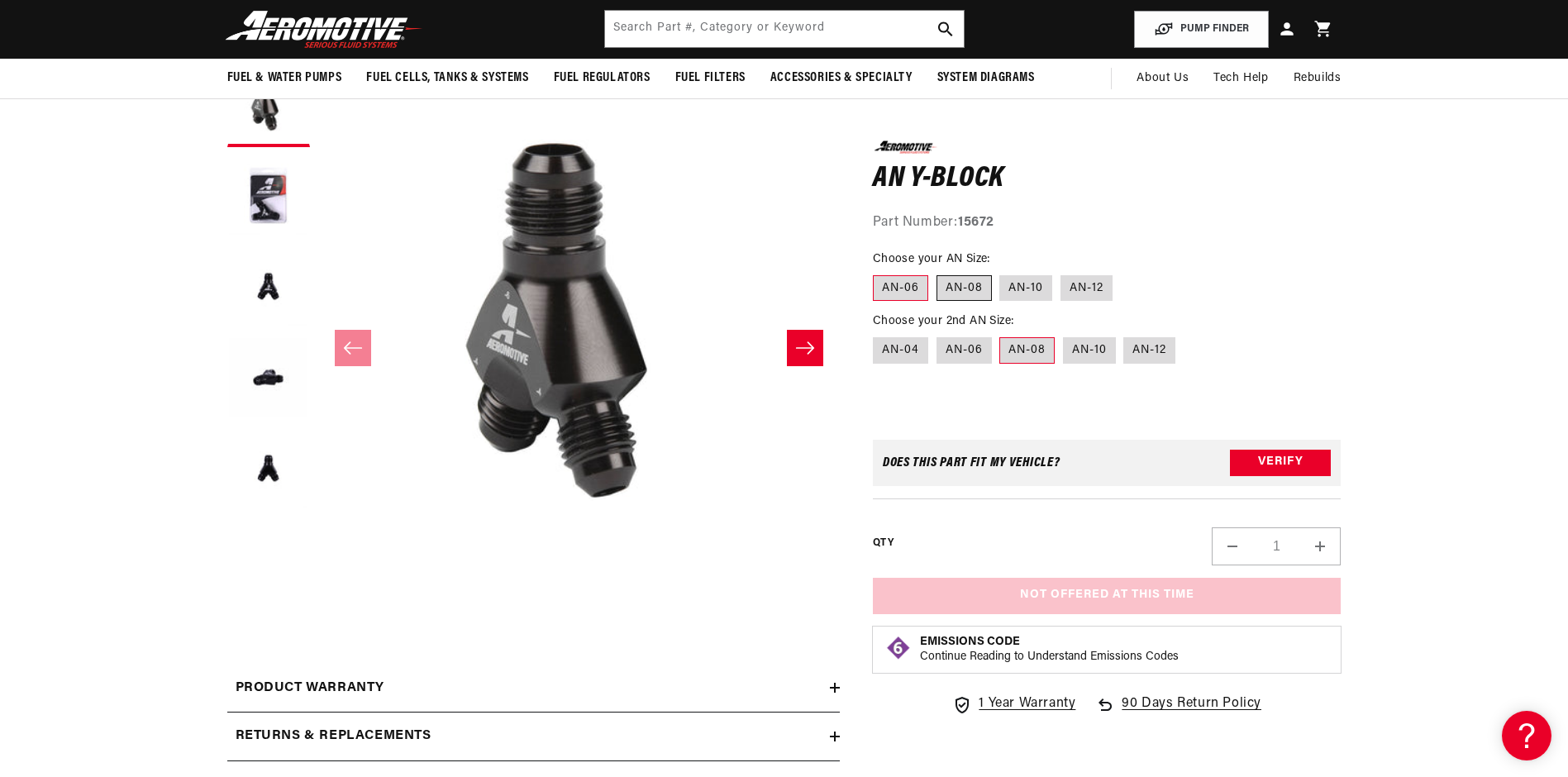
click at [976, 287] on label "AN-08" at bounding box center [964, 288] width 55 height 27
click at [938, 272] on input "AN-08" at bounding box center [937, 271] width 1 height 1
radio input "true"
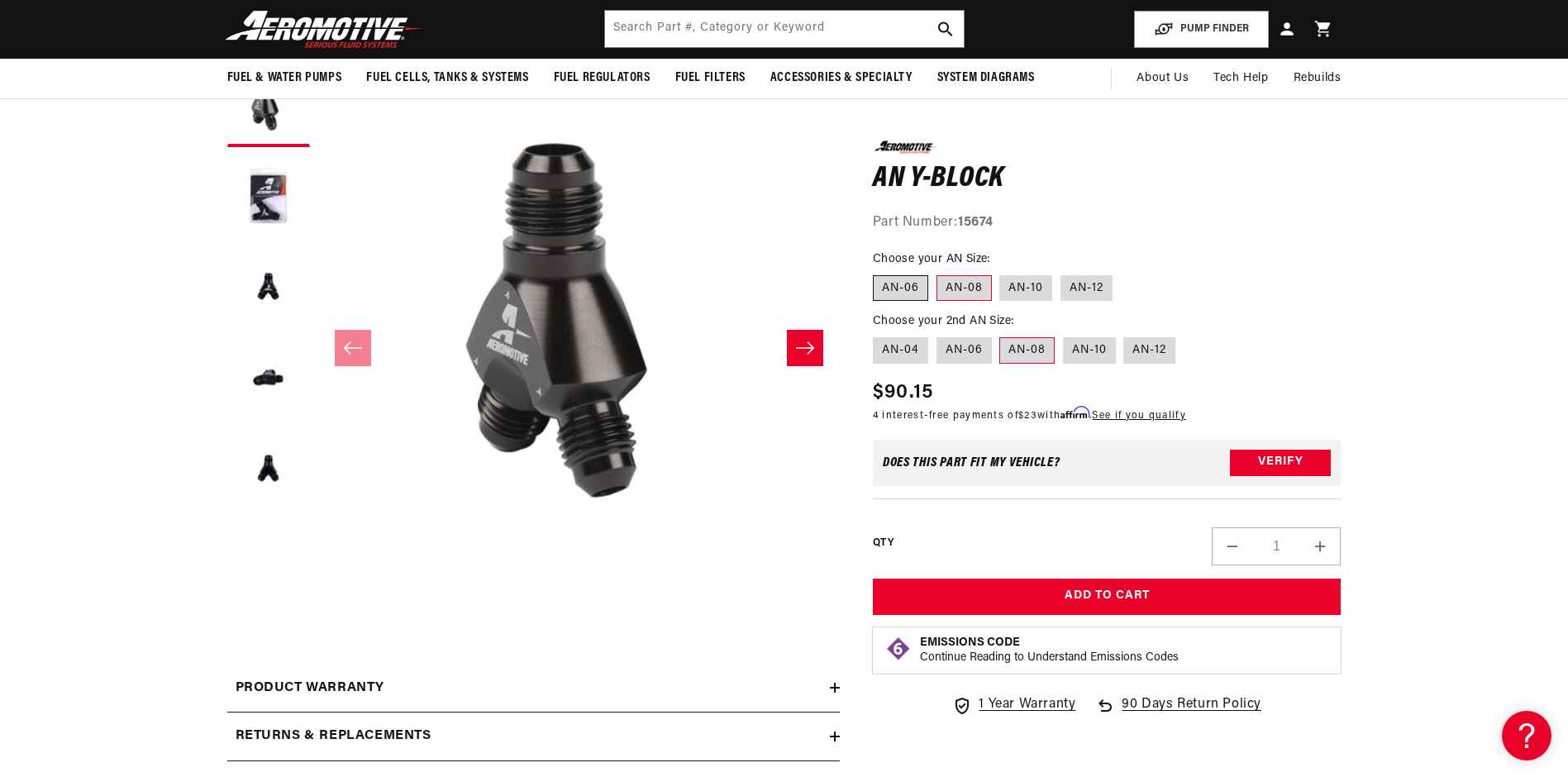
click at [897, 281] on label "AN-06" at bounding box center [901, 288] width 55 height 27
click at [878, 272] on input "AN-06" at bounding box center [877, 271] width 1 height 1
radio input "true"
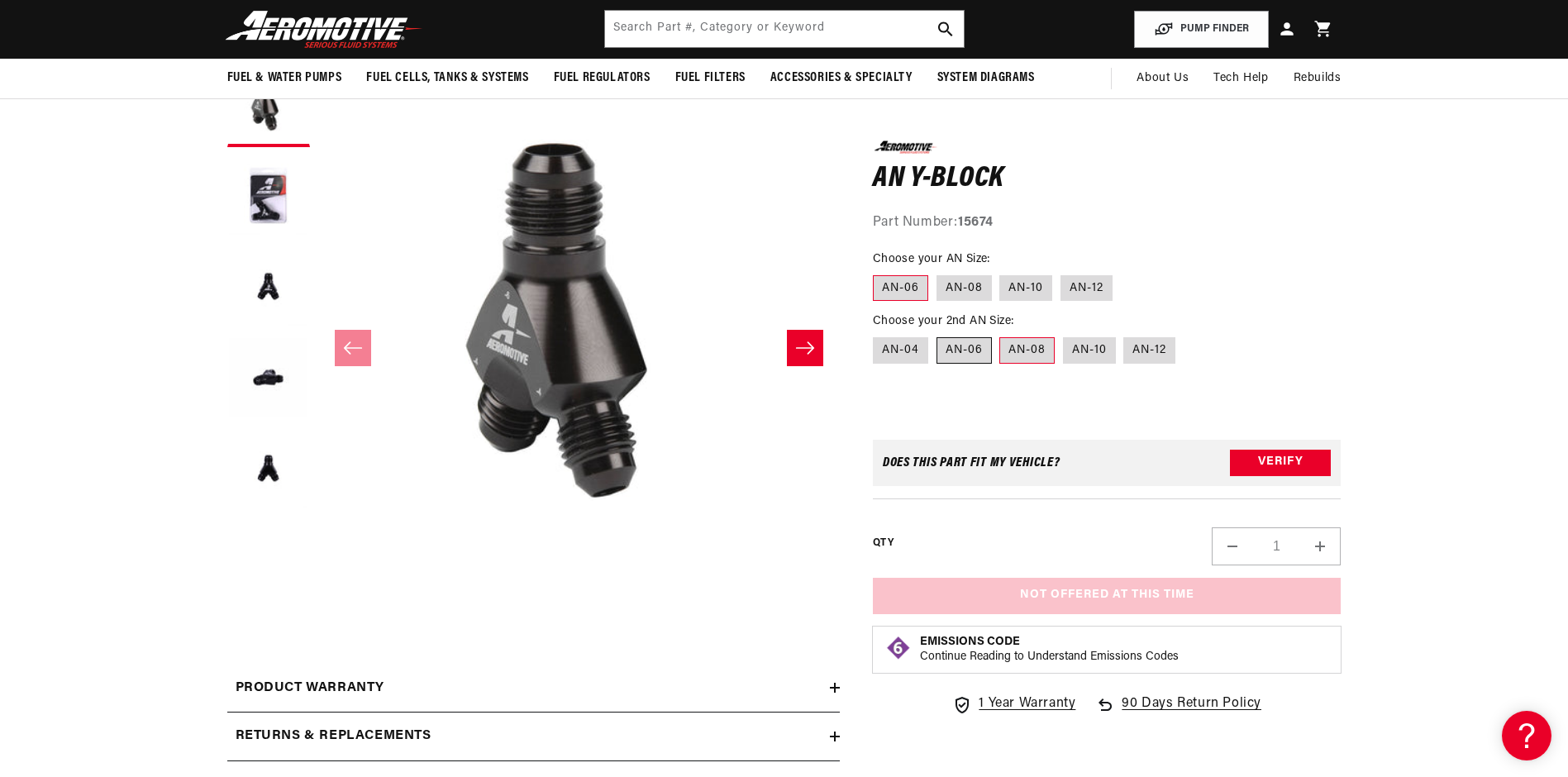
click at [951, 344] on label "AN-06" at bounding box center [964, 351] width 55 height 27
click at [938, 335] on input "AN-06" at bounding box center [937, 334] width 1 height 1
radio input "true"
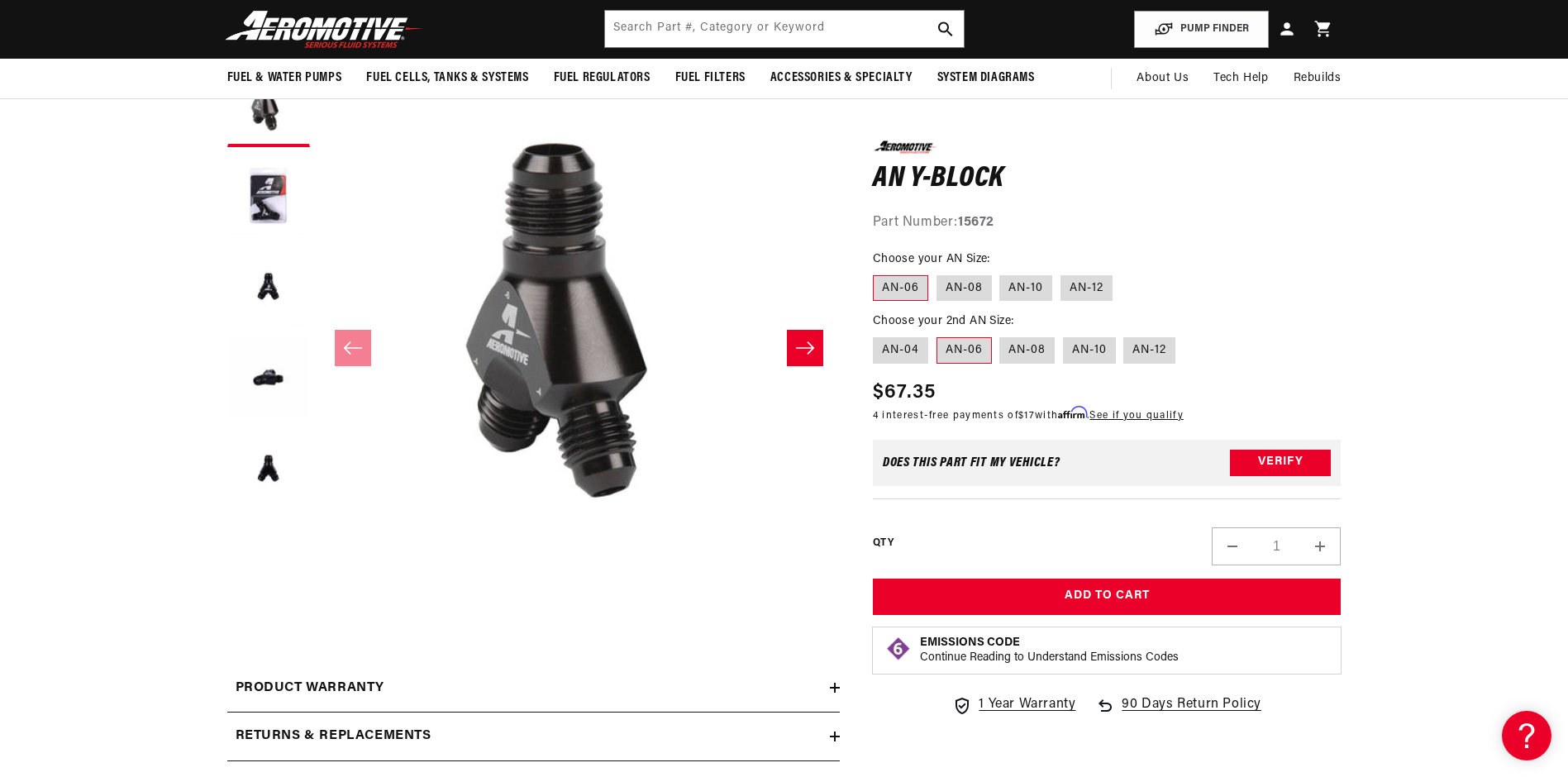
click at [1433, 403] on section "0.0 star rating Write a review AN Y-Block AN Y-Block 0.0 star rating Write a re…" at bounding box center [784, 417] width 1568 height 740
